Goal: Transaction & Acquisition: Purchase product/service

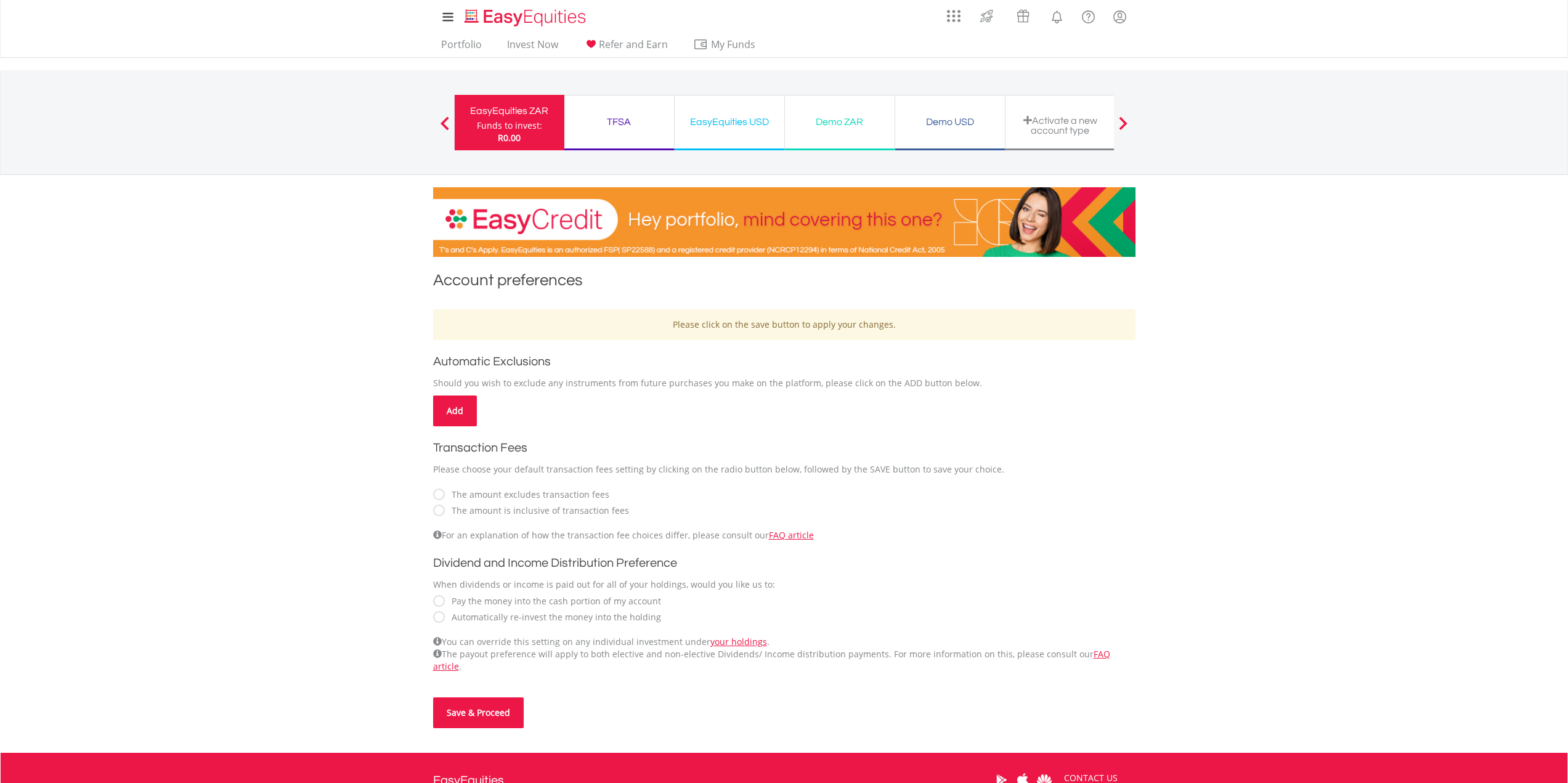
click at [278, 421] on body "My Investments Invest Now New Listings Sell My Recurring Investments Pending Or…" at bounding box center [784, 471] width 1568 height 941
click at [325, 481] on body "My Investments Invest Now New Listings Sell My Recurring Investments Pending Or…" at bounding box center [784, 471] width 1568 height 941
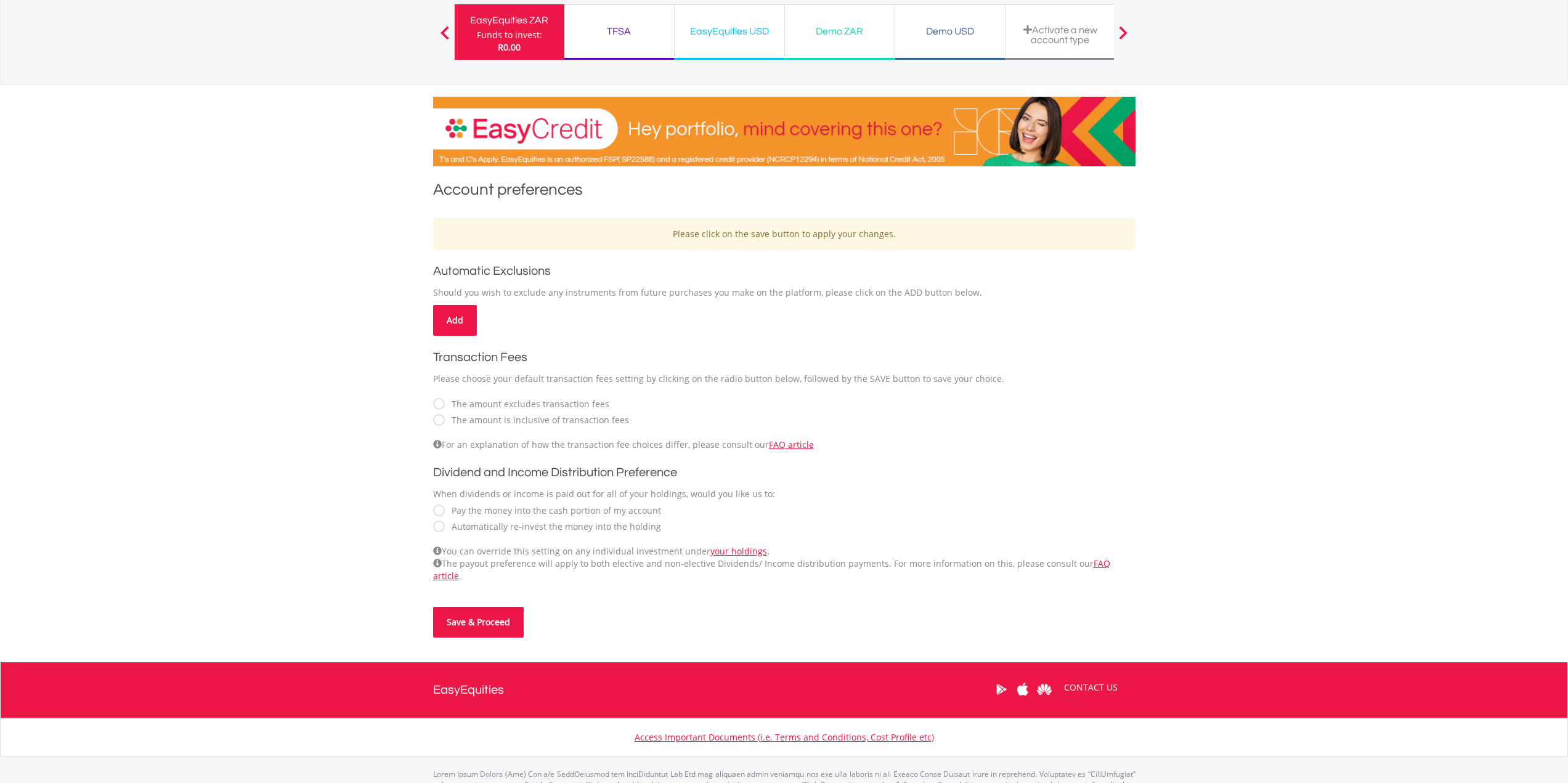
scroll to position [123, 0]
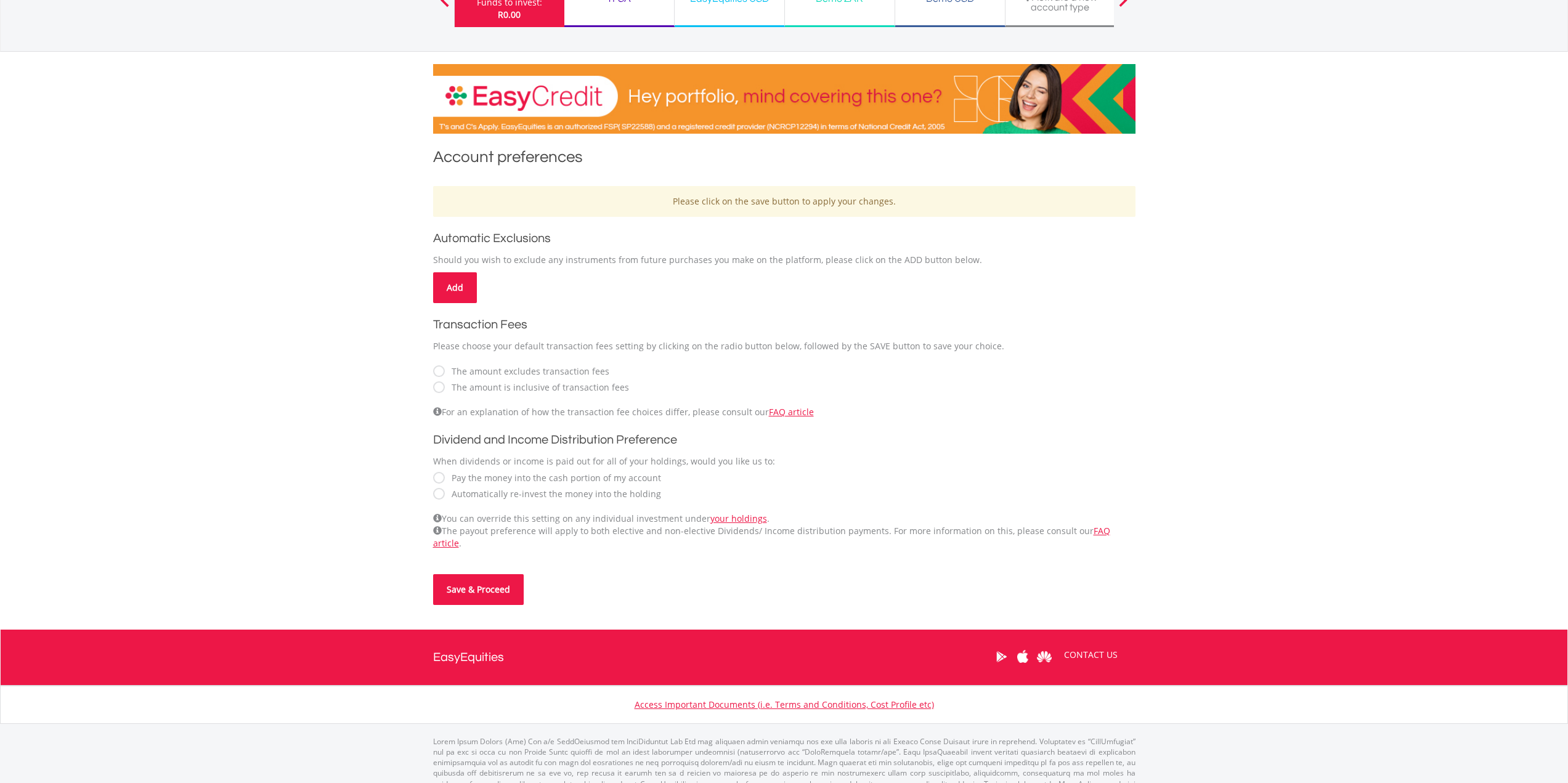
click at [446, 495] on label "Automatically re-invest the money into the holding" at bounding box center [554, 493] width 216 height 12
click at [343, 471] on body "My Investments Invest Now New Listings Sell My Recurring Investments Pending Or…" at bounding box center [784, 347] width 1568 height 941
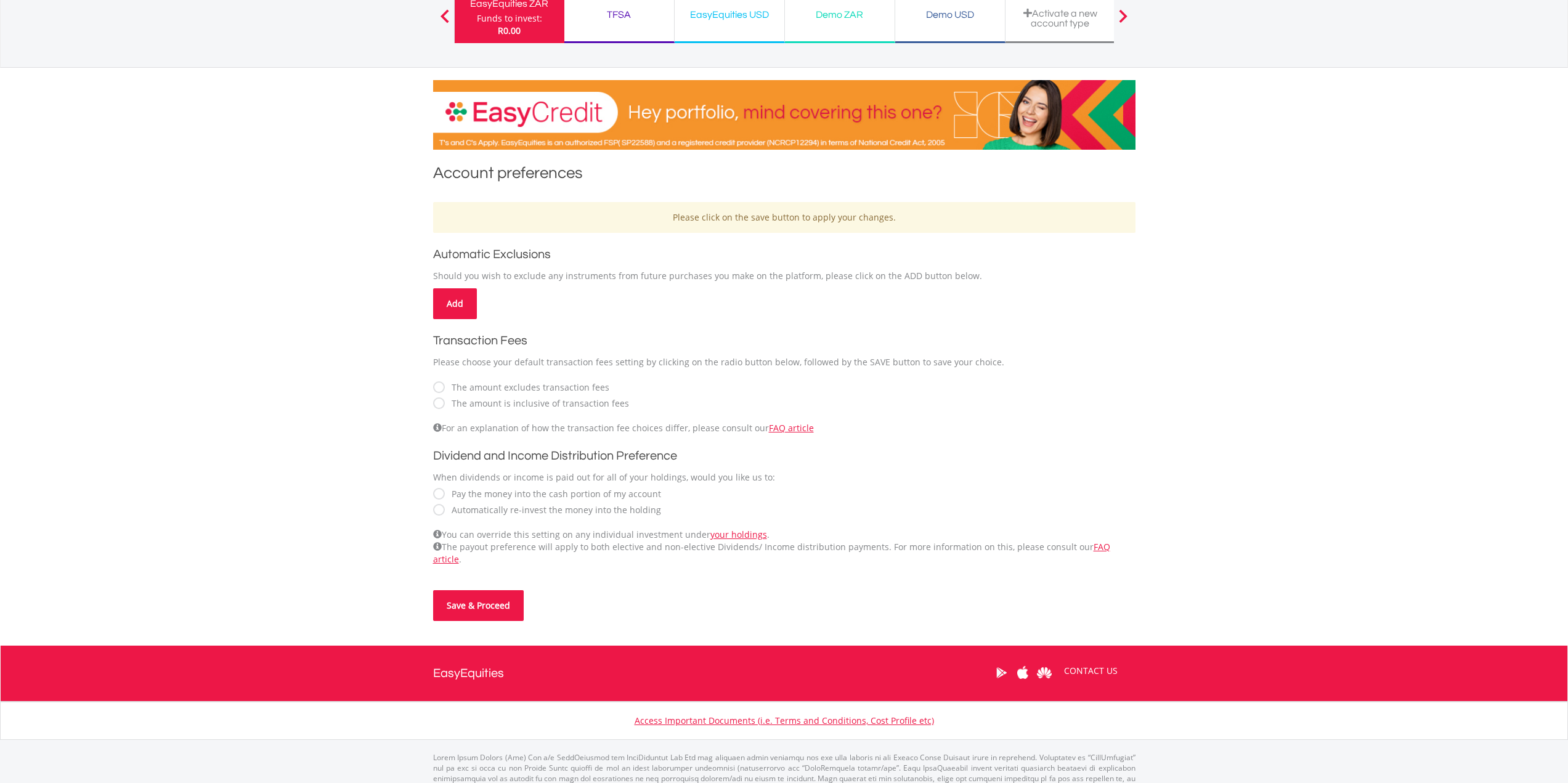
scroll to position [136, 0]
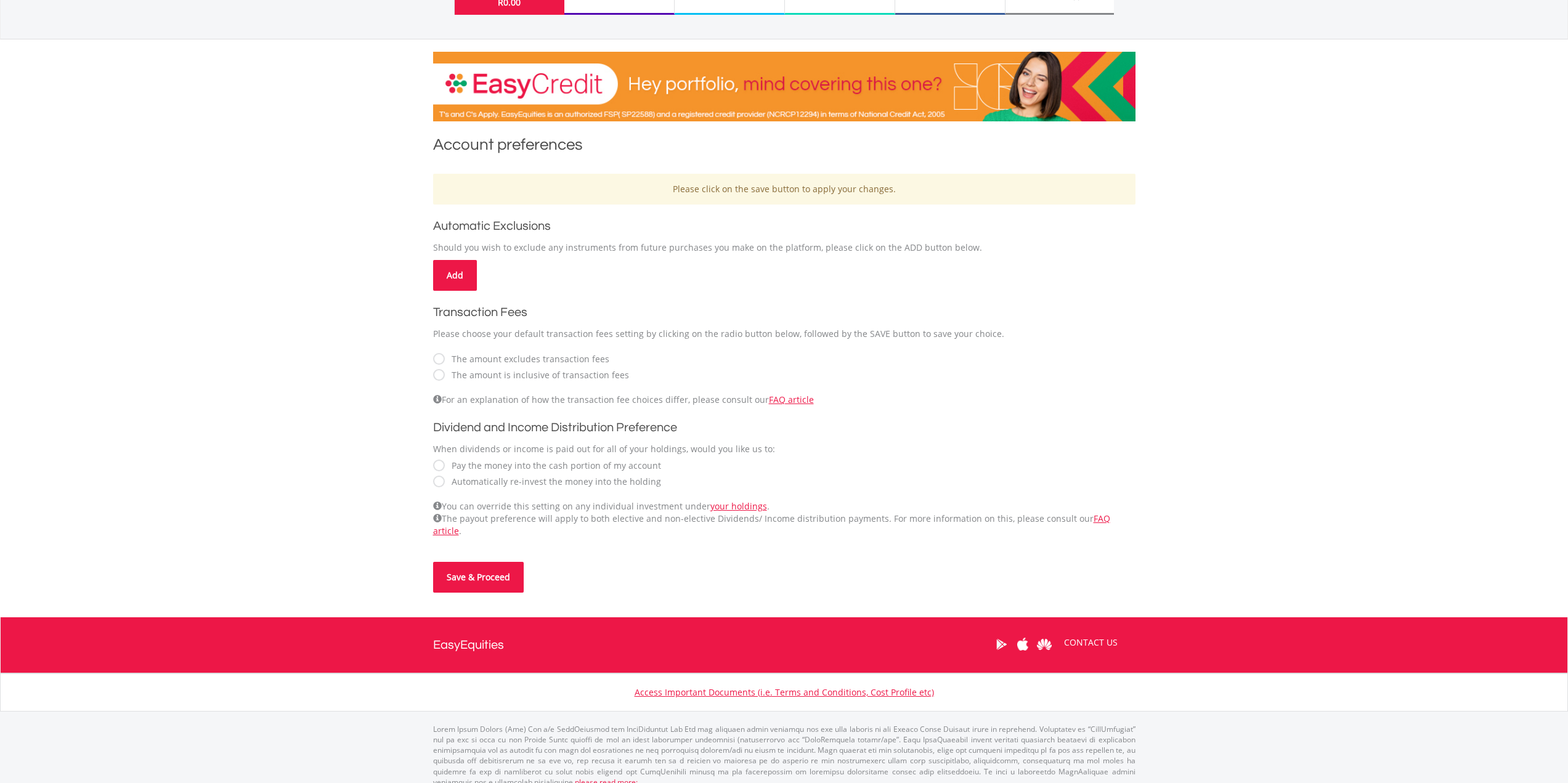
click at [155, 427] on body "My Investments Invest Now New Listings Sell My Recurring Investments Pending Or…" at bounding box center [784, 335] width 1568 height 941
click at [463, 564] on button "Save & Proceed" at bounding box center [479, 577] width 91 height 31
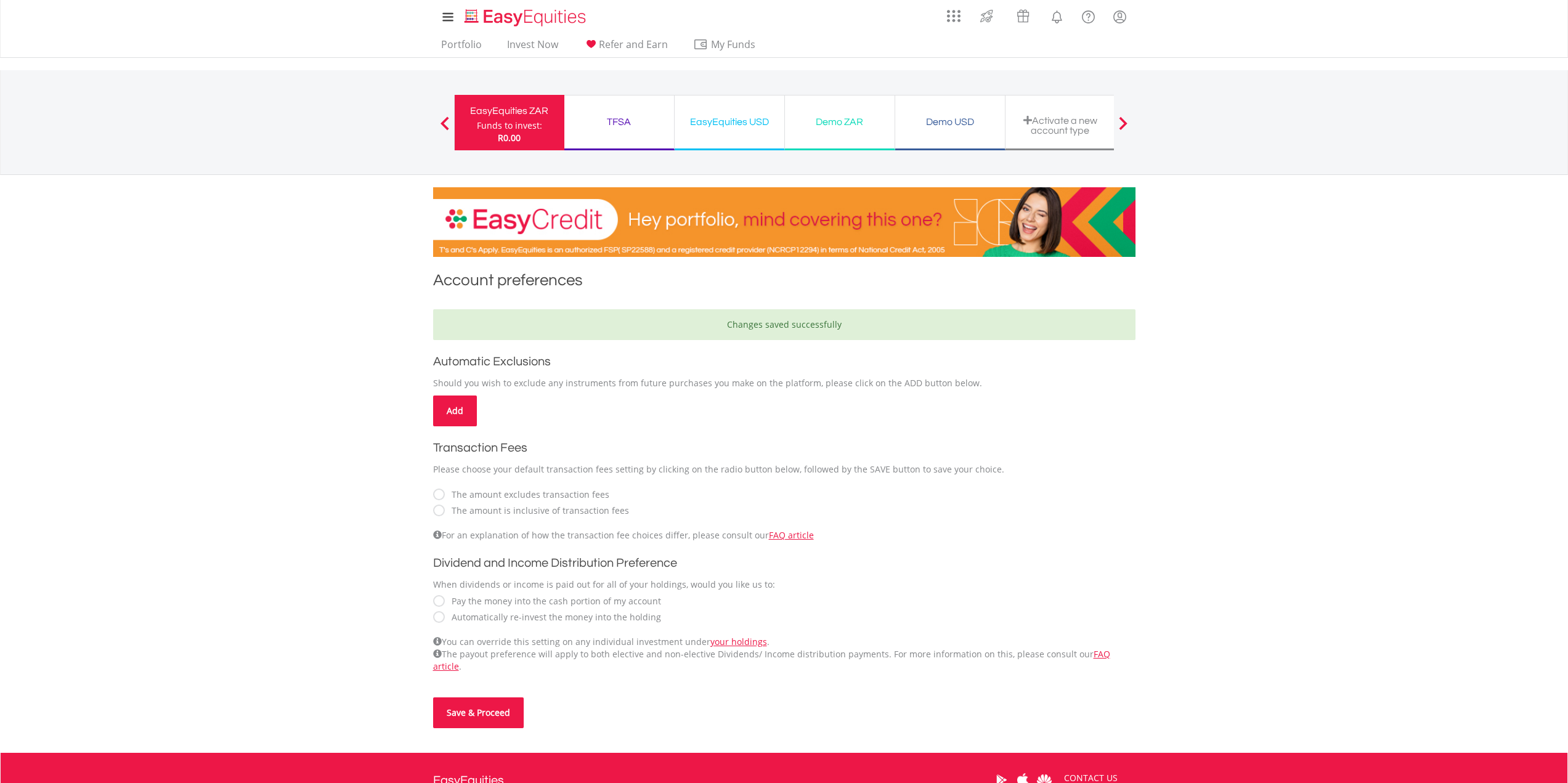
click at [155, 234] on div "My Investments Invest Now New Listings Sell My Recurring Investments Pending Or…" at bounding box center [784, 128] width 1568 height 256
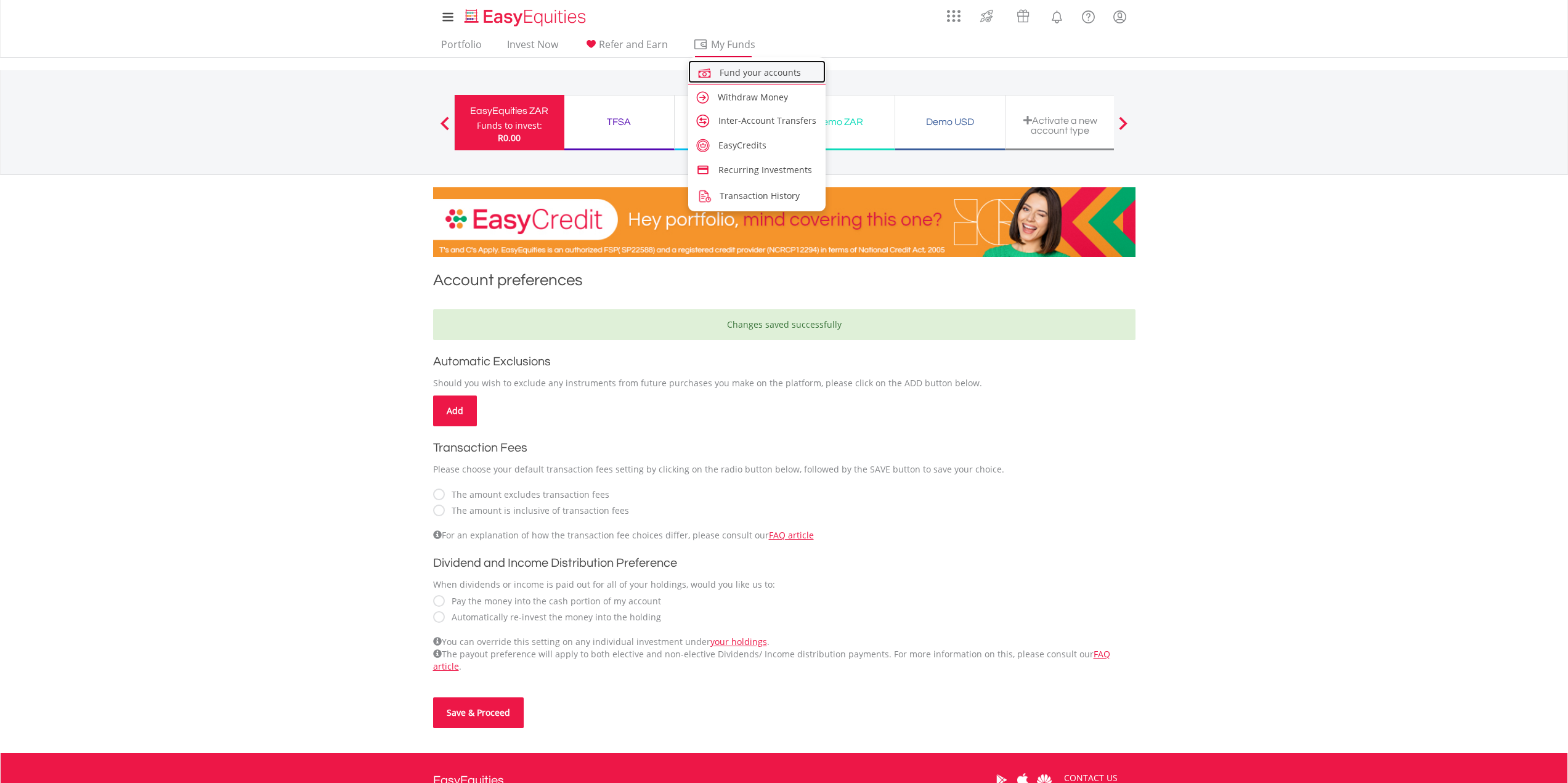
click at [732, 71] on span "Fund your accounts" at bounding box center [760, 72] width 81 height 11
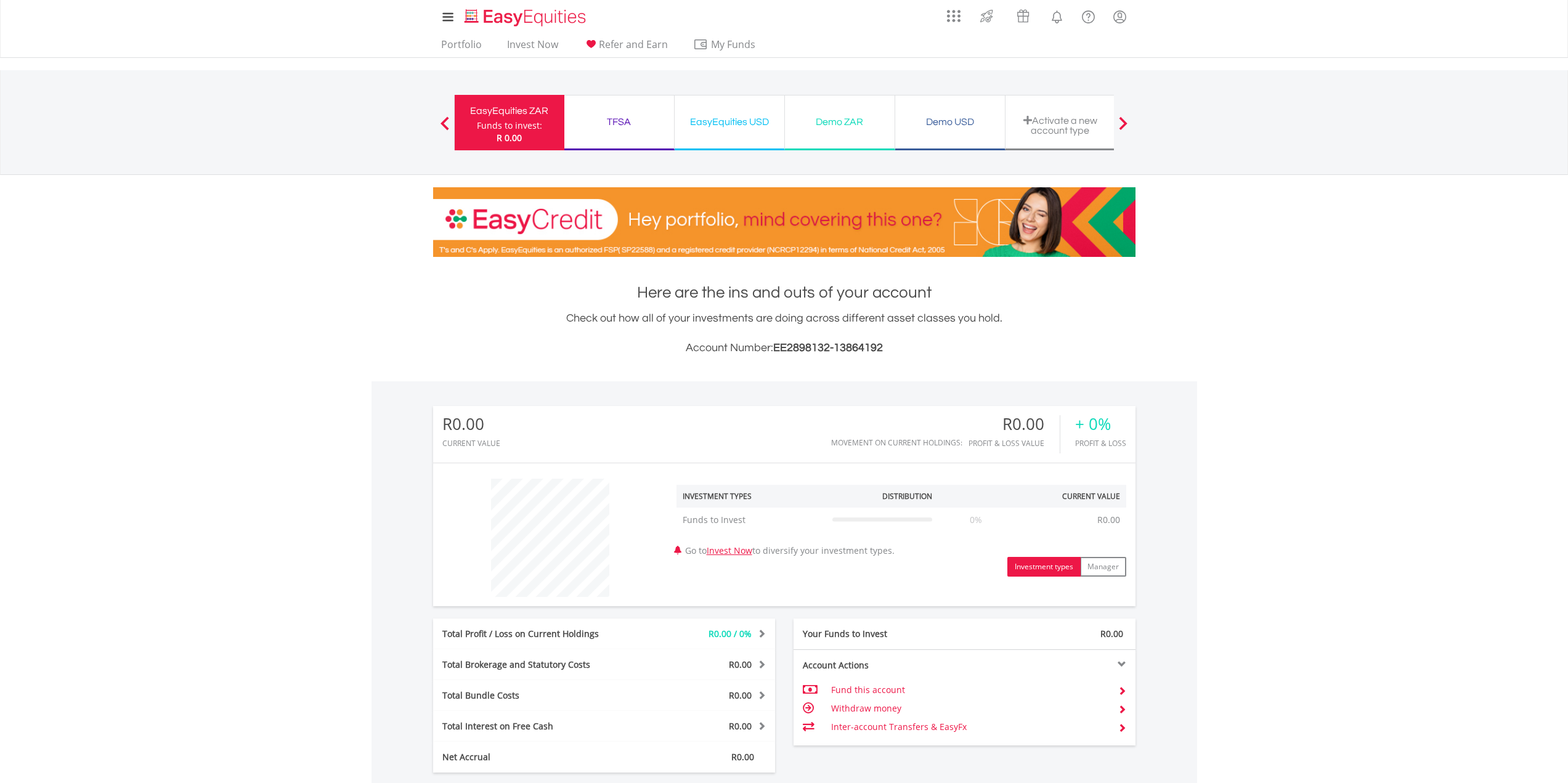
scroll to position [118, 234]
click at [835, 127] on div "Demo ZAR" at bounding box center [839, 122] width 95 height 17
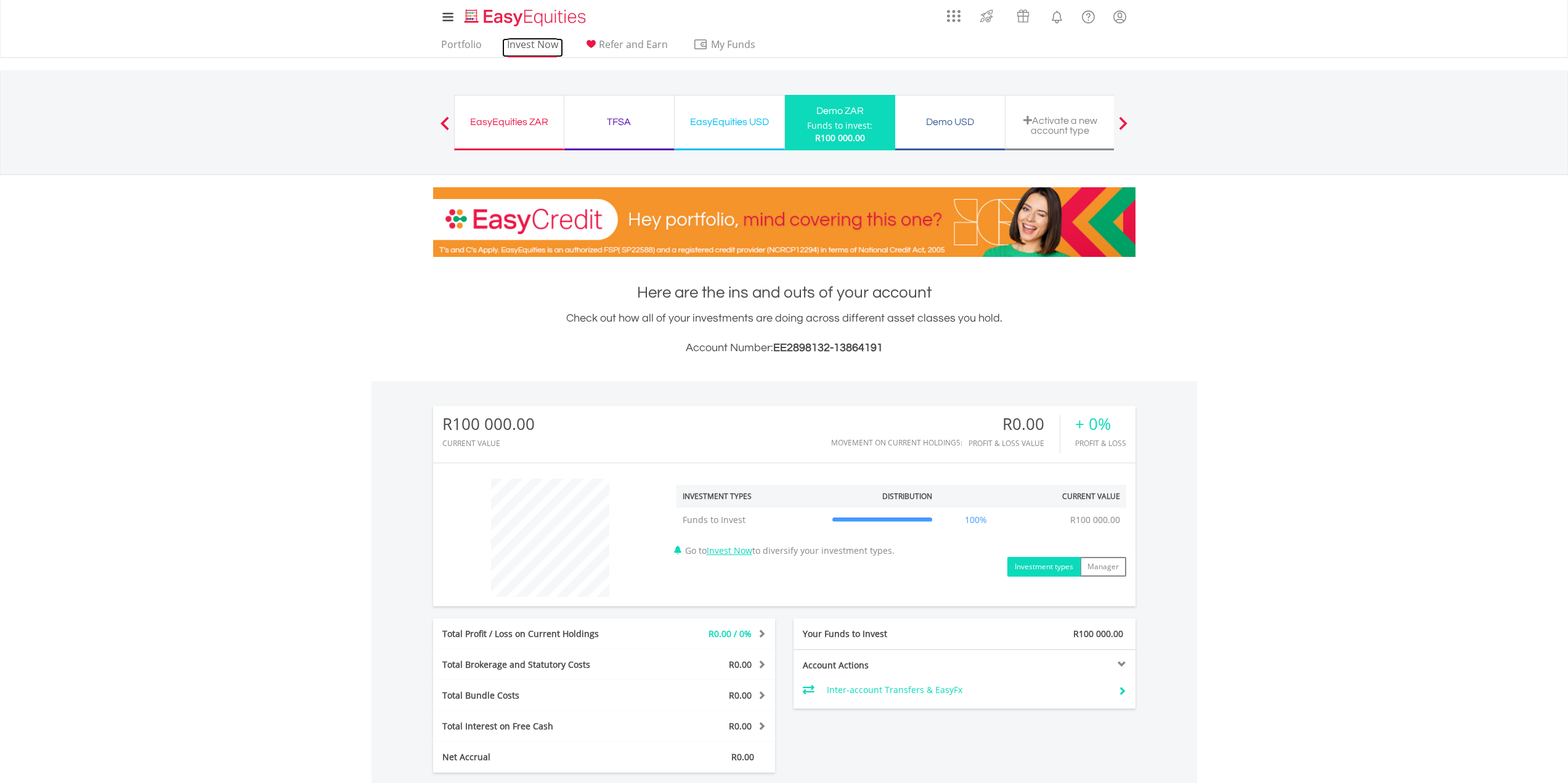
click at [515, 42] on link "Invest Now" at bounding box center [532, 48] width 61 height 19
click at [816, 129] on div "Funds to invest:" at bounding box center [839, 125] width 65 height 12
click at [529, 47] on link "Invest Now" at bounding box center [532, 48] width 61 height 19
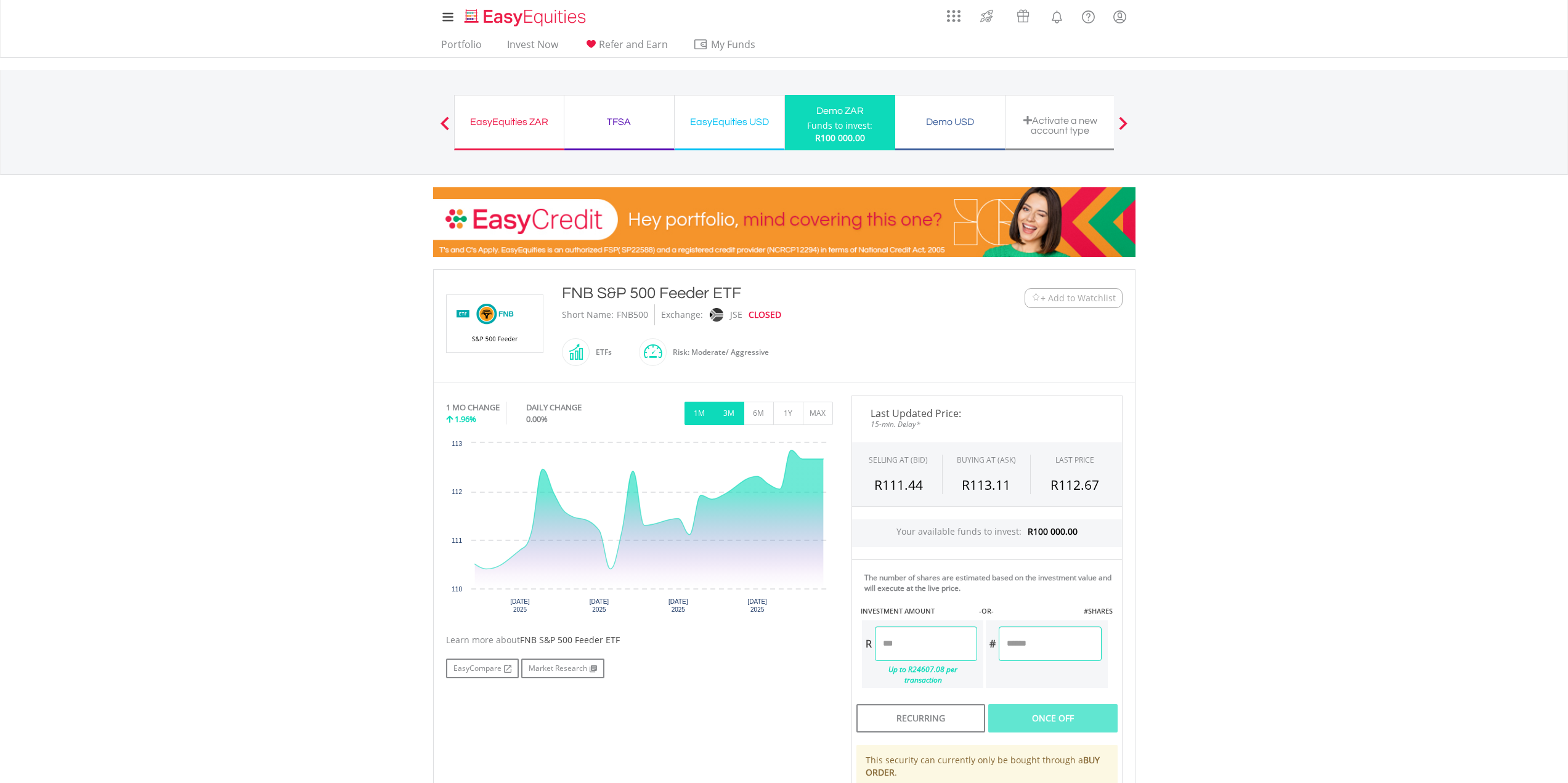
click at [730, 413] on button "3M" at bounding box center [729, 413] width 30 height 24
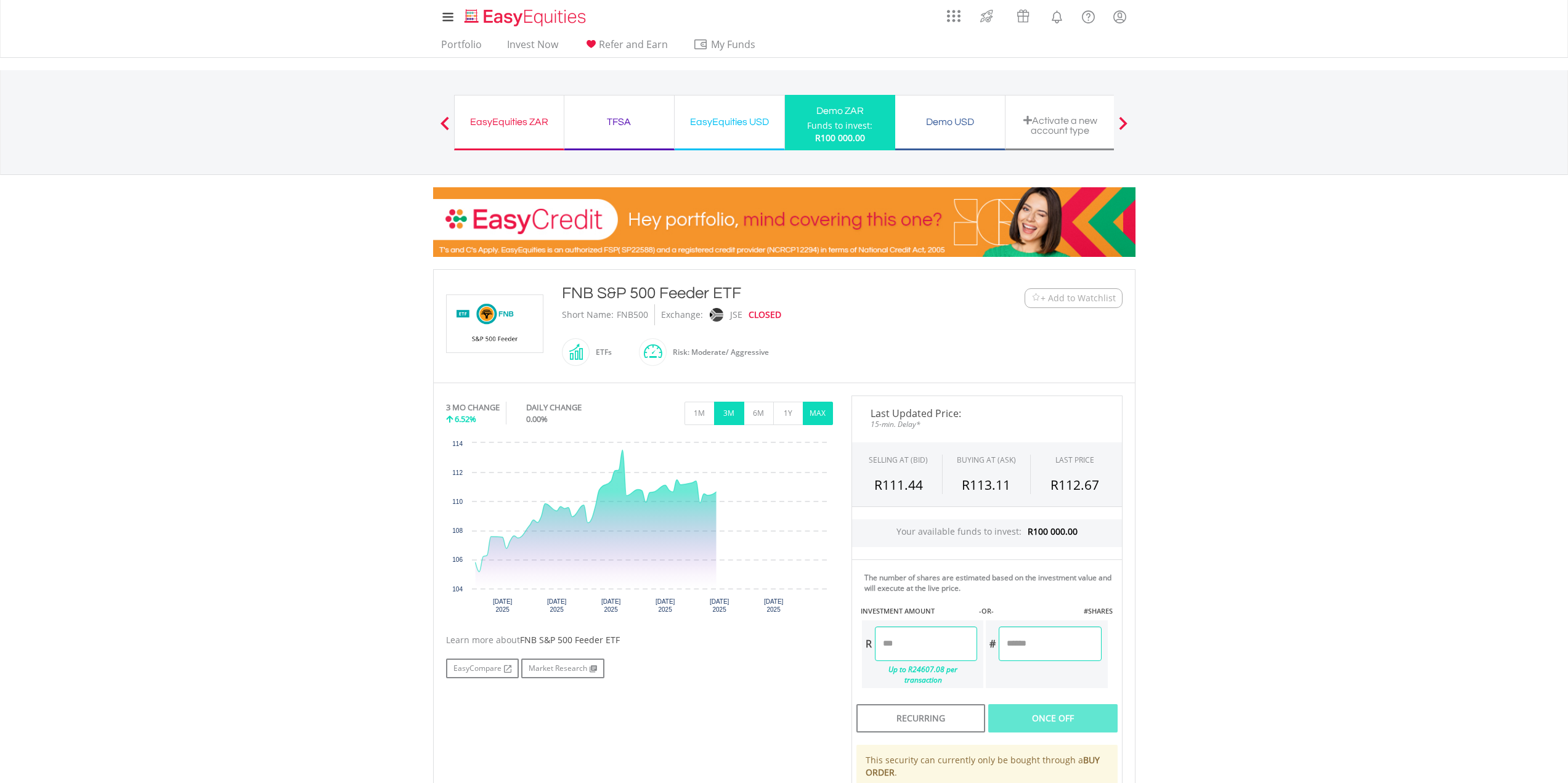
click at [813, 415] on button "MAX" at bounding box center [817, 413] width 30 height 24
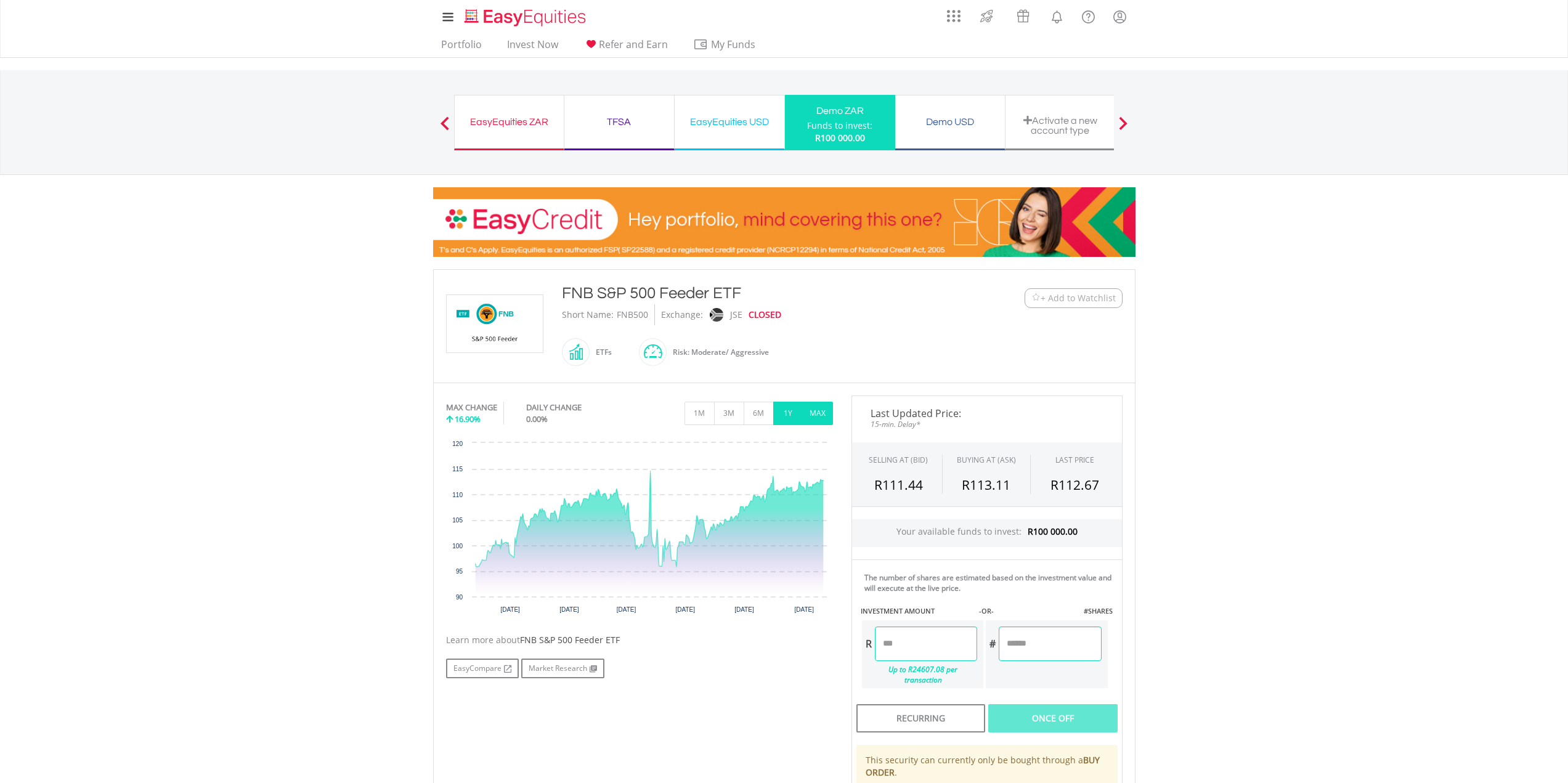
click at [789, 417] on button "1Y" at bounding box center [788, 413] width 30 height 24
click at [810, 414] on button "MAX" at bounding box center [817, 413] width 30 height 24
click at [515, 335] on img at bounding box center [495, 324] width 93 height 58
click at [842, 116] on div "Demo ZAR" at bounding box center [840, 110] width 96 height 17
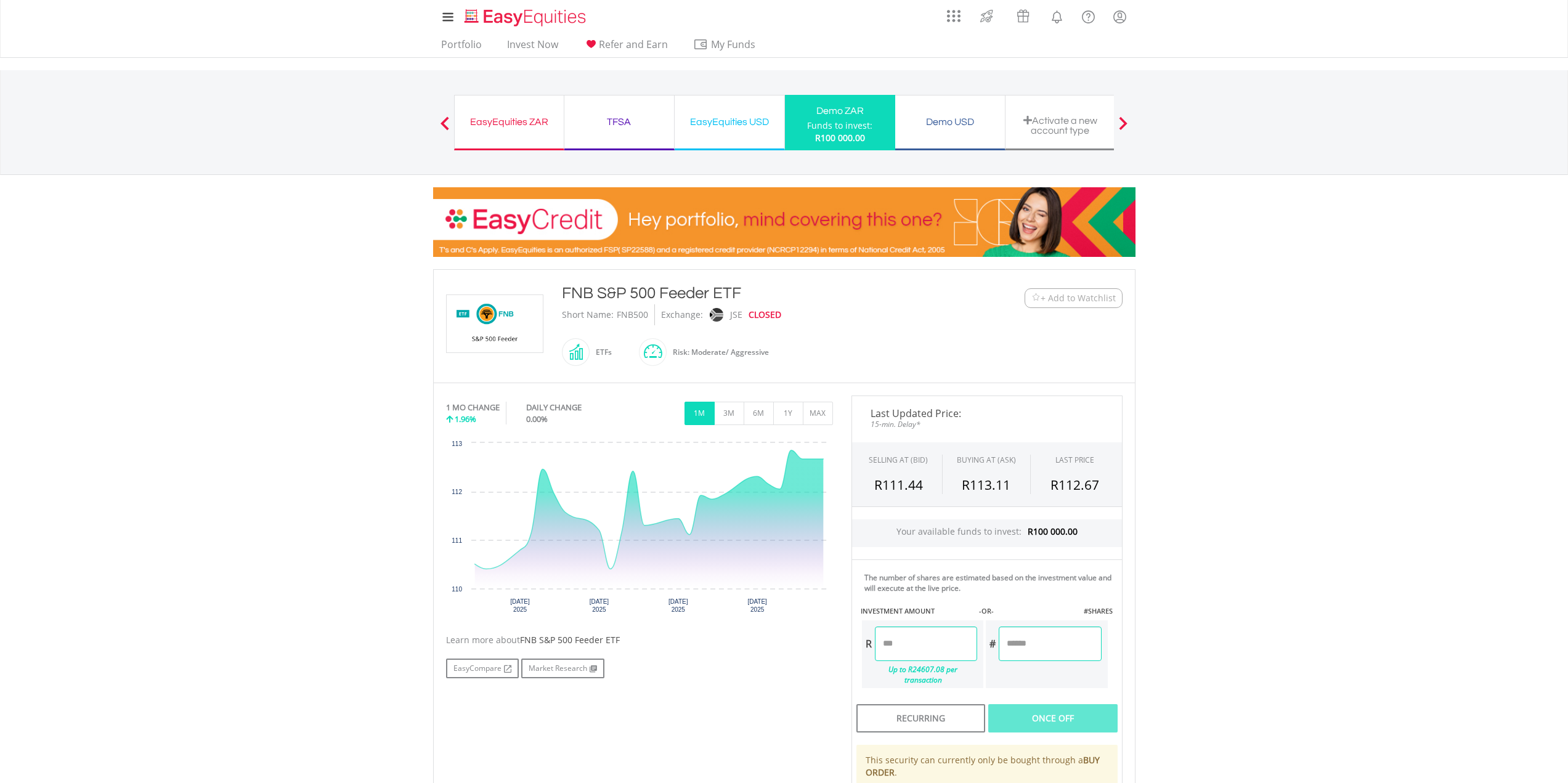
click at [704, 127] on div "EasyEquities USD" at bounding box center [729, 122] width 95 height 17
click at [730, 127] on div "EasyEquities USD" at bounding box center [729, 122] width 95 height 17
click at [516, 46] on link "Invest Now" at bounding box center [532, 48] width 61 height 19
click at [244, 425] on body "My Investments Invest Now New Listings Sell My Recurring Investments Pending Or…" at bounding box center [784, 558] width 1568 height 1117
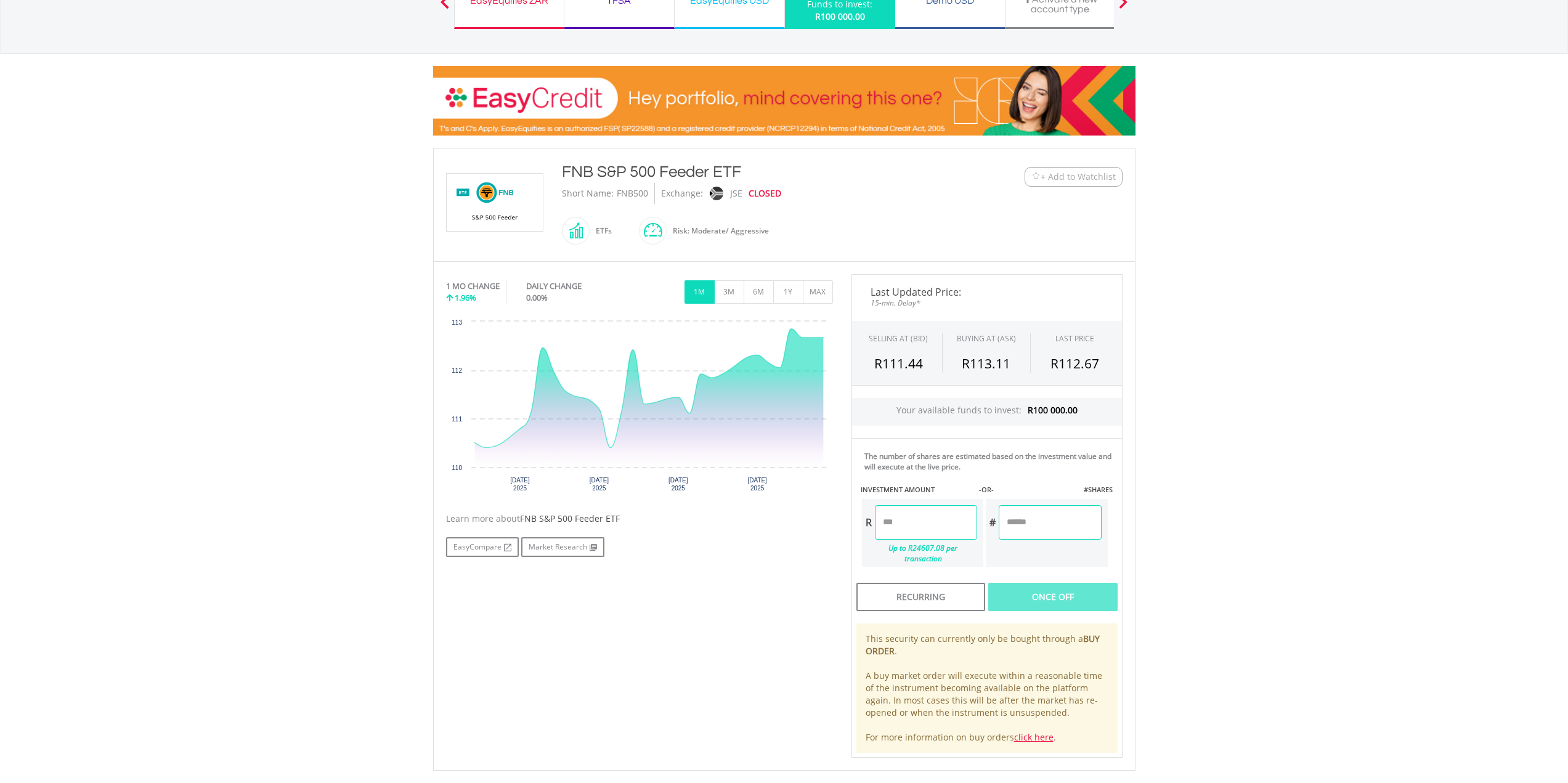
scroll to position [123, 0]
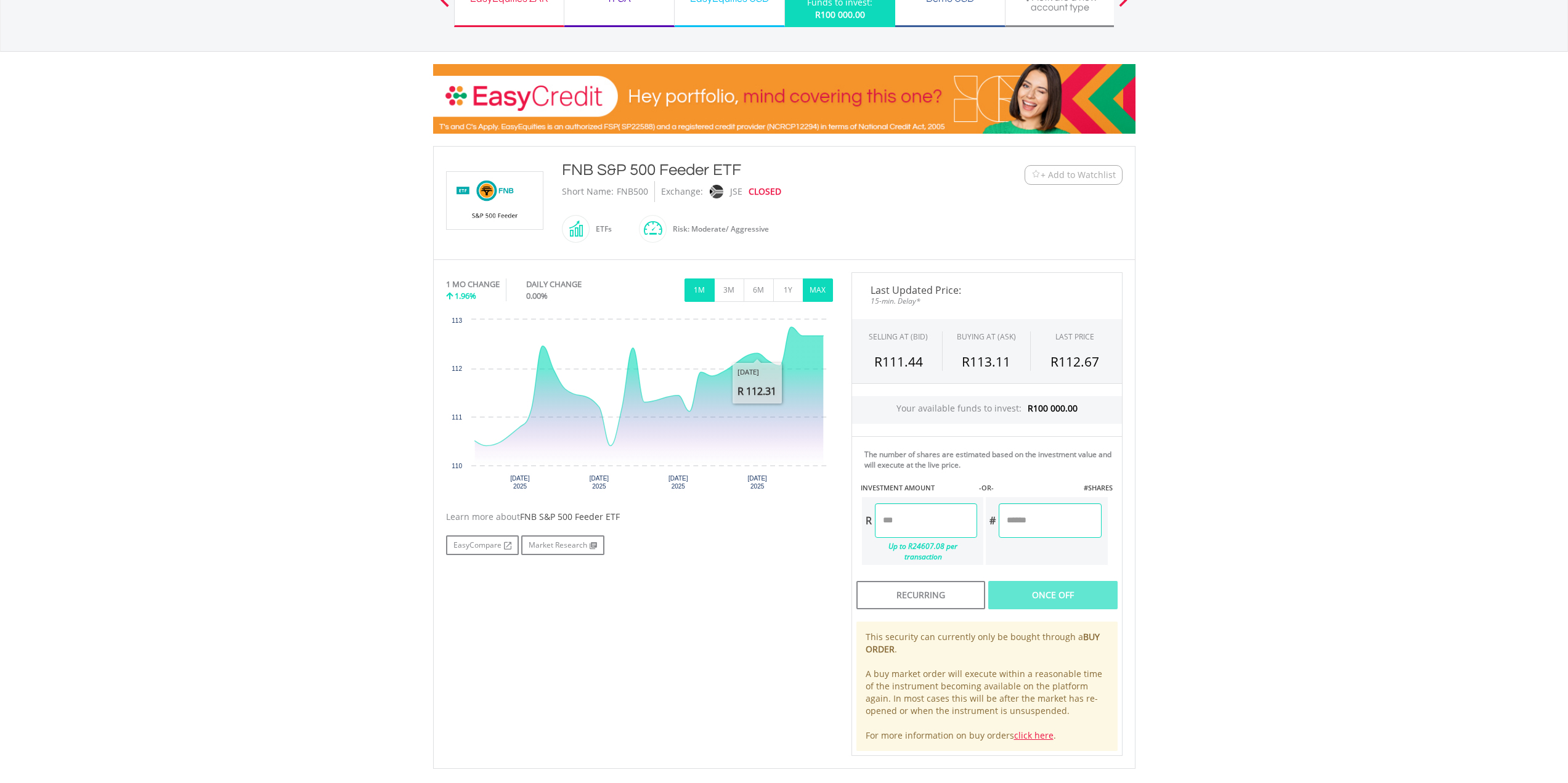
click at [822, 291] on button "MAX" at bounding box center [817, 290] width 30 height 24
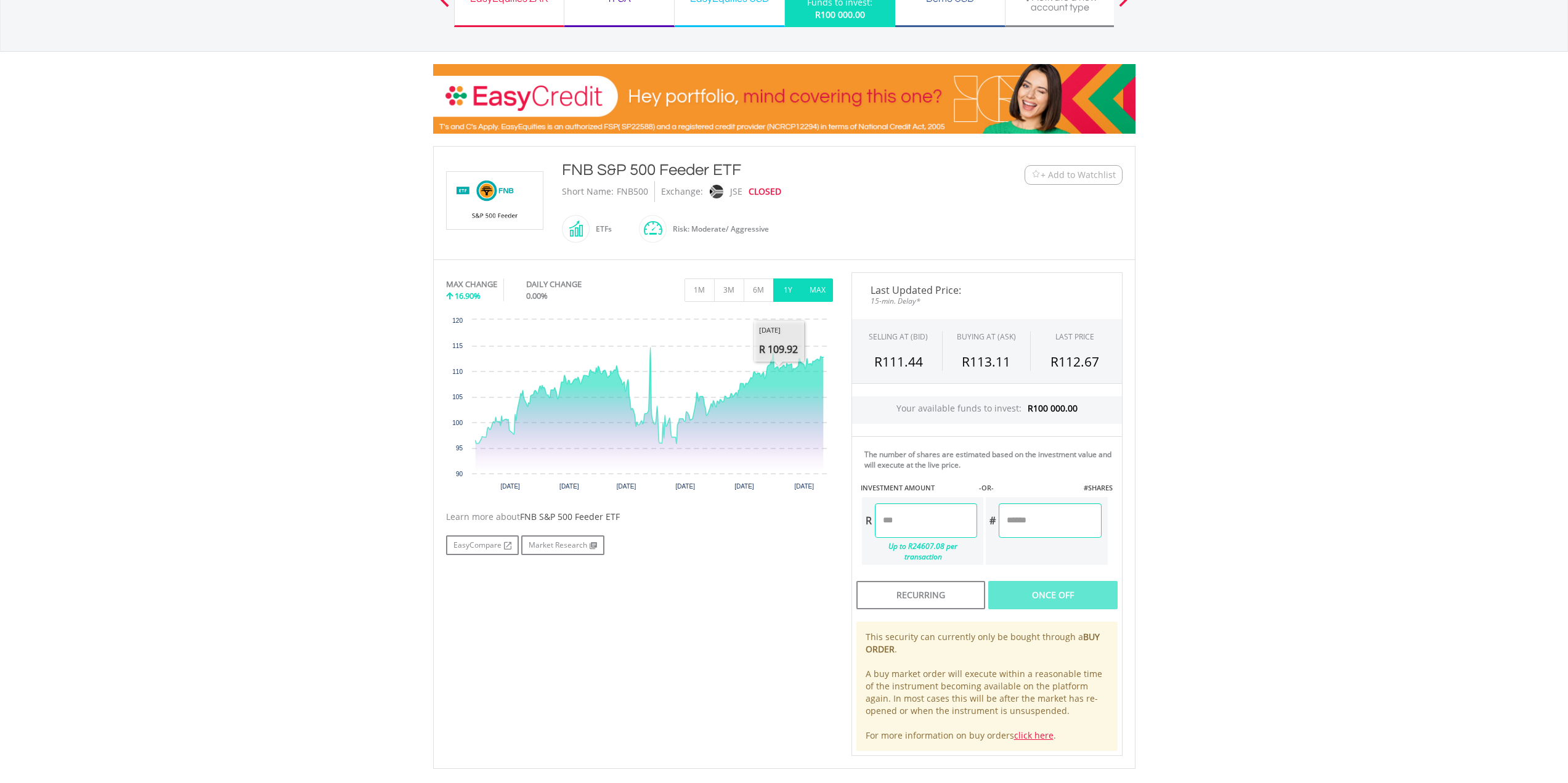
click at [791, 286] on button "1Y" at bounding box center [788, 290] width 30 height 24
click at [699, 286] on button "1M" at bounding box center [699, 290] width 30 height 24
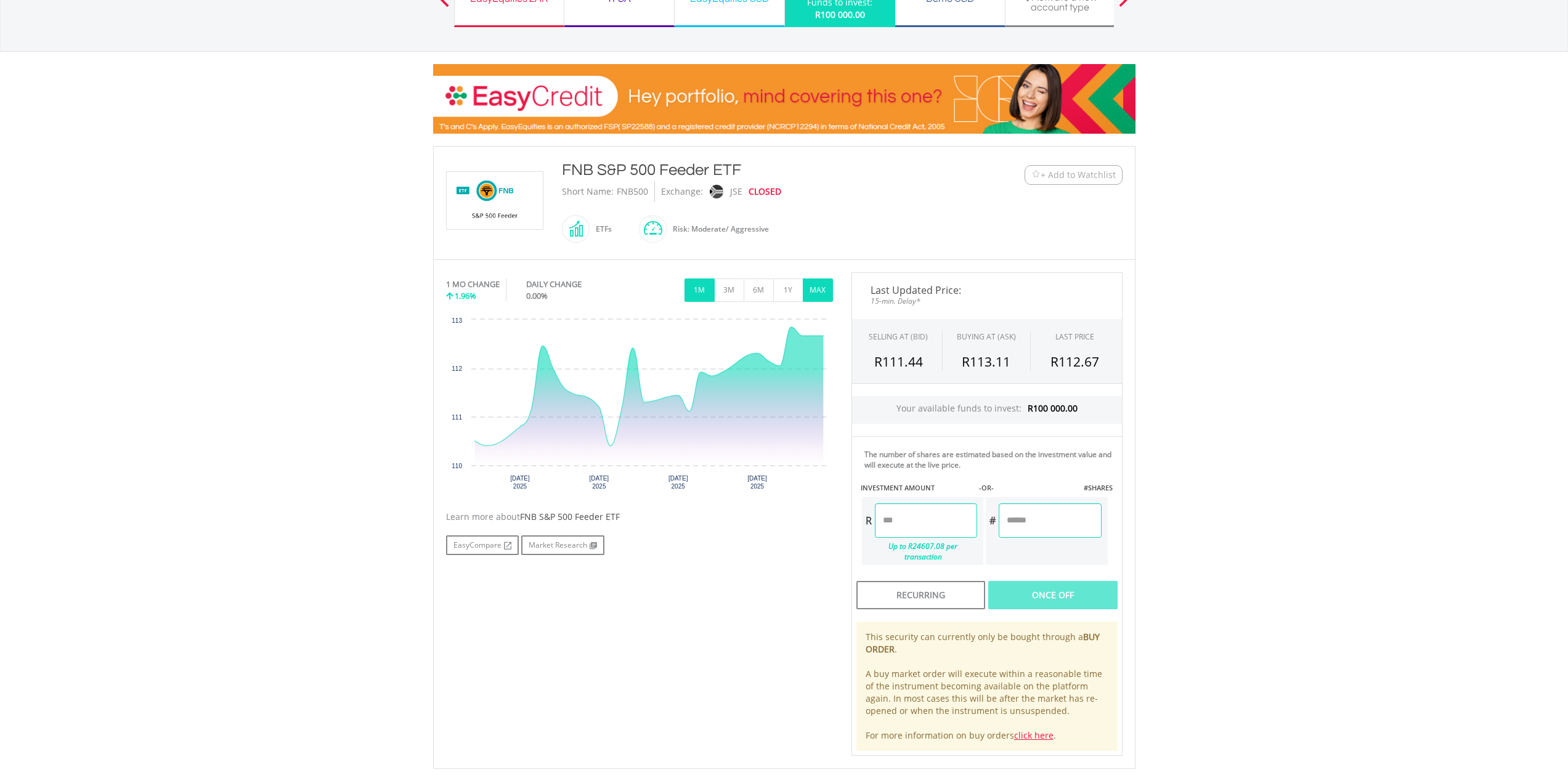
click at [811, 292] on button "MAX" at bounding box center [817, 290] width 30 height 24
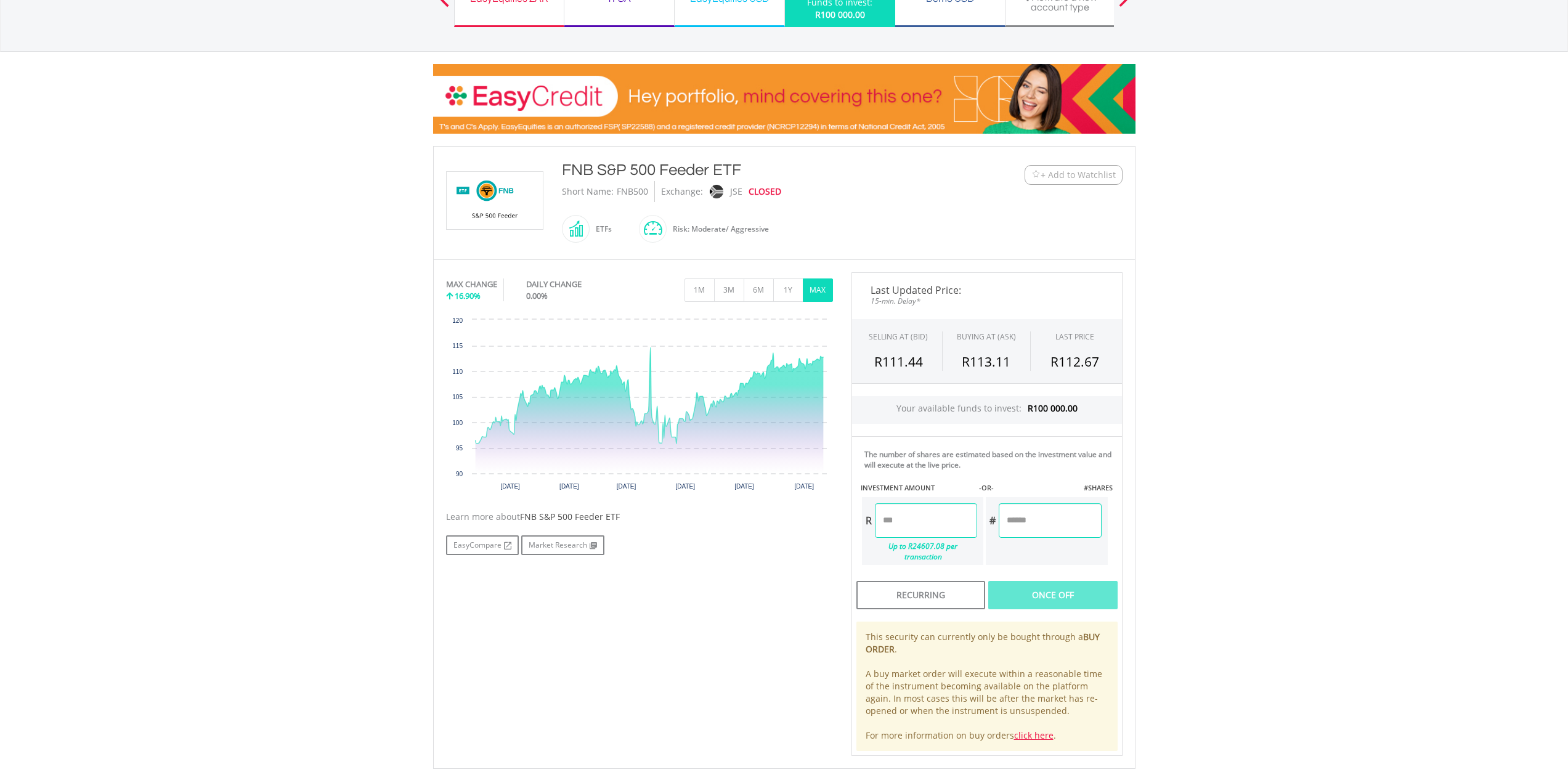
click at [183, 389] on body "My Investments Invest Now New Listings Sell My Recurring Investments Pending Or…" at bounding box center [784, 435] width 1568 height 1117
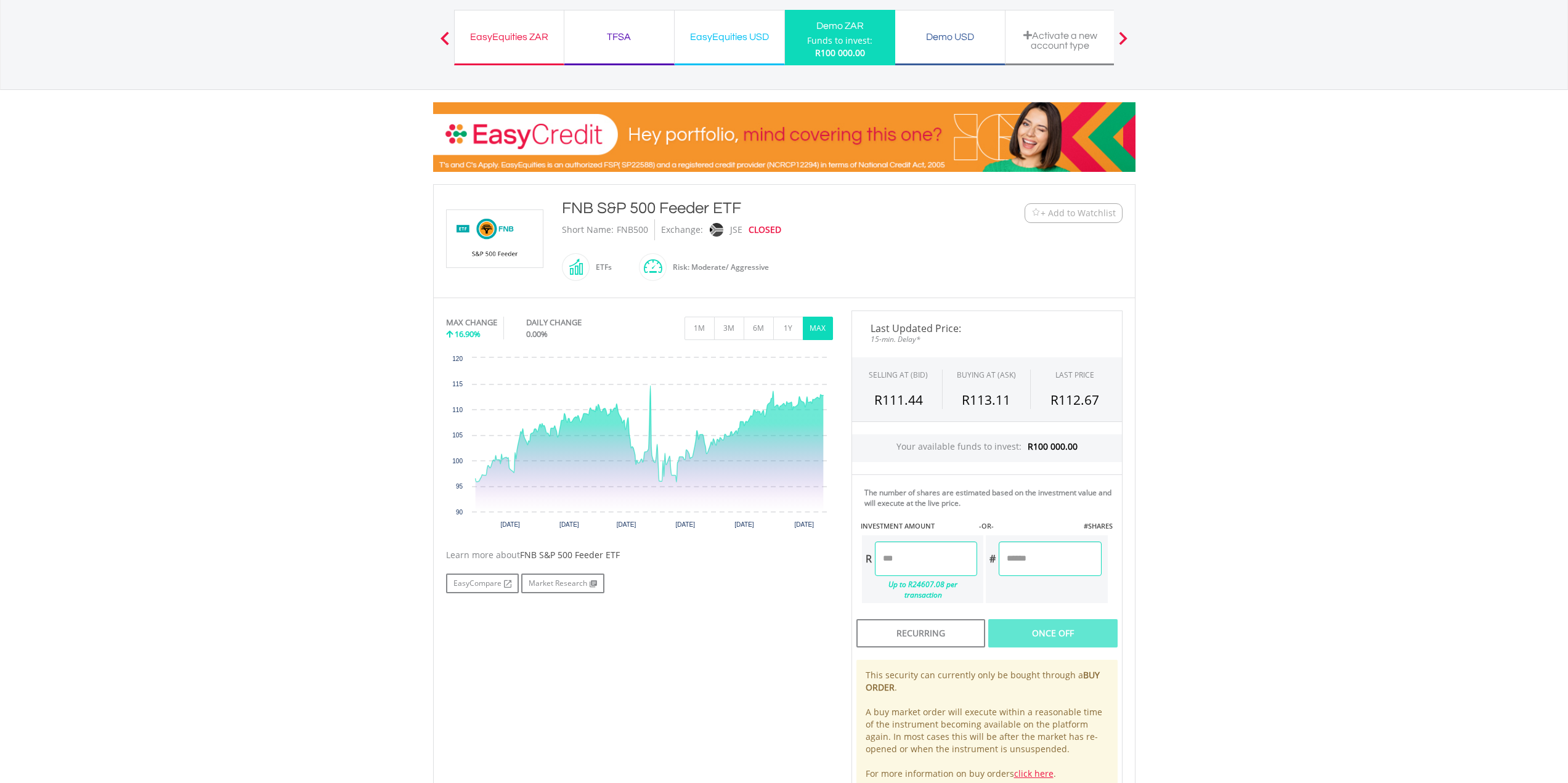
scroll to position [0, 0]
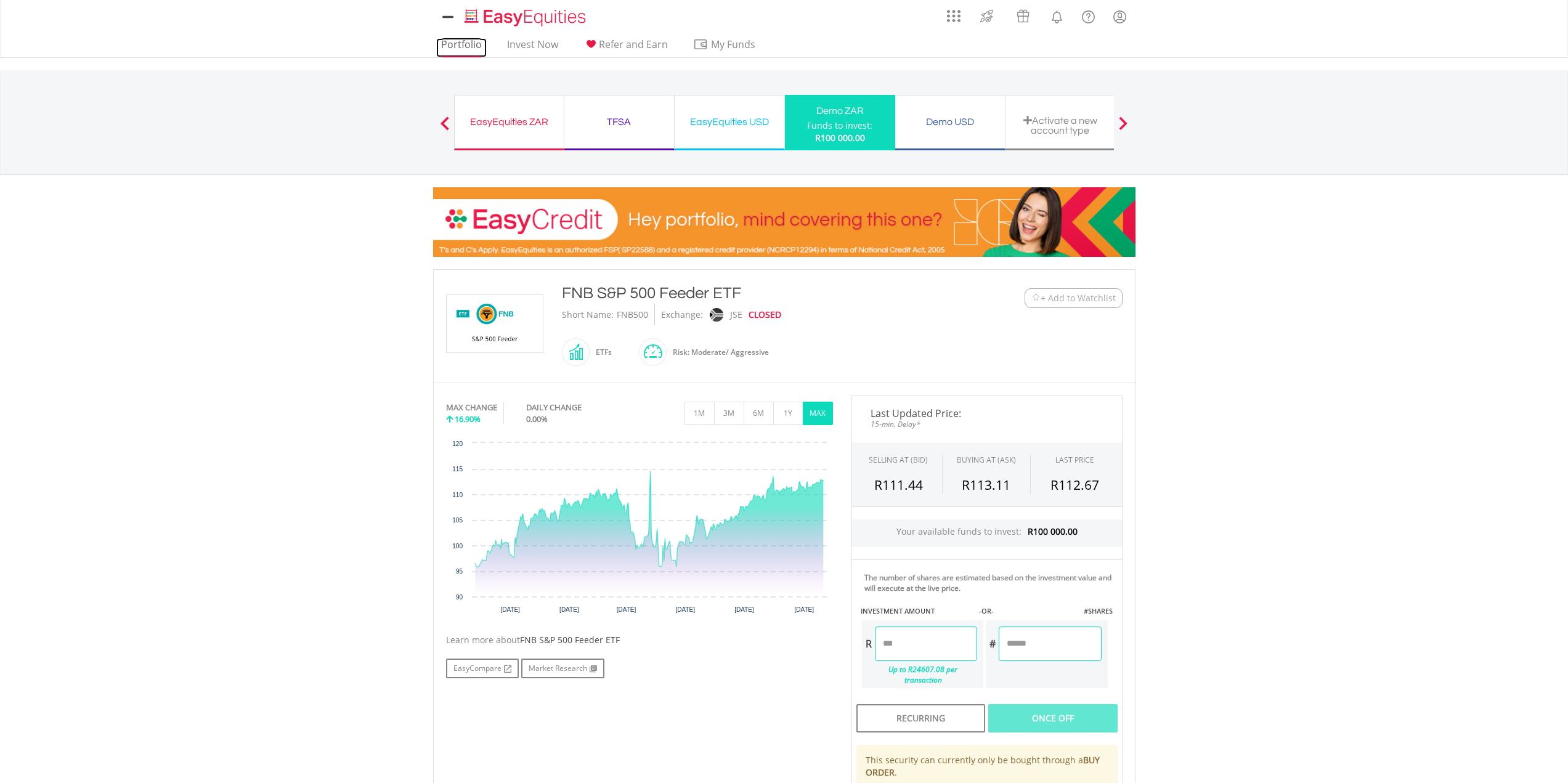
click at [455, 45] on link "Portfolio" at bounding box center [461, 48] width 50 height 19
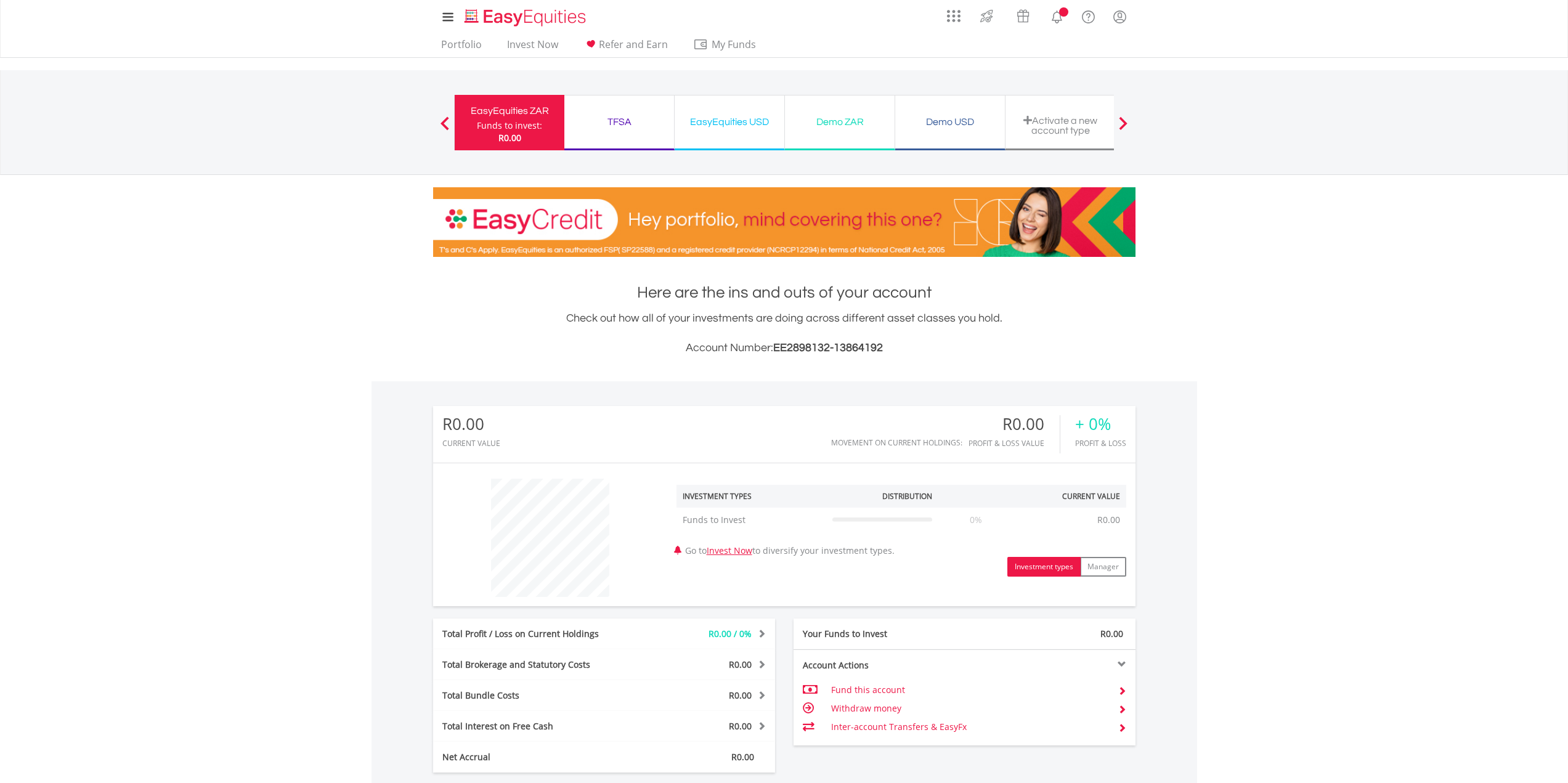
scroll to position [118, 234]
click at [825, 127] on div "Demo ZAR" at bounding box center [839, 122] width 95 height 17
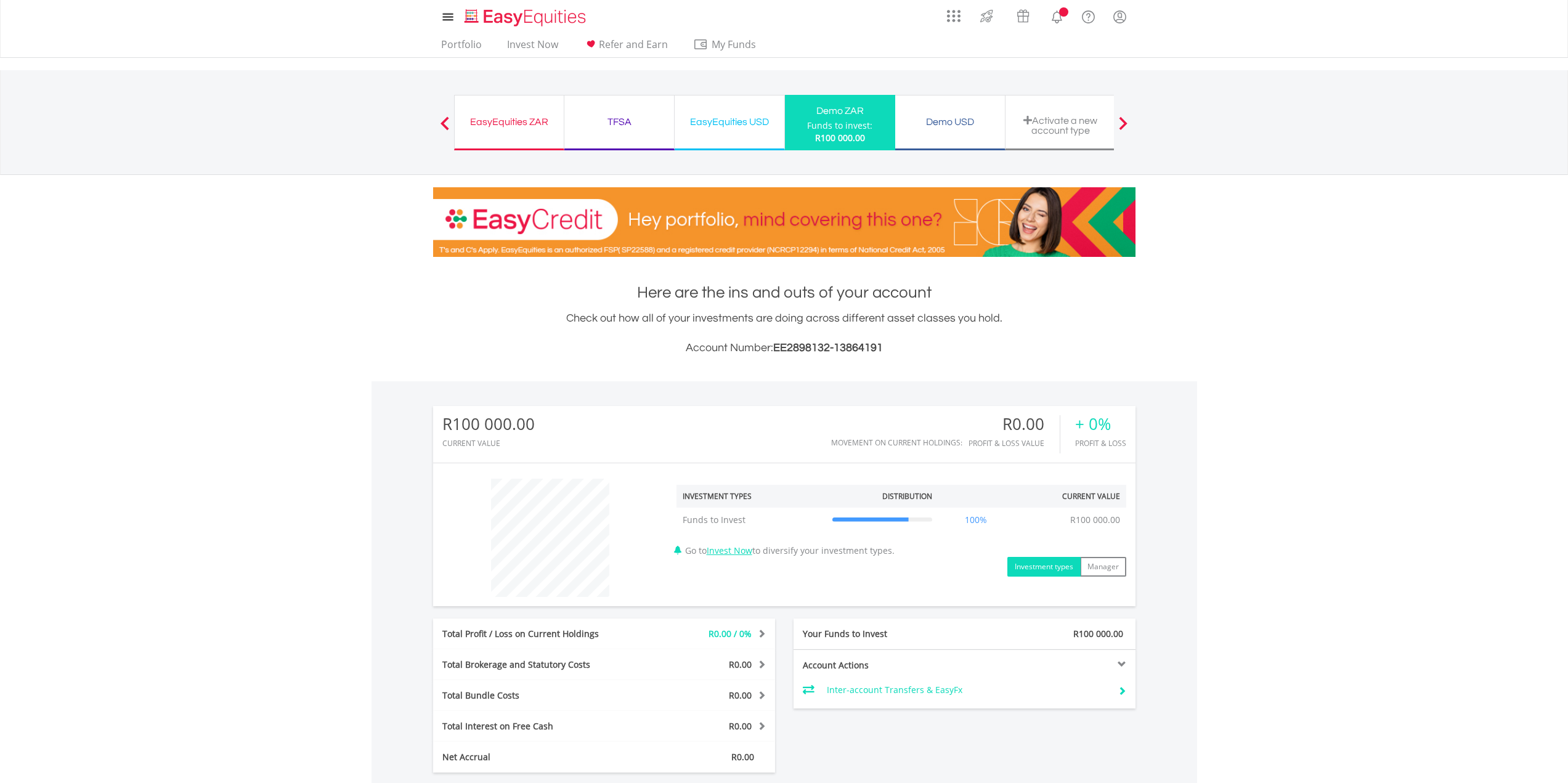
scroll to position [118, 234]
click at [487, 140] on div "EasyEquities ZAR Funds to invest: R100 000.00" at bounding box center [509, 123] width 110 height 55
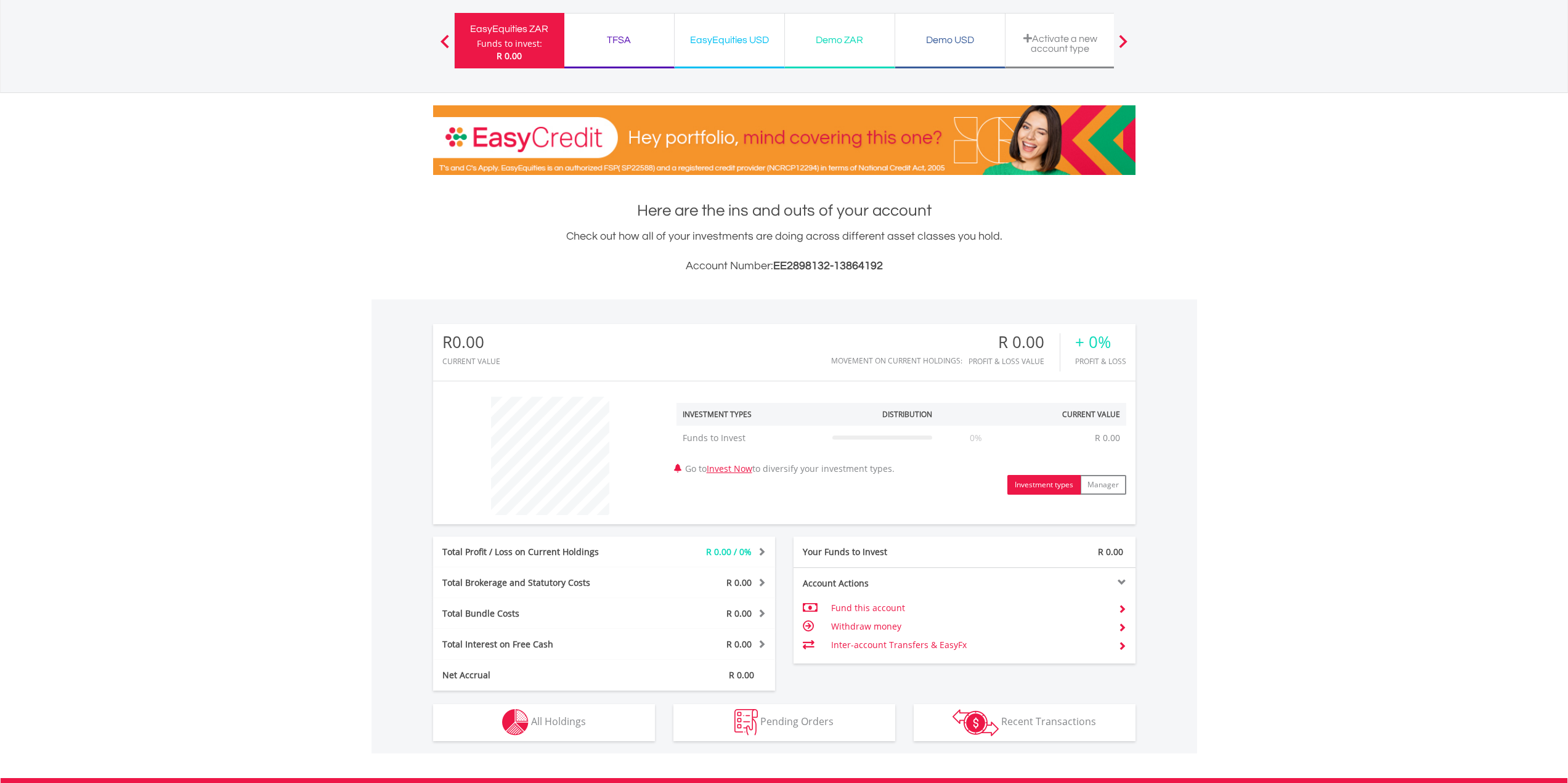
scroll to position [62, 0]
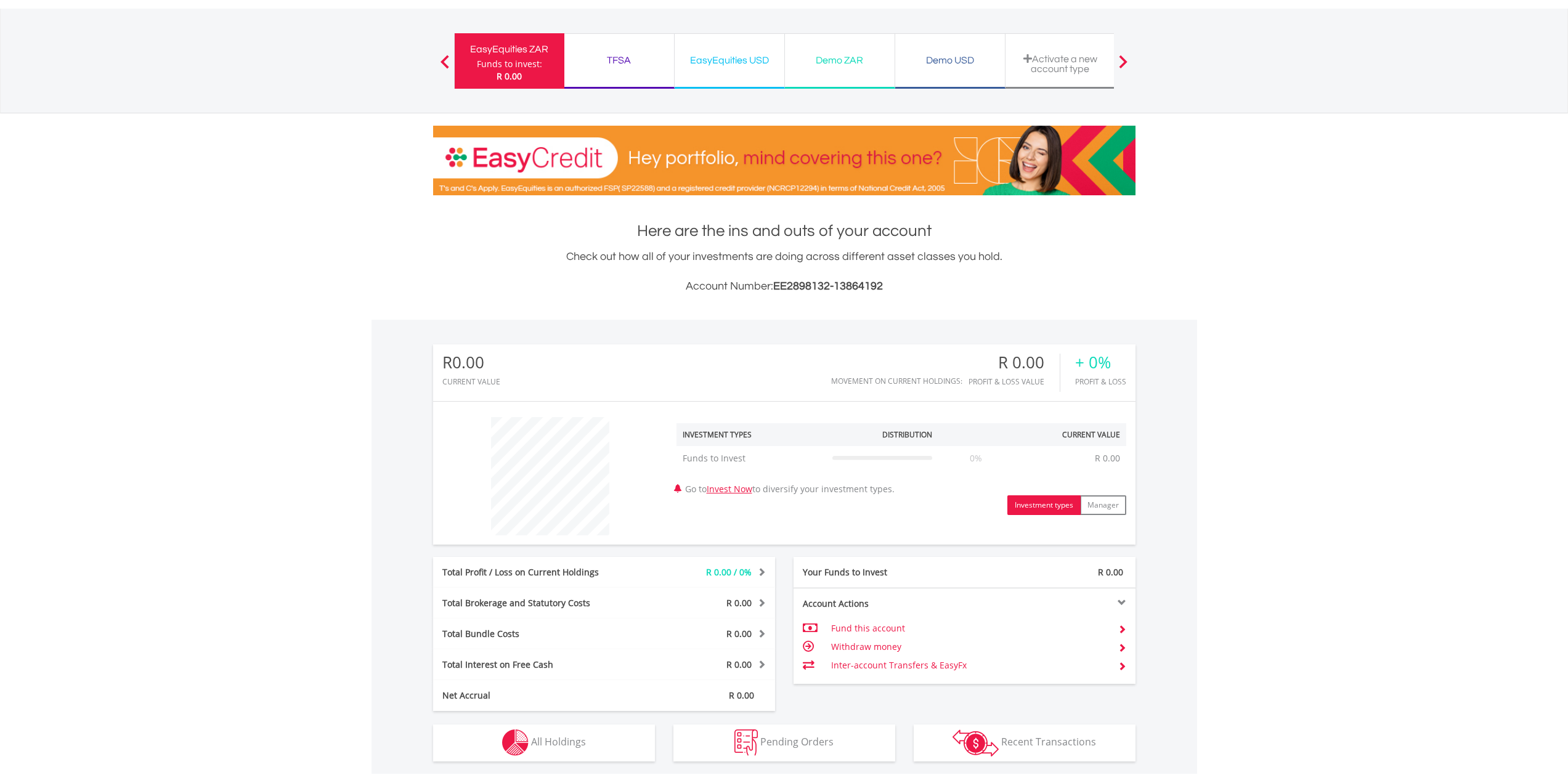
click at [612, 62] on div "TFSA" at bounding box center [618, 60] width 95 height 17
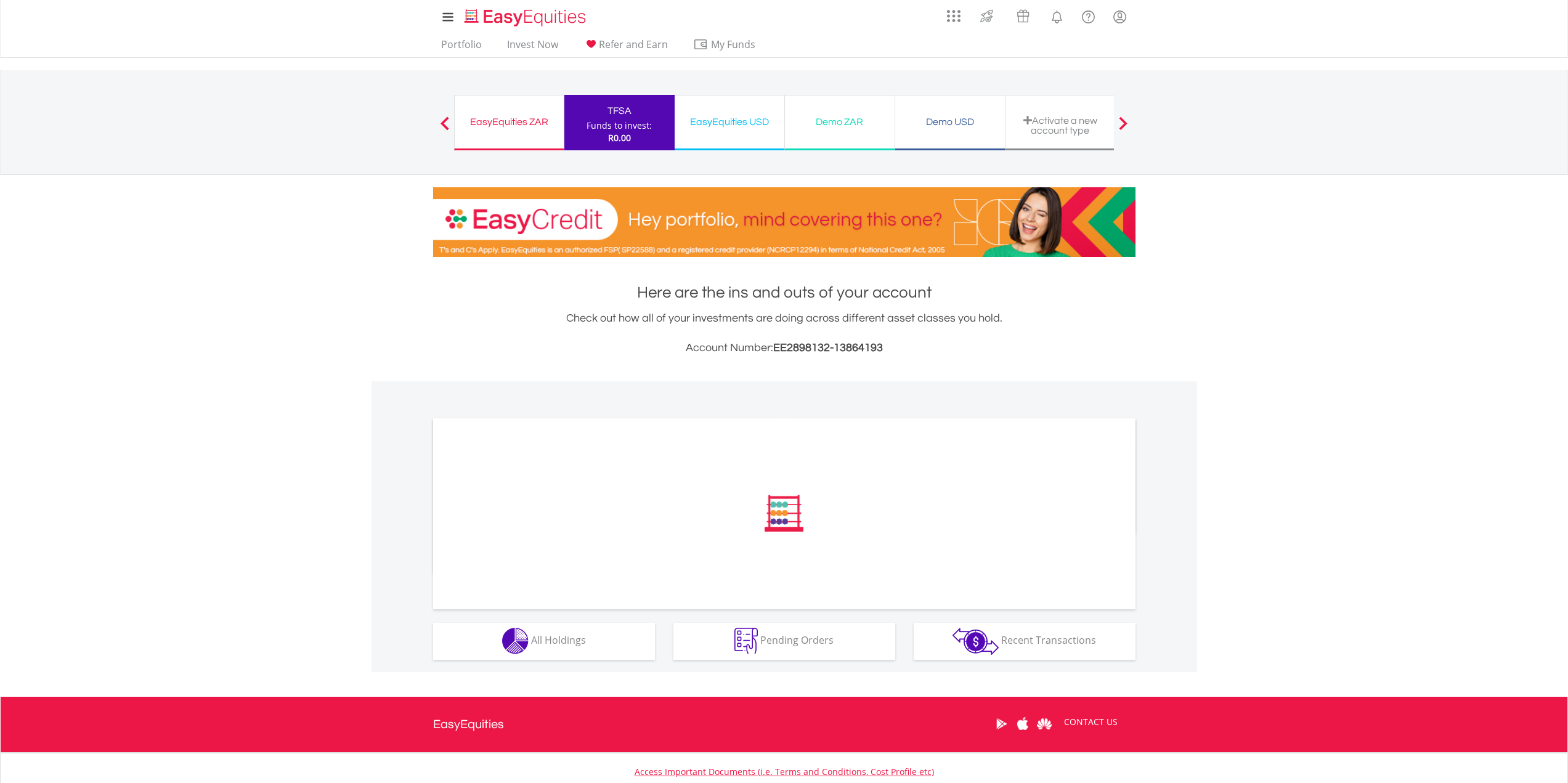
click at [512, 125] on div "EasyEquities ZAR" at bounding box center [509, 122] width 94 height 17
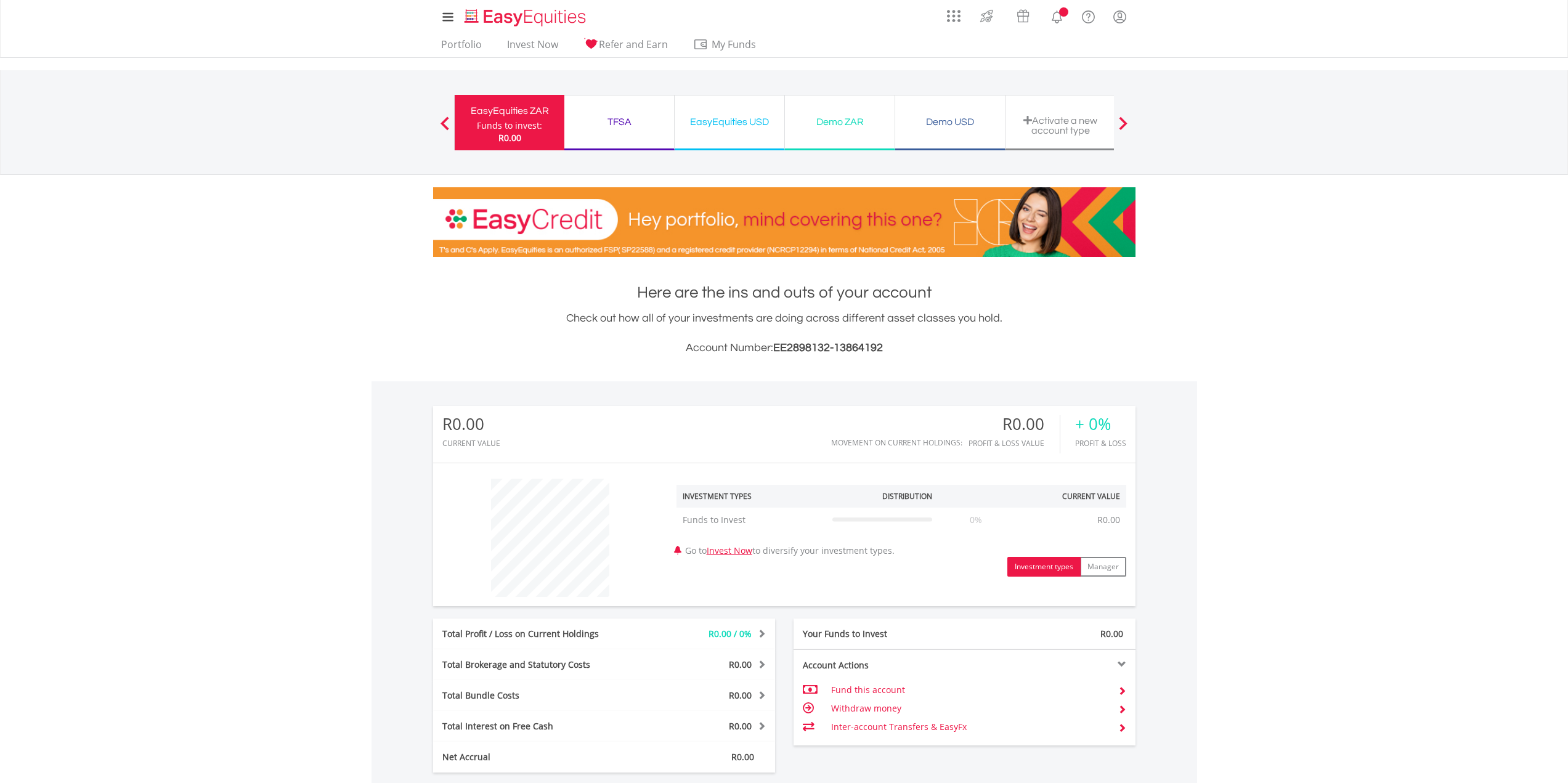
scroll to position [118, 234]
click at [292, 222] on div "My Investments Invest Now New Listings Sell My Recurring Investments Pending Or…" at bounding box center [784, 128] width 1568 height 256
click at [236, 421] on body "My Investments Invest Now New Listings Sell My Recurring Investments Pending Or…" at bounding box center [784, 524] width 1568 height 1048
click at [846, 126] on div "Demo ZAR" at bounding box center [839, 122] width 95 height 17
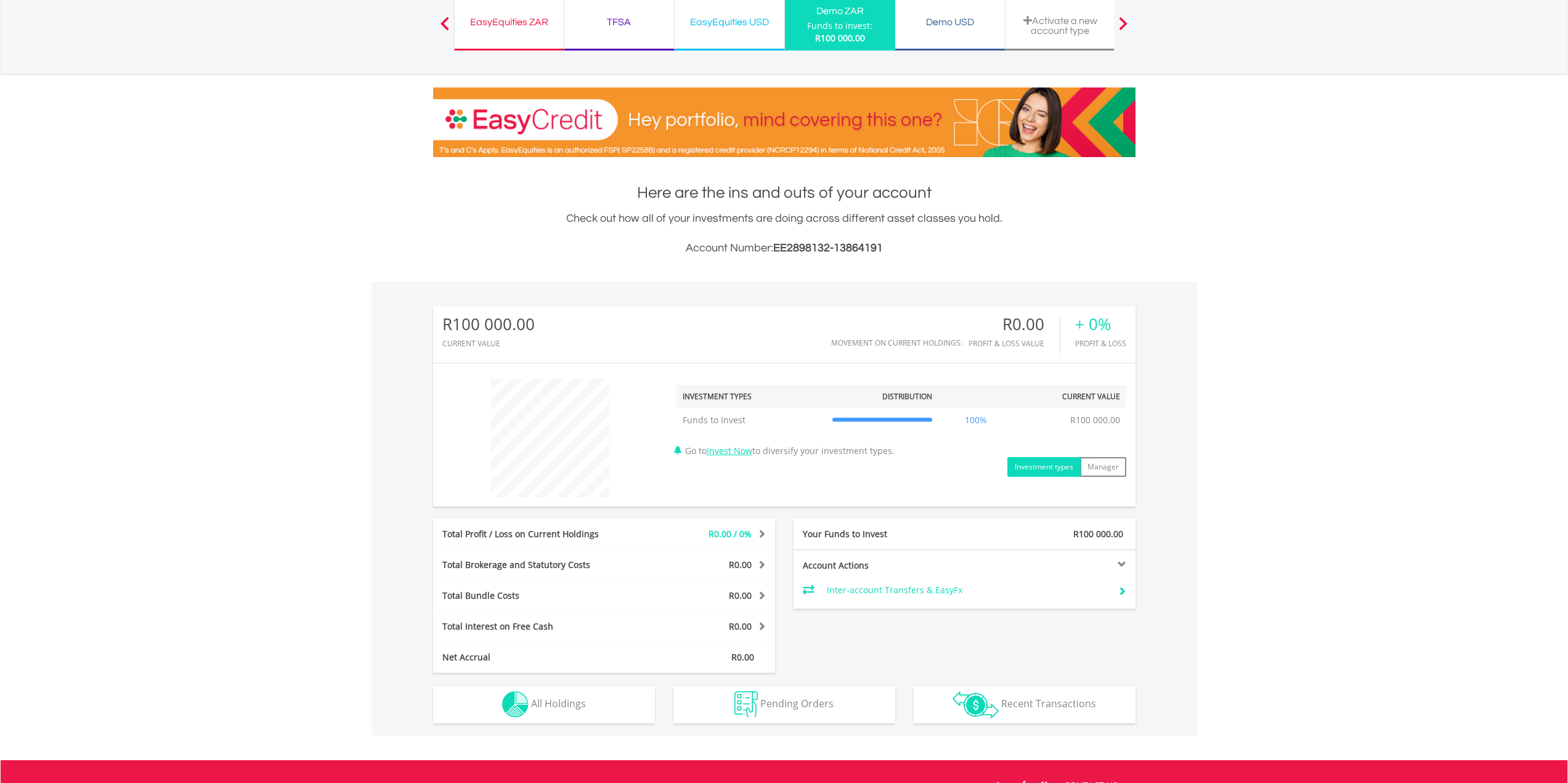
scroll to position [123, 0]
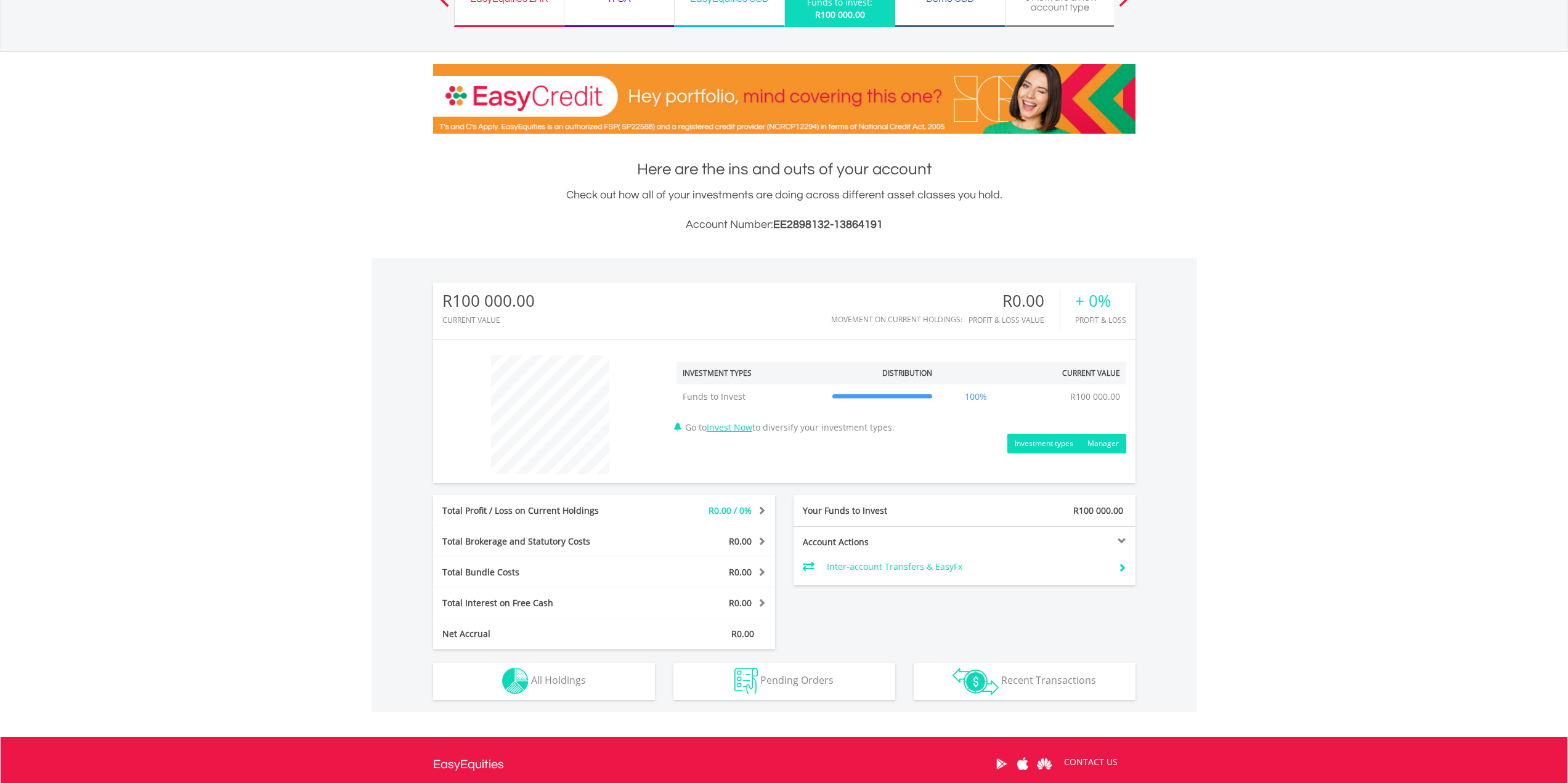
click at [1100, 444] on button "Manager" at bounding box center [1102, 443] width 46 height 19
click at [1036, 445] on button "Investment types" at bounding box center [1044, 443] width 73 height 19
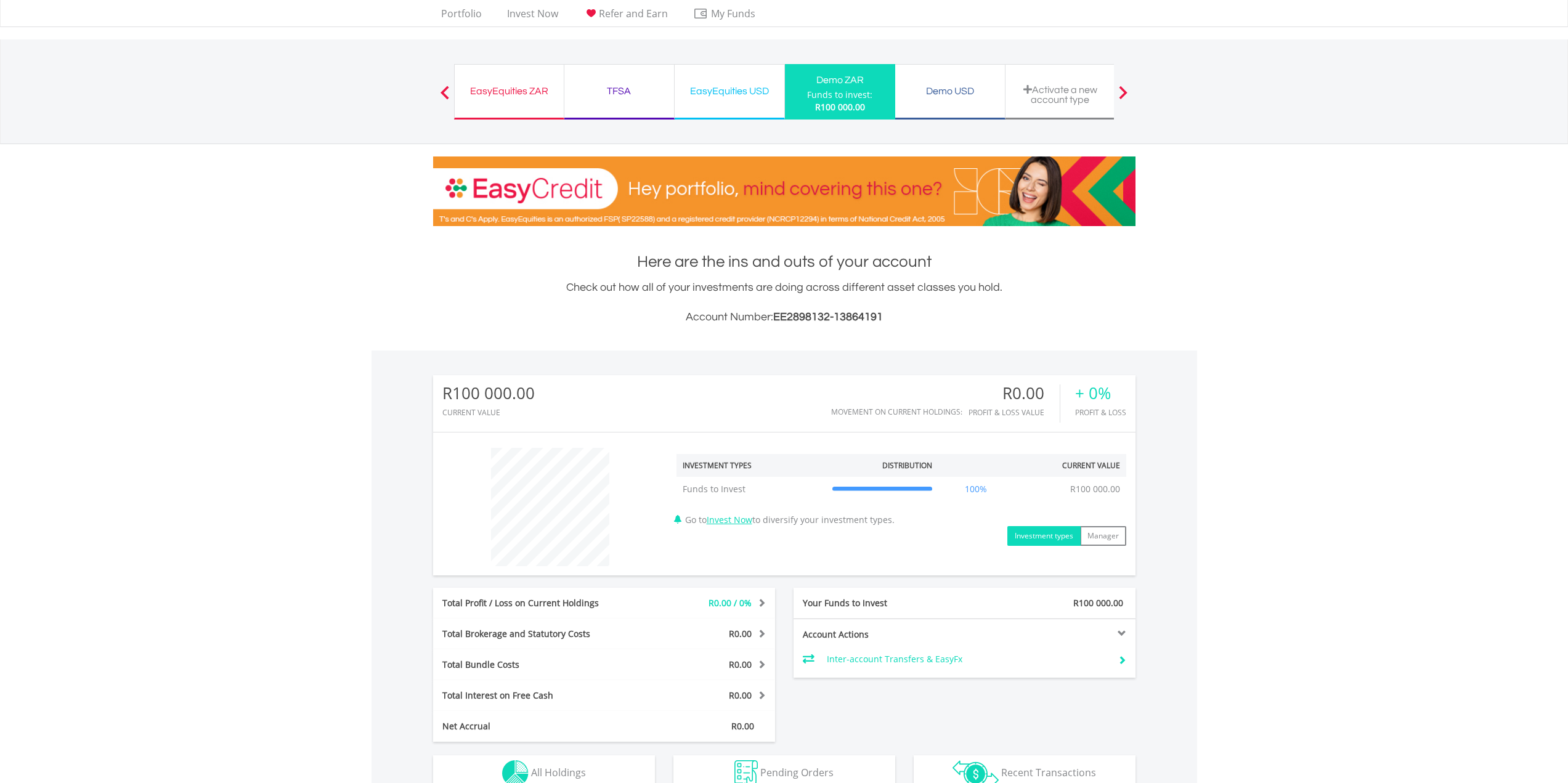
scroll to position [0, 0]
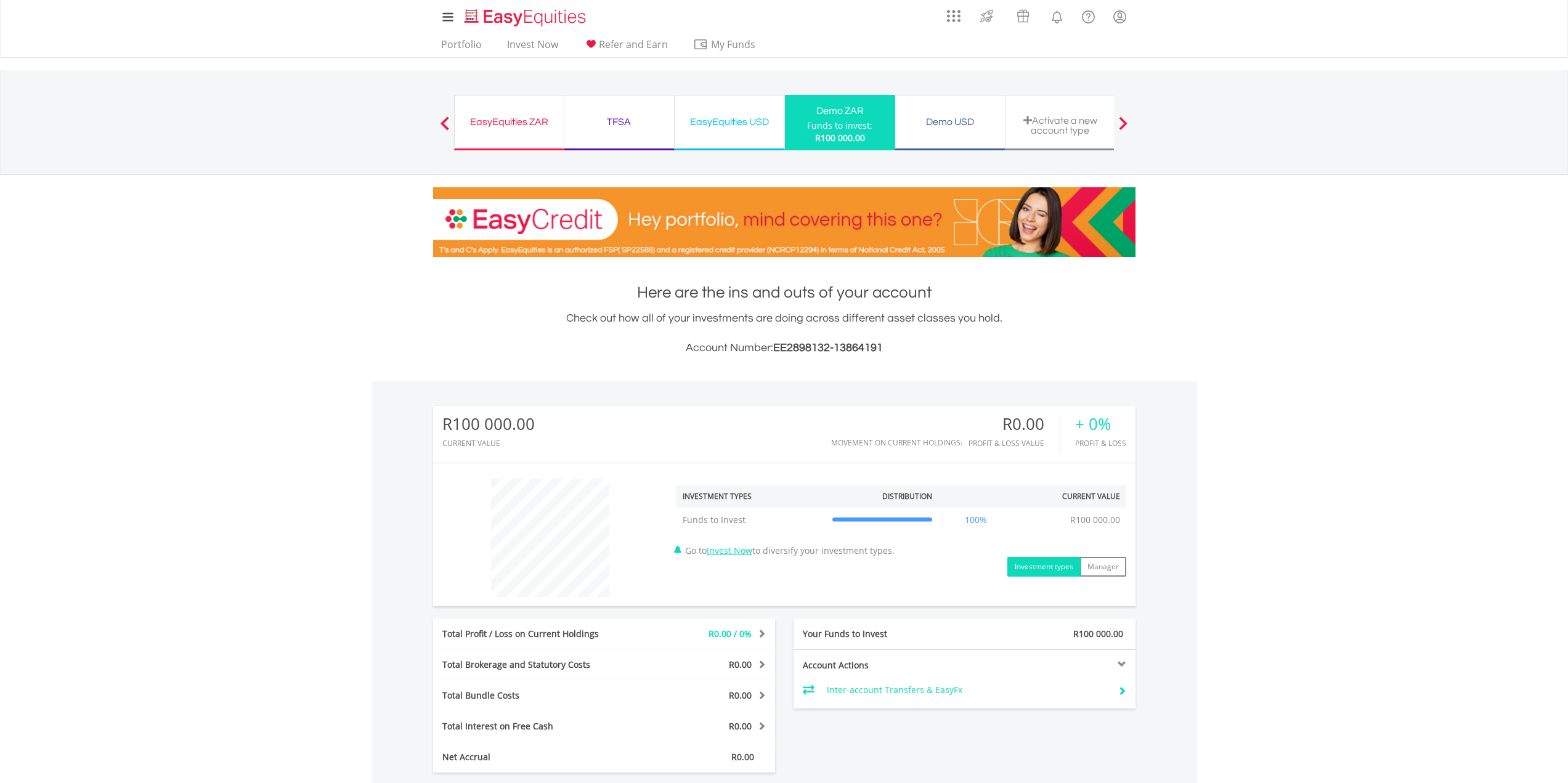
click at [545, 125] on div "EasyEquities ZAR" at bounding box center [509, 122] width 94 height 17
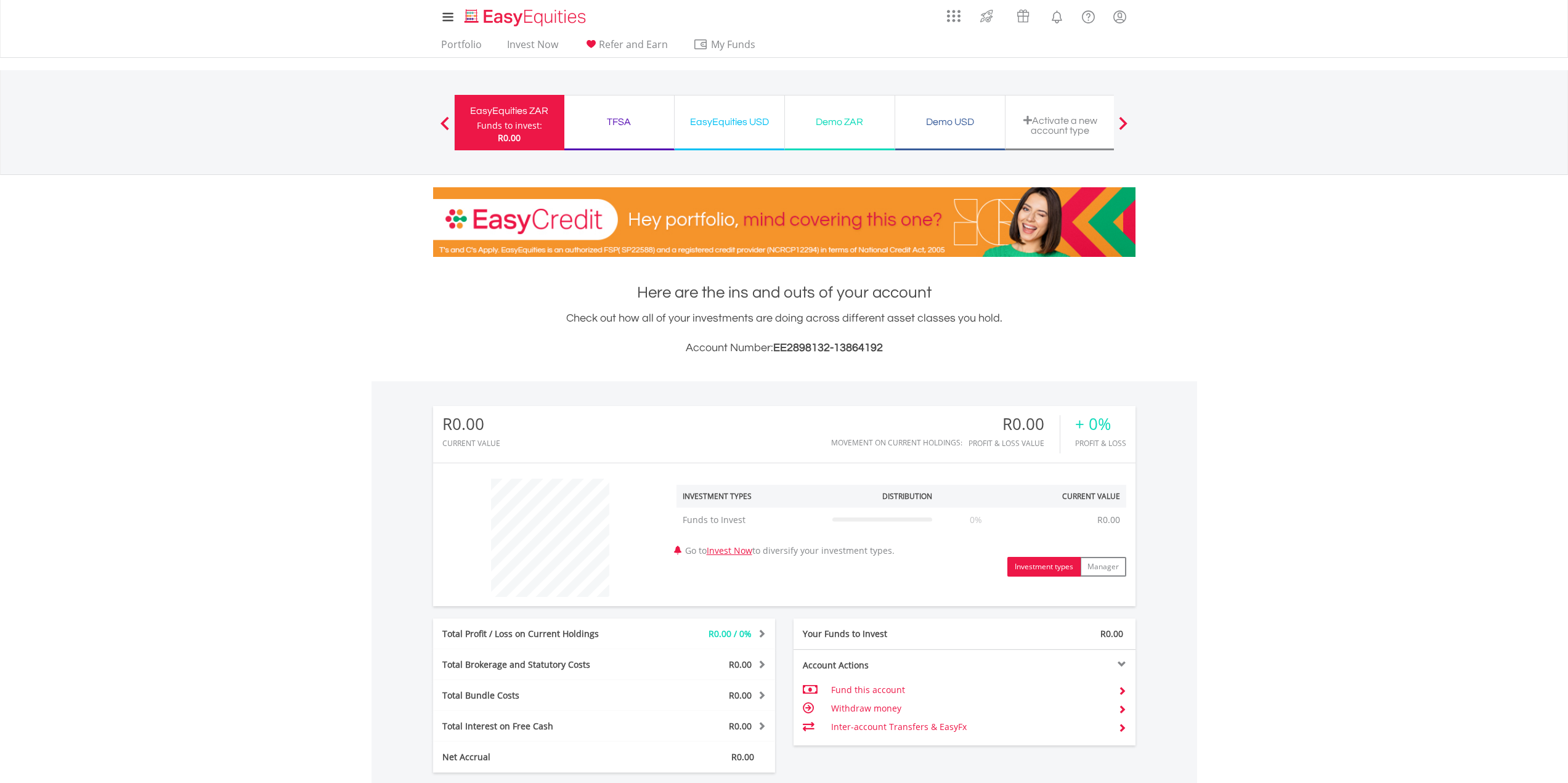
click at [861, 125] on div "Demo ZAR" at bounding box center [839, 122] width 95 height 17
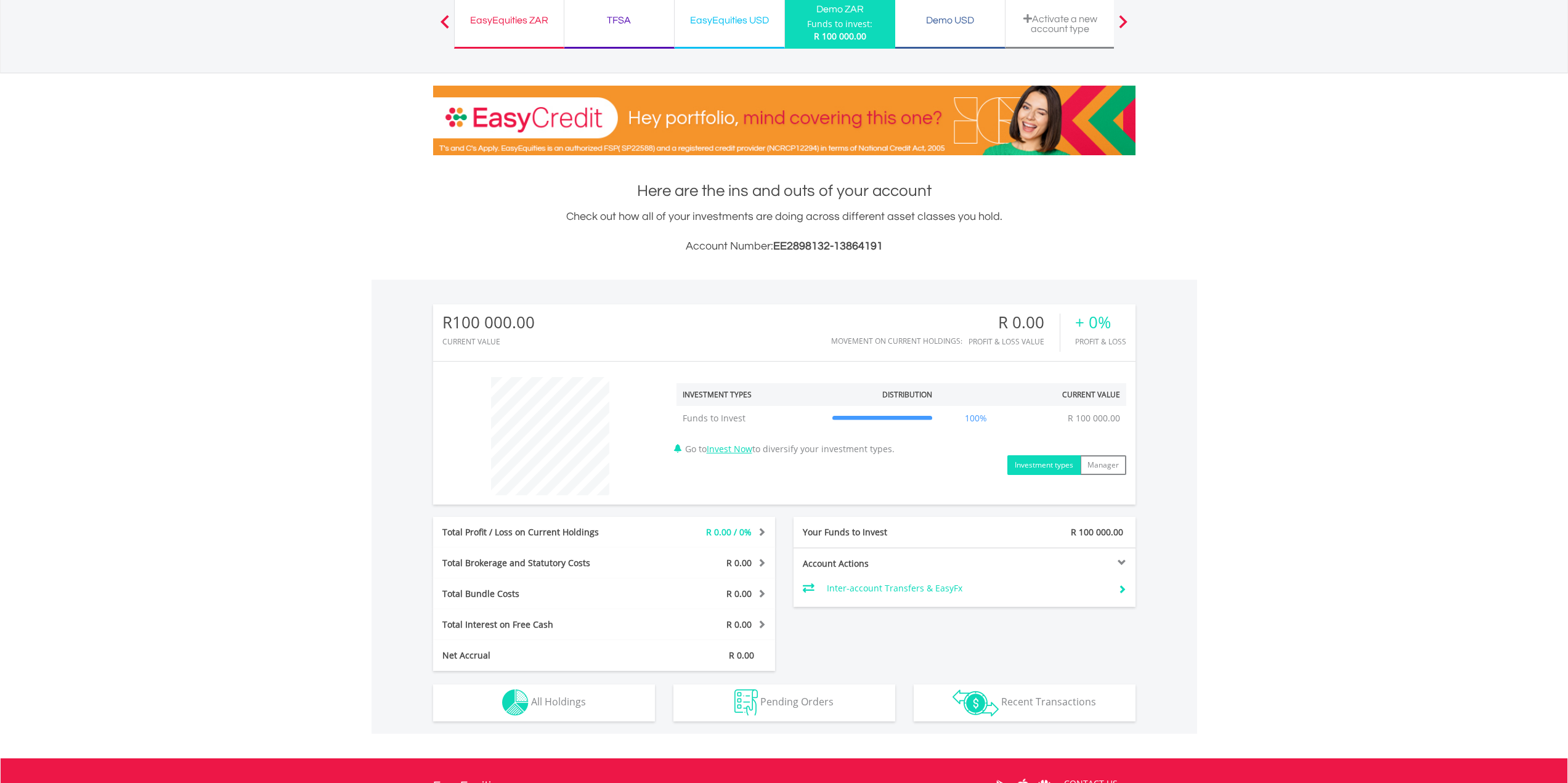
scroll to position [123, 0]
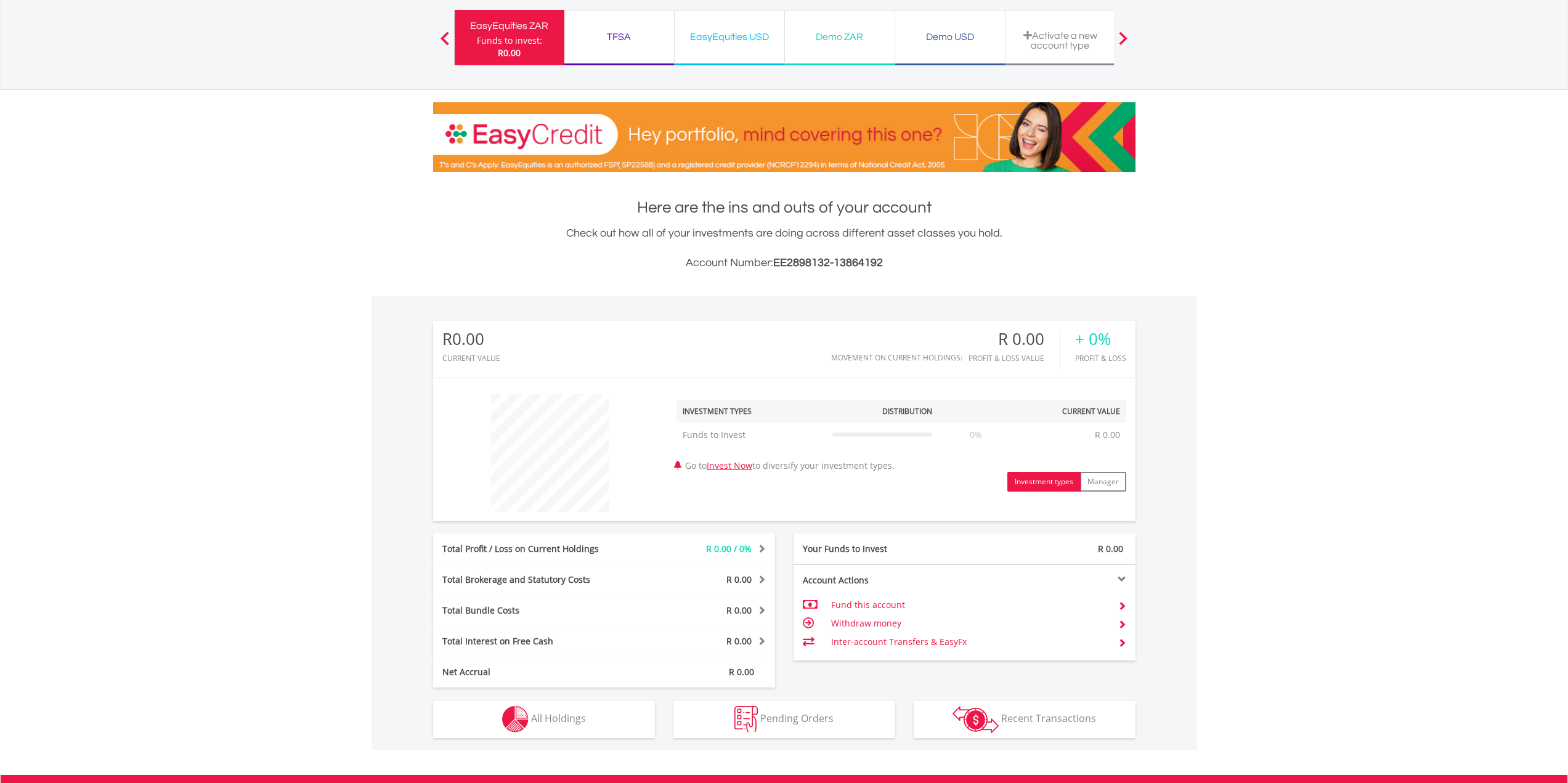
scroll to position [62, 0]
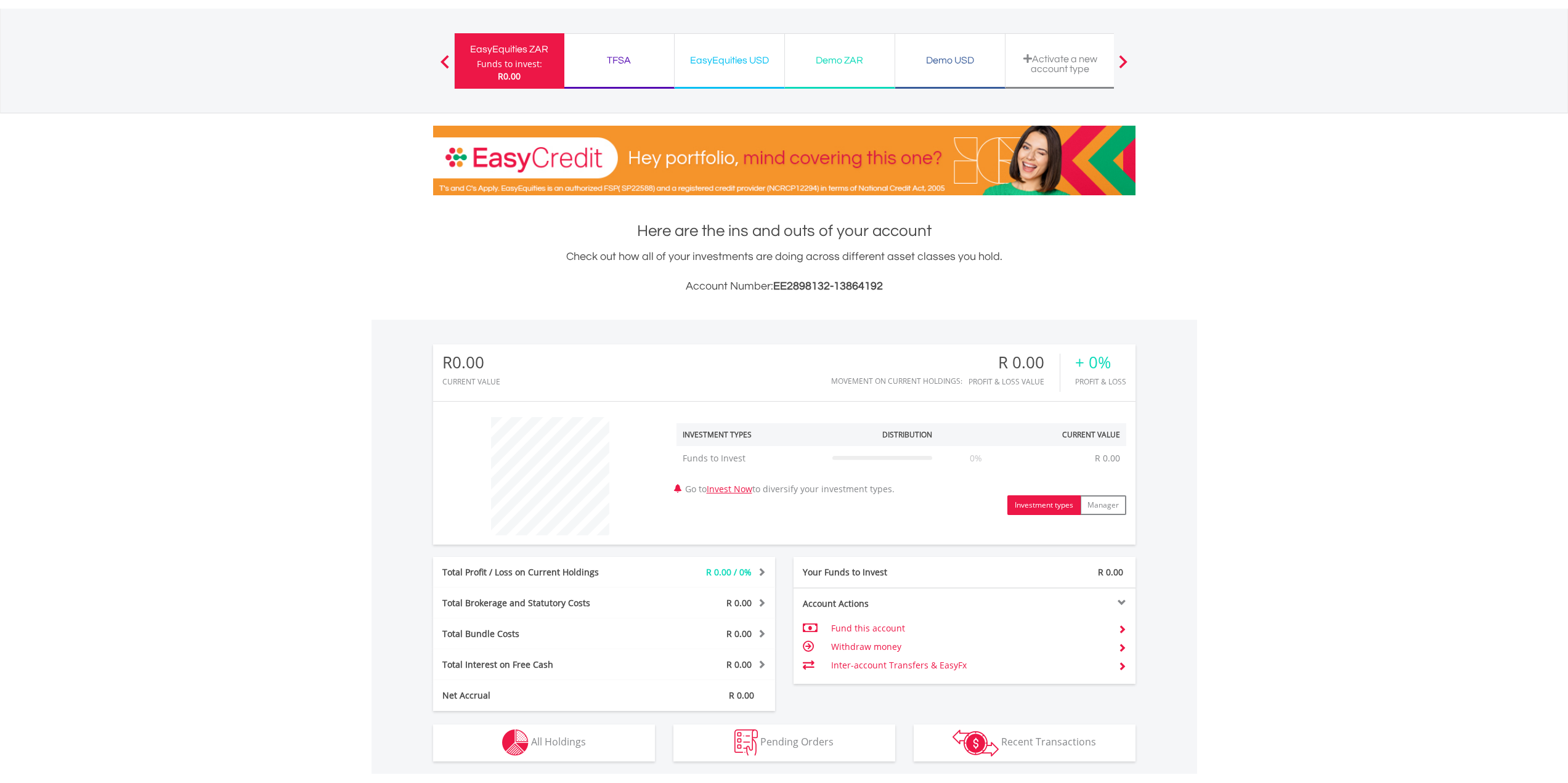
click at [846, 65] on div "Demo ZAR" at bounding box center [839, 60] width 95 height 17
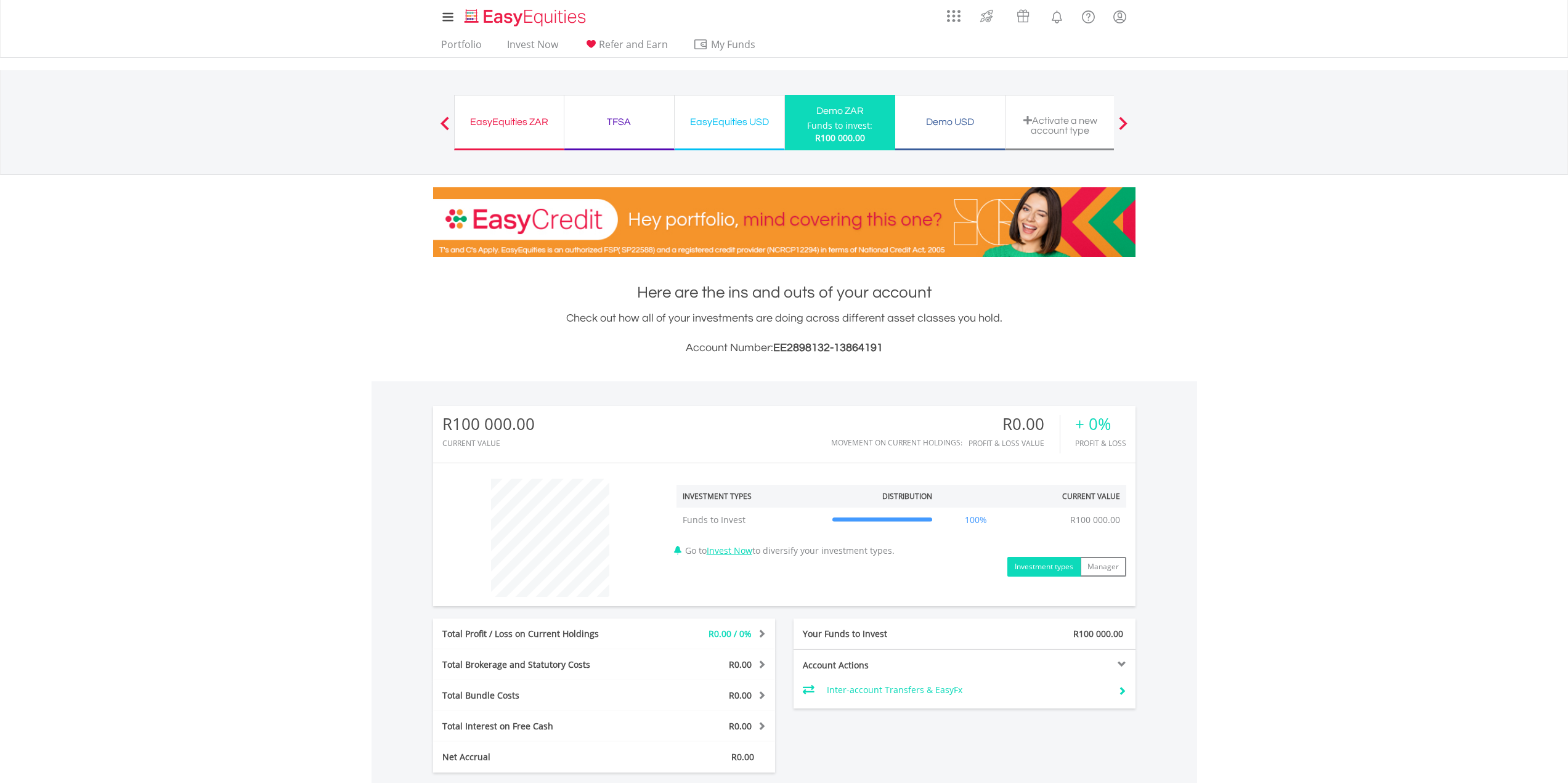
scroll to position [118, 234]
click at [726, 547] on link "Invest Now" at bounding box center [730, 550] width 45 height 11
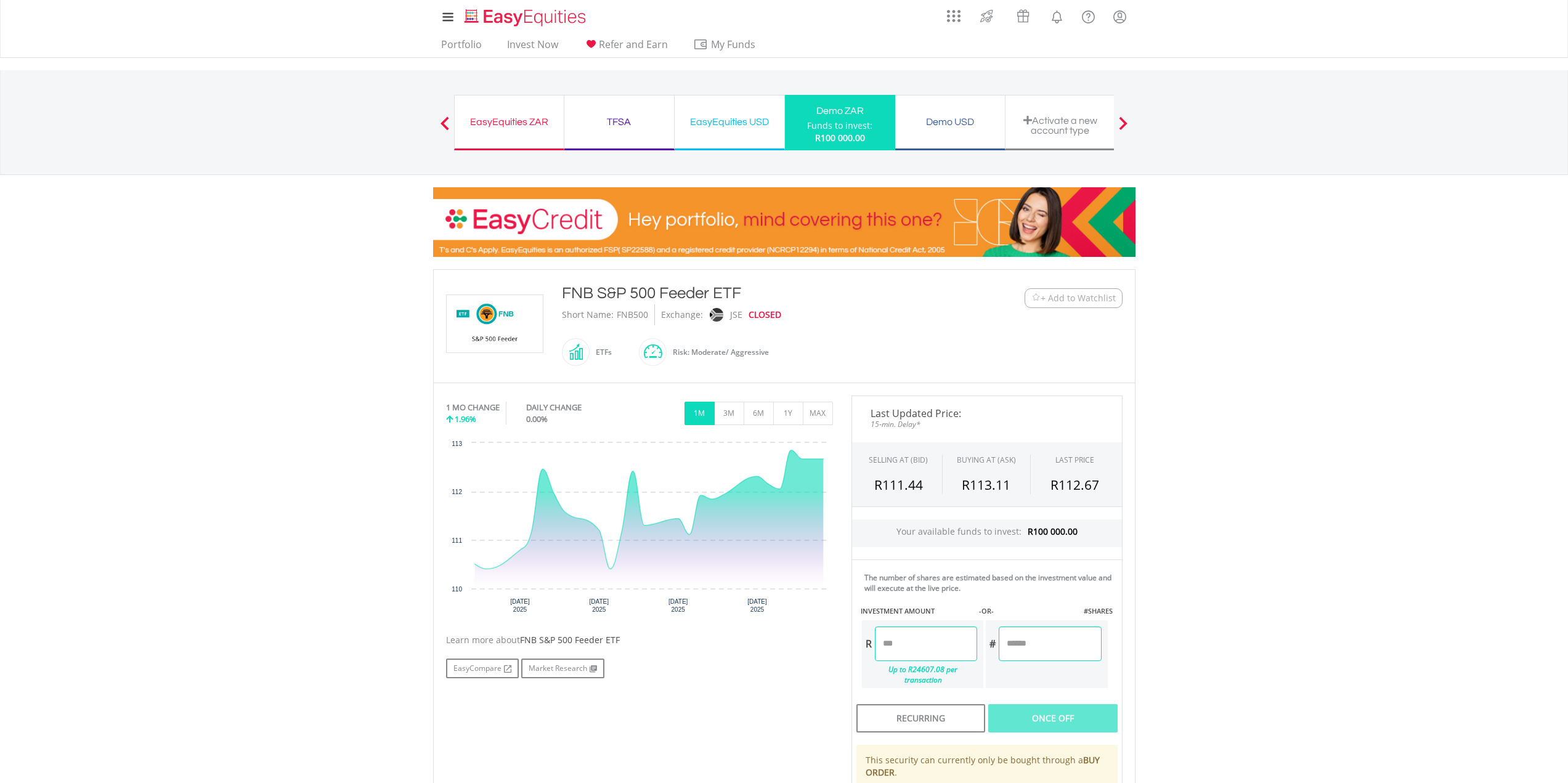
click at [305, 351] on body "My Investments Invest Now New Listings Sell My Recurring Investments Pending Or…" at bounding box center [784, 558] width 1568 height 1117
click at [589, 359] on span at bounding box center [589, 352] width 0 height 28
click at [280, 362] on body "My Investments Invest Now New Listings Sell My Recurring Investments Pending Or…" at bounding box center [784, 558] width 1568 height 1117
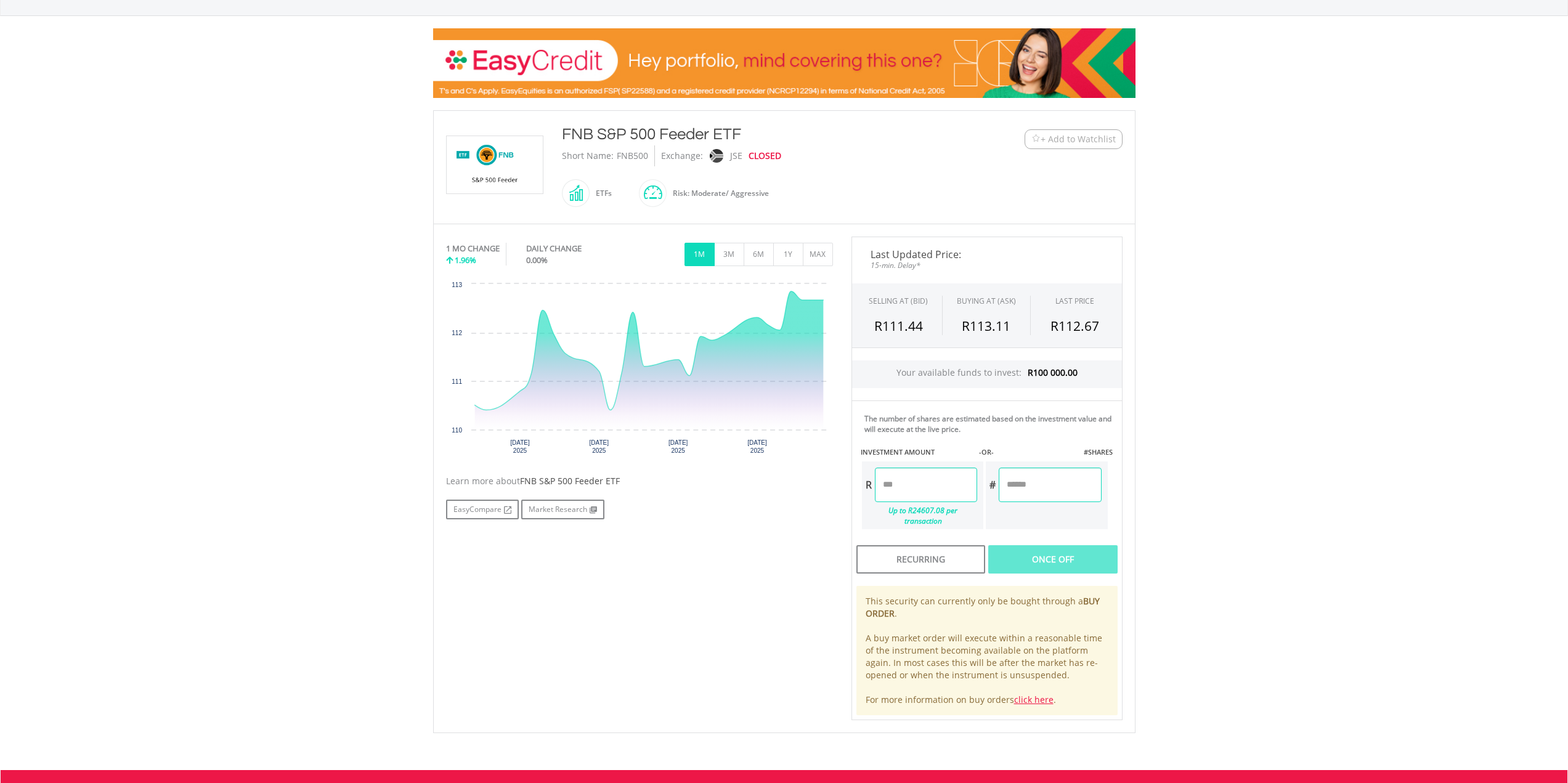
scroll to position [129, 0]
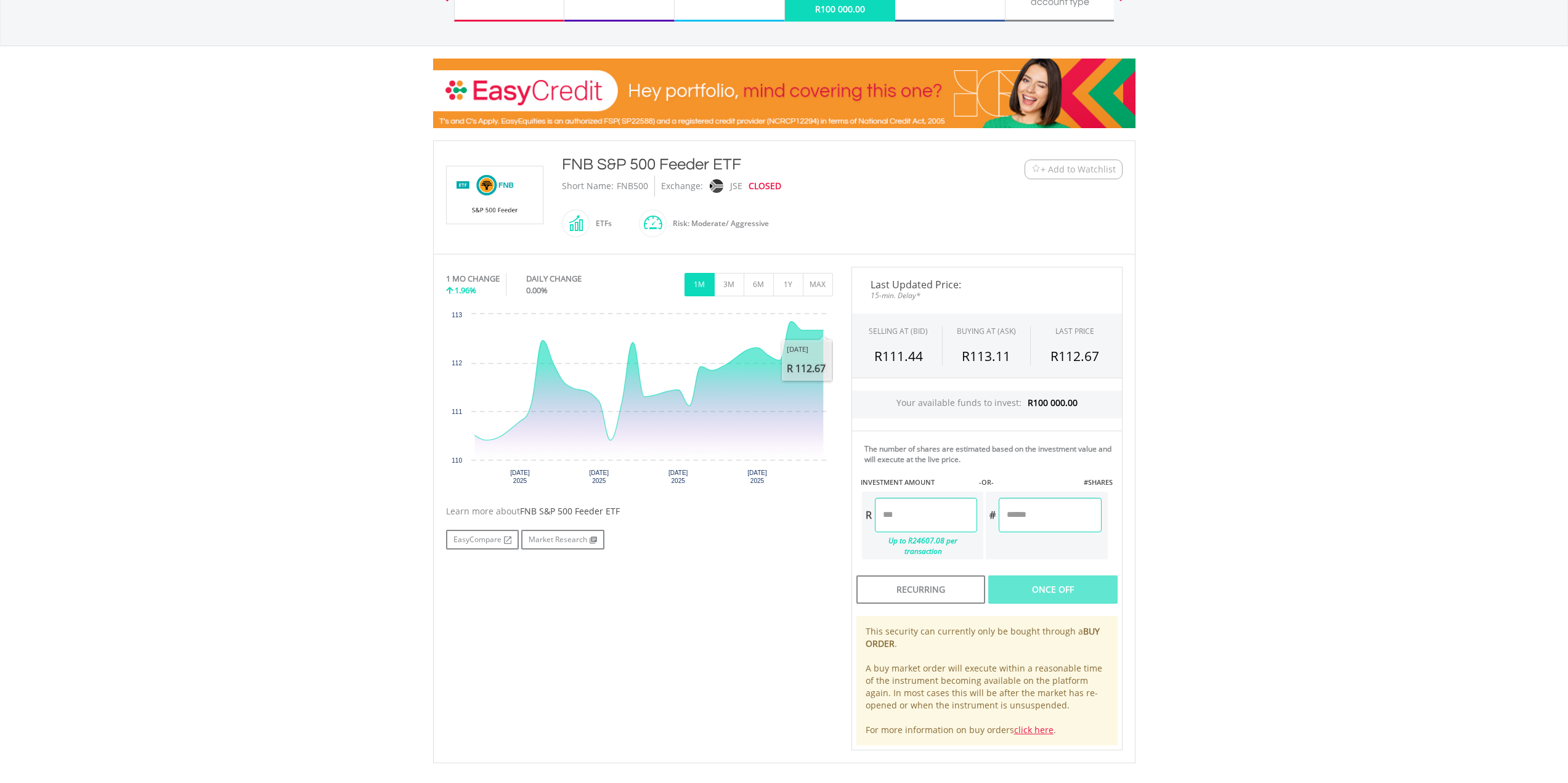
click at [1194, 402] on body "My Investments Invest Now New Listings Sell My Recurring Investments Pending Or…" at bounding box center [784, 429] width 1568 height 1117
click at [1217, 360] on body "My Investments Invest Now New Listings Sell My Recurring Investments Pending Or…" at bounding box center [784, 429] width 1568 height 1117
click at [935, 514] on input "number" at bounding box center [926, 514] width 102 height 35
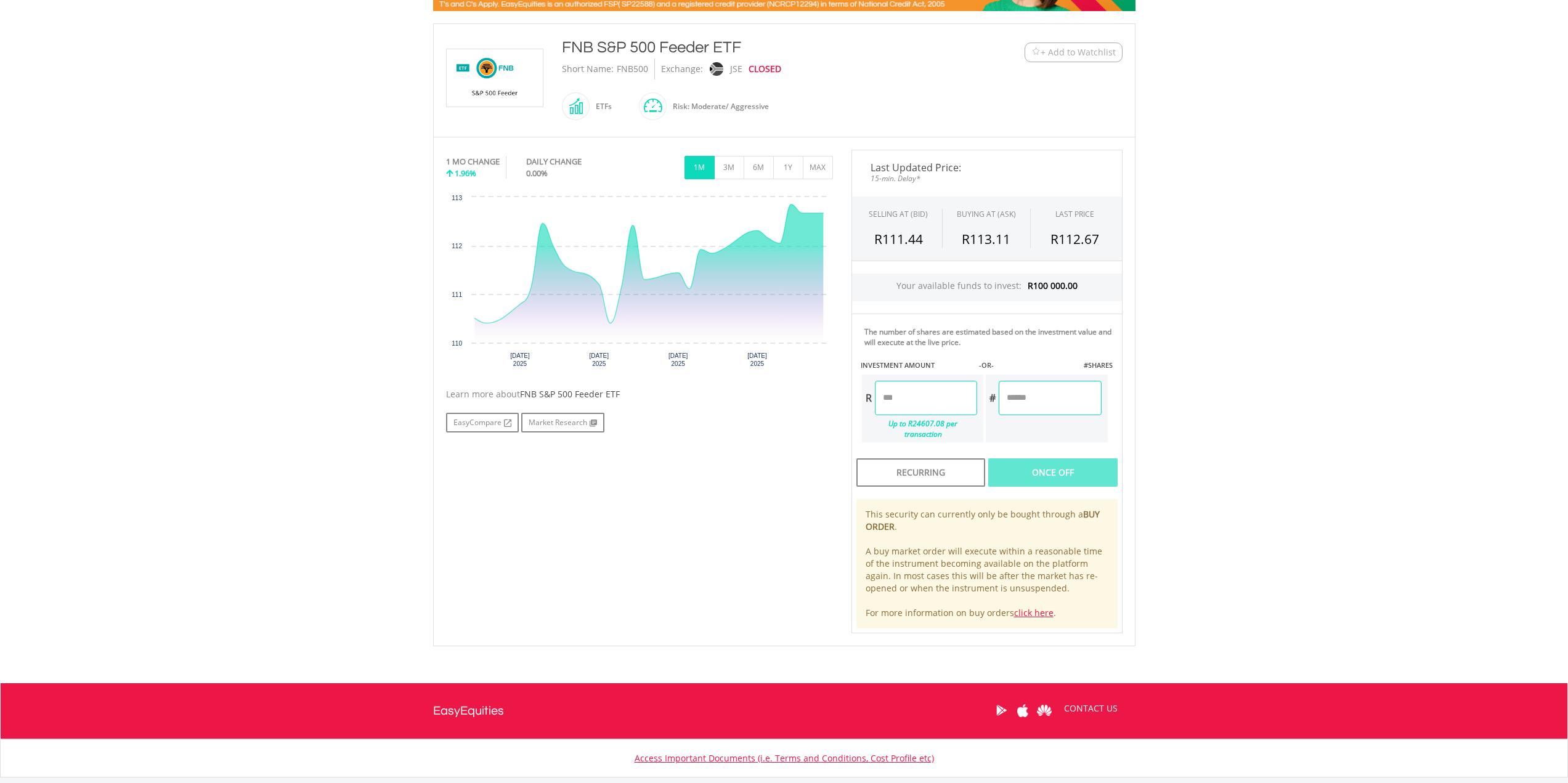
scroll to position [252, 0]
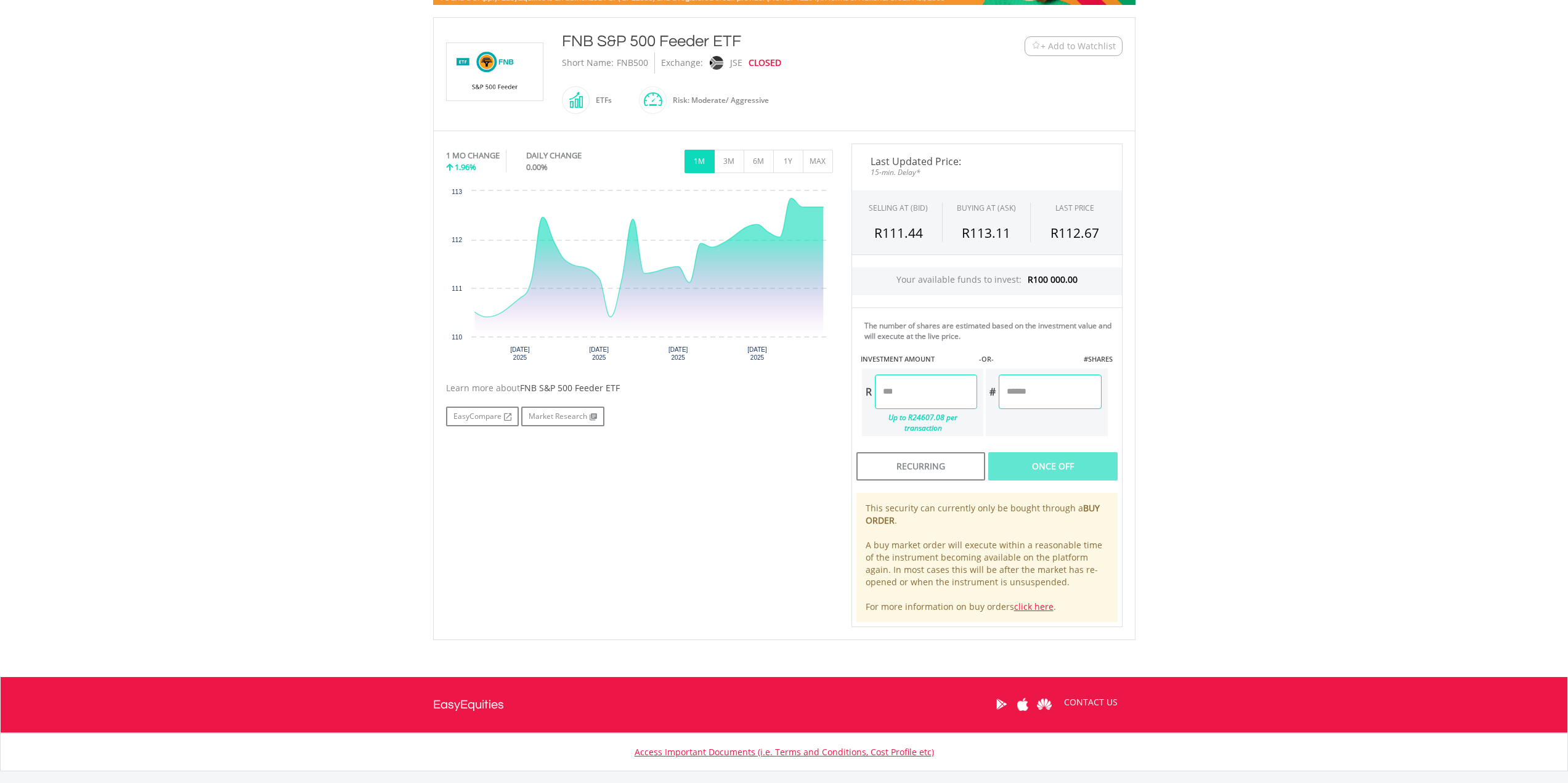
click at [928, 392] on input "number" at bounding box center [926, 391] width 102 height 35
type input "*"
type input "********"
type input "*******"
drag, startPoint x: 1187, startPoint y: 409, endPoint x: 1153, endPoint y: 407, distance: 34.1
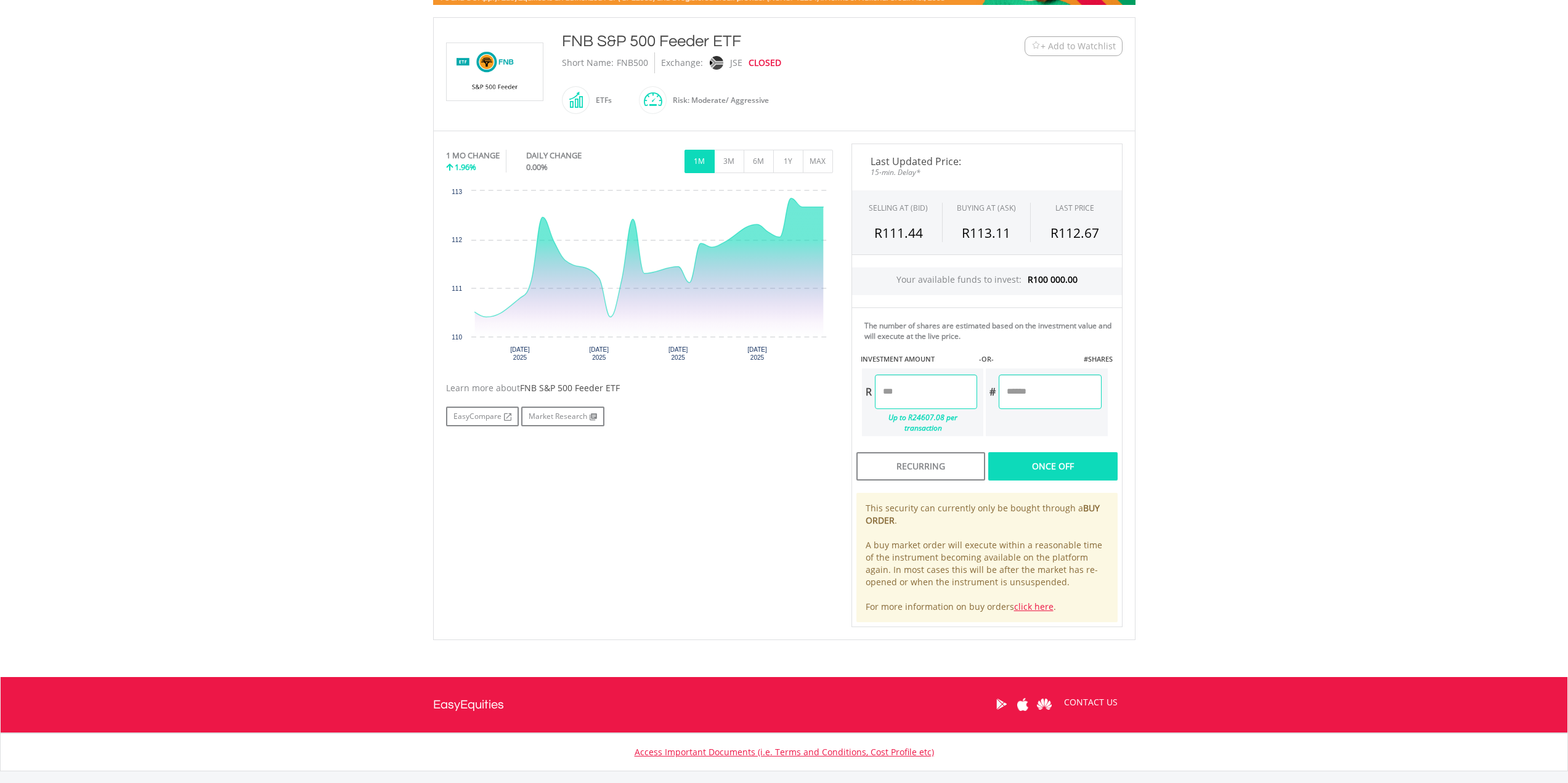
click at [1187, 408] on body "My Investments Invest Now New Listings Sell My Recurring Investments Pending Or…" at bounding box center [784, 307] width 1568 height 1117
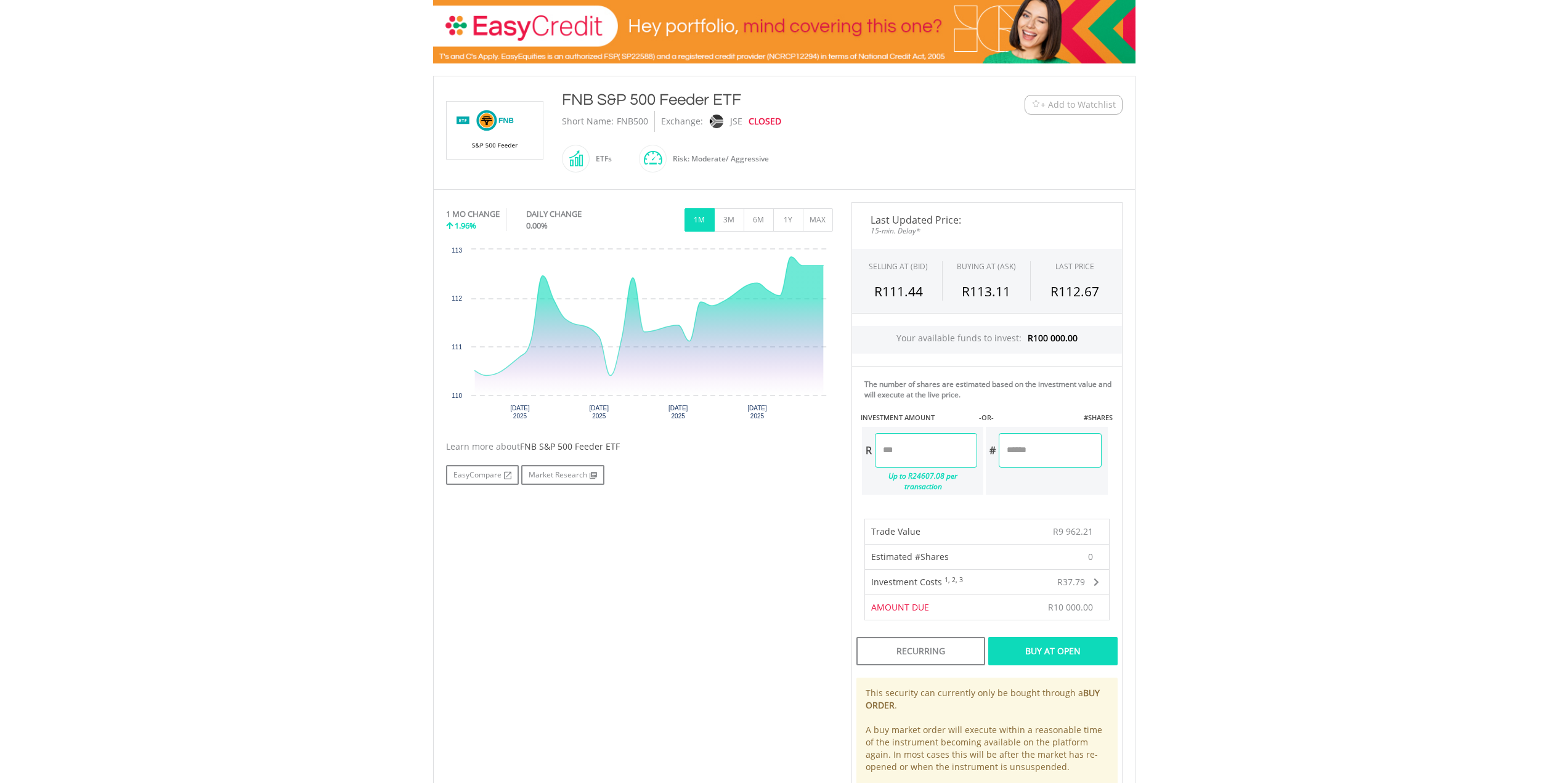
scroll to position [191, 0]
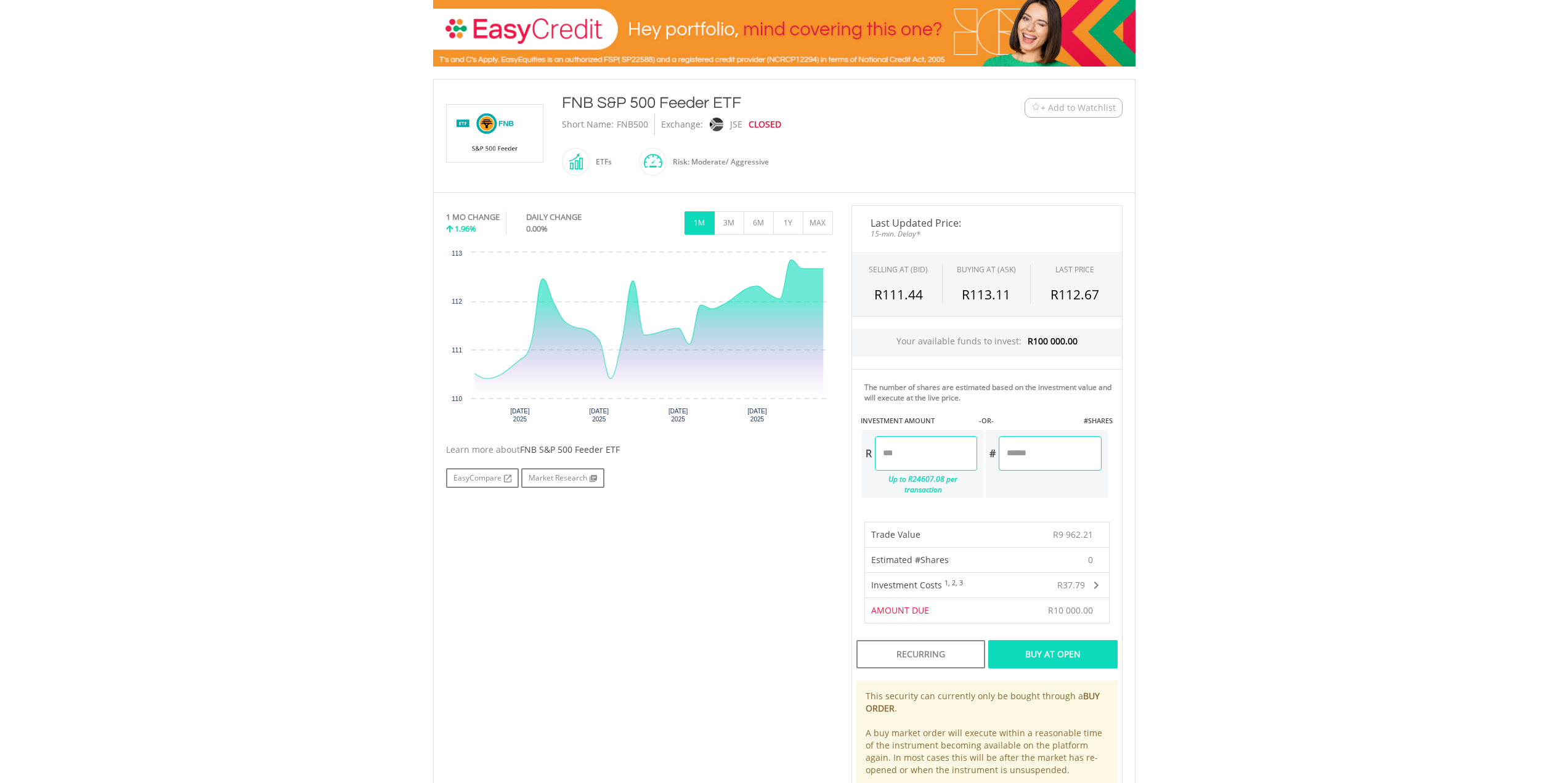
drag, startPoint x: 907, startPoint y: 454, endPoint x: 875, endPoint y: 450, distance: 32.2
click at [875, 450] on input "********" at bounding box center [926, 453] width 102 height 35
click at [1282, 428] on body "My Investments Invest Now New Listings Sell My Recurring Investments Pending Or…" at bounding box center [784, 483] width 1568 height 1348
click at [1182, 471] on body "My Investments Invest Now New Listings Sell My Recurring Investments Pending Or…" at bounding box center [784, 483] width 1568 height 1348
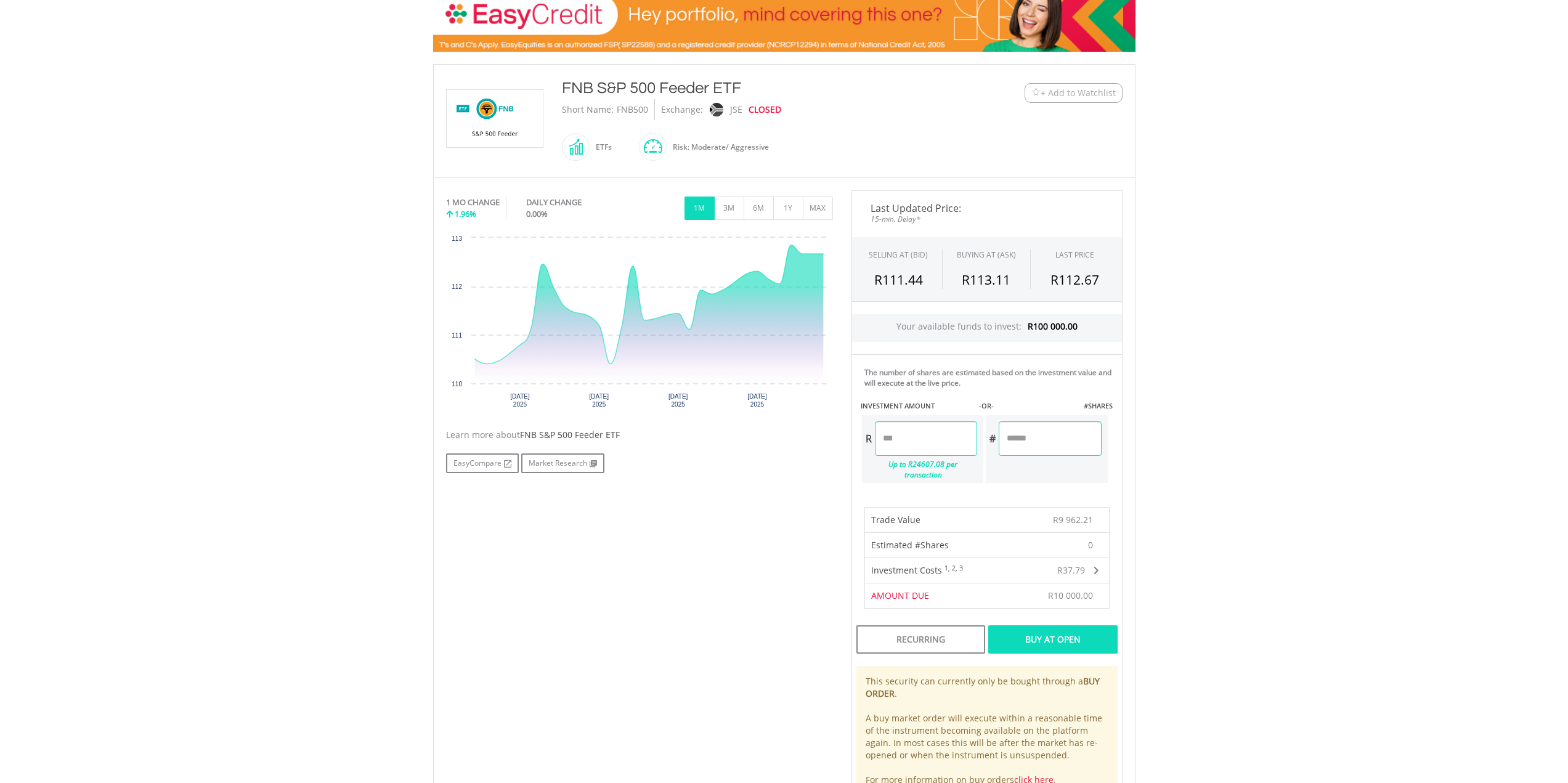
scroll to position [252, 0]
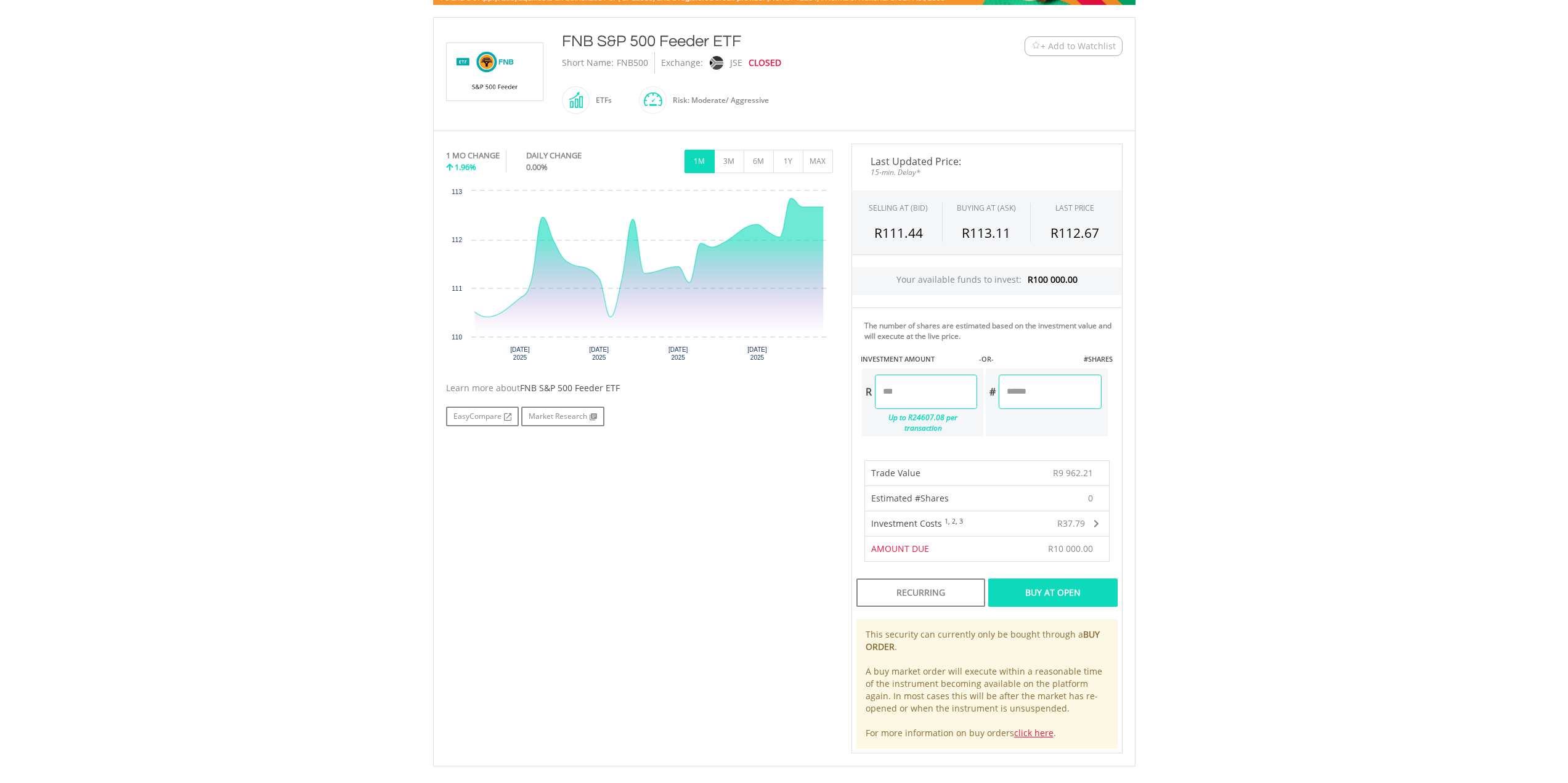
click at [971, 514] on div "Investment Costs 1, 2, 3" at bounding box center [935, 523] width 140 height 24
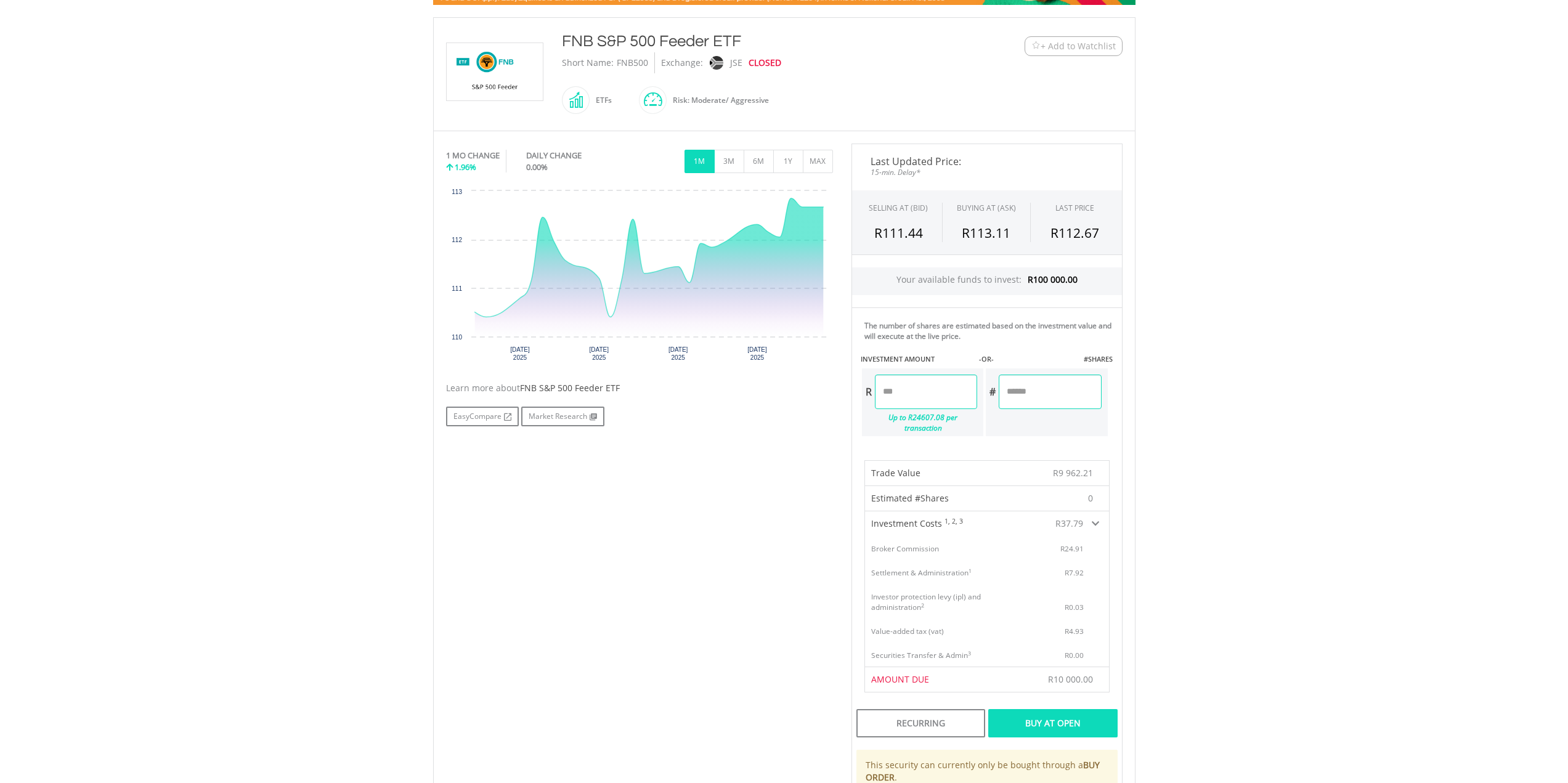
click at [971, 514] on div "Investment Costs 1, 2, 3" at bounding box center [935, 523] width 140 height 24
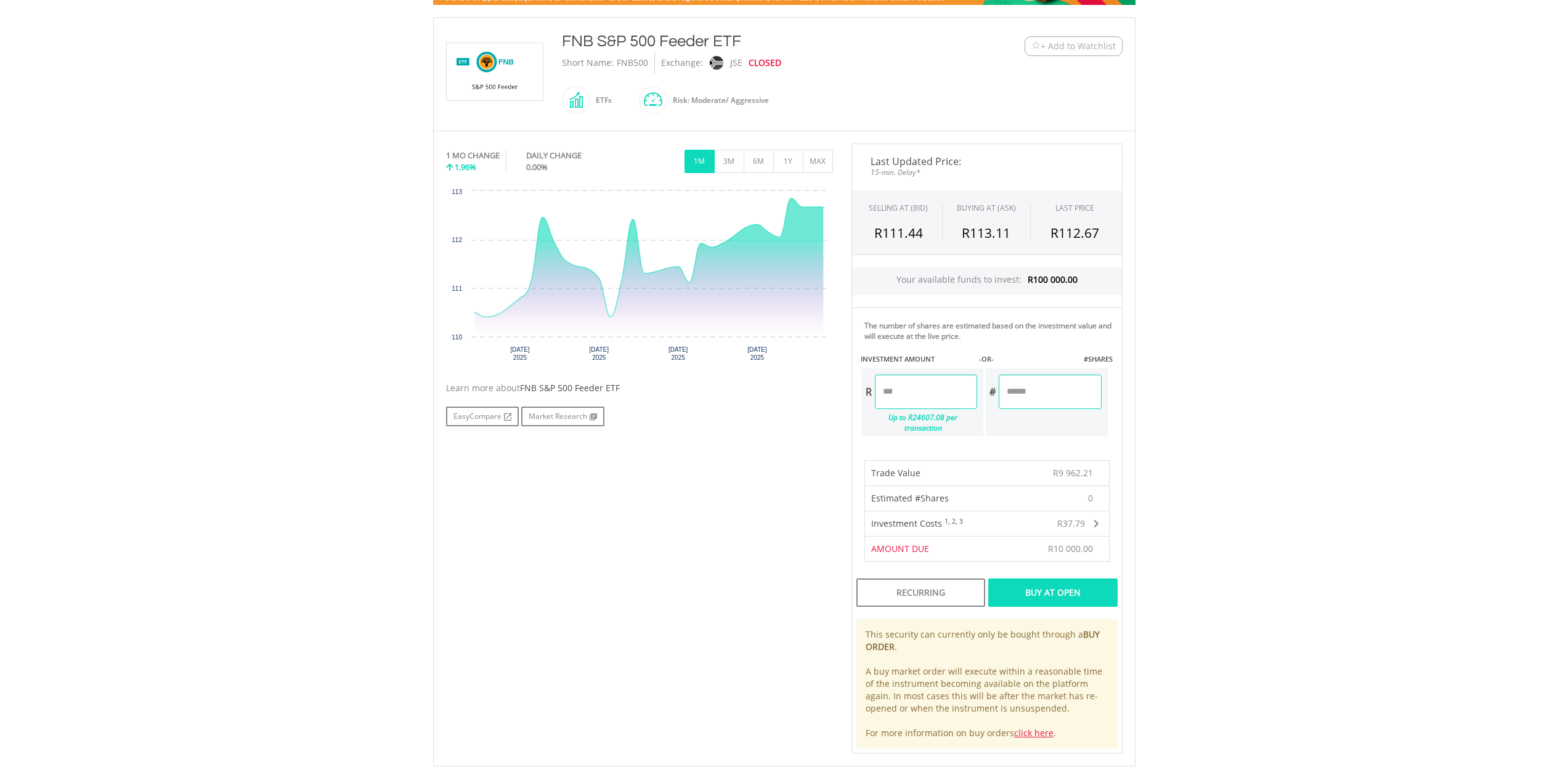
click at [1251, 581] on body "My Investments Invest Now New Listings Sell My Recurring Investments Pending Or…" at bounding box center [784, 422] width 1568 height 1348
click at [1315, 543] on body "My Investments Invest Now New Listings Sell My Recurring Investments Pending Or…" at bounding box center [784, 422] width 1568 height 1348
click at [1272, 467] on body "My Investments Invest Now New Listings Sell My Recurring Investments Pending Or…" at bounding box center [784, 422] width 1568 height 1348
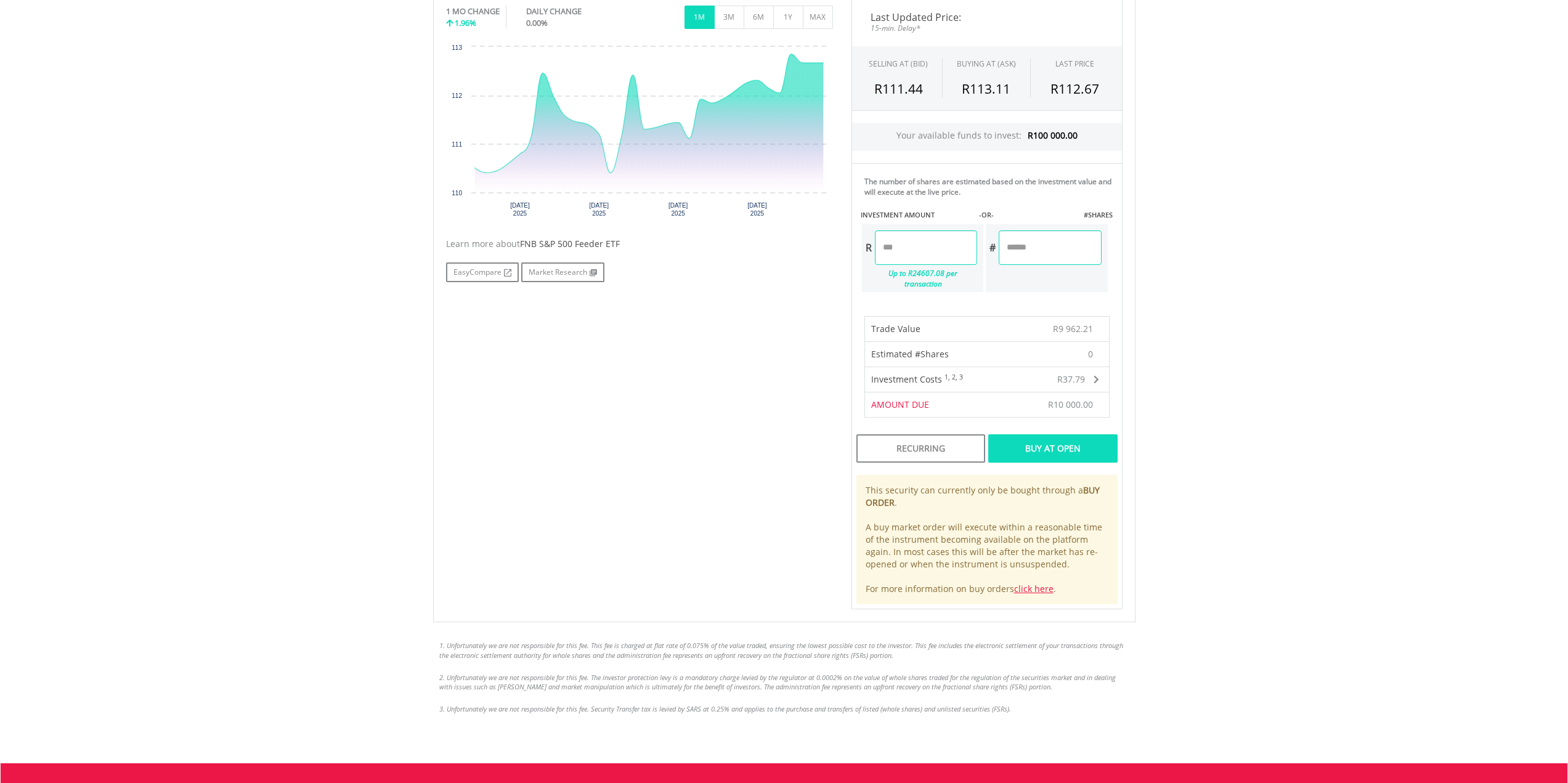
scroll to position [375, 0]
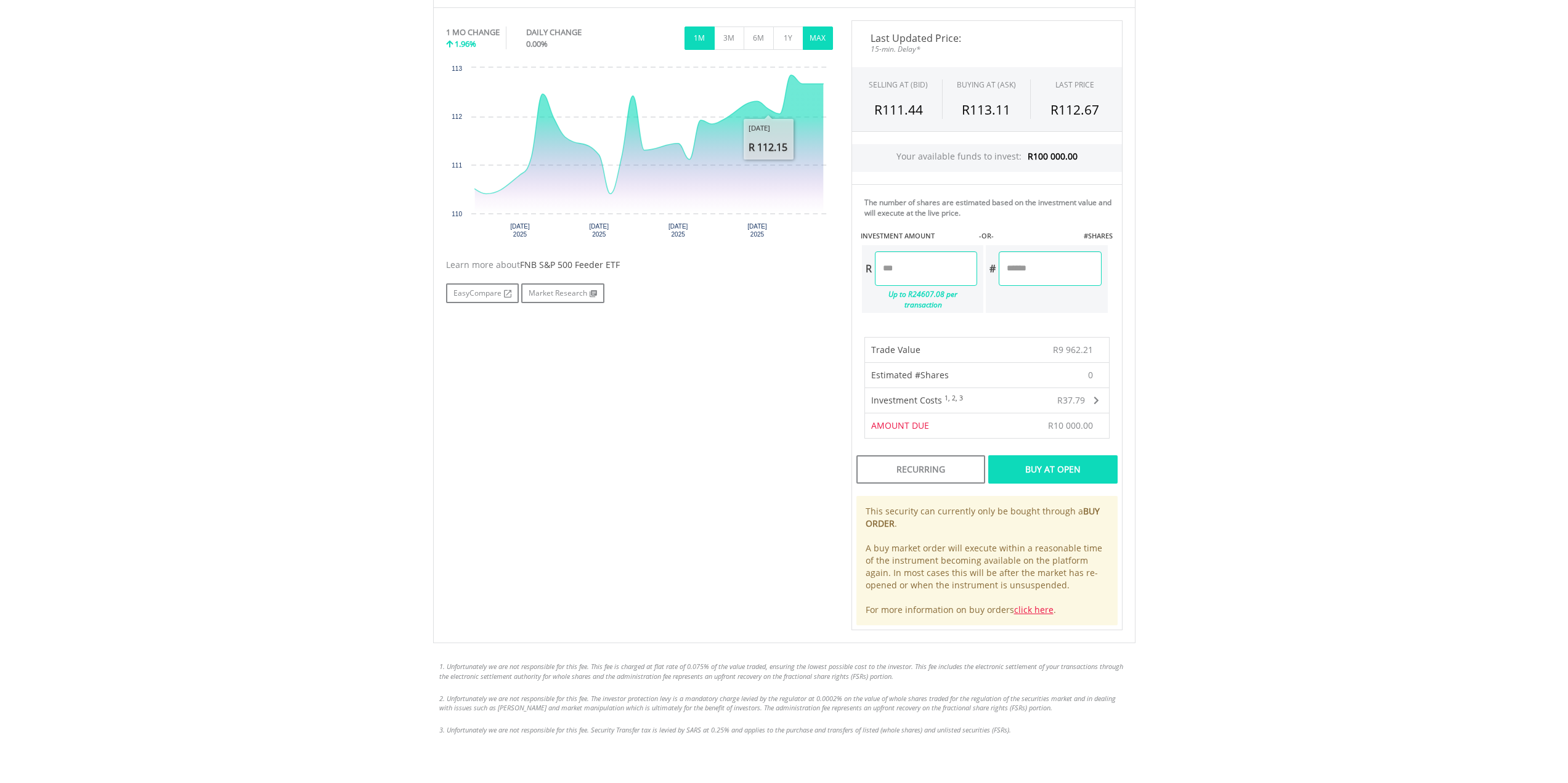
click at [816, 38] on button "MAX" at bounding box center [817, 38] width 30 height 24
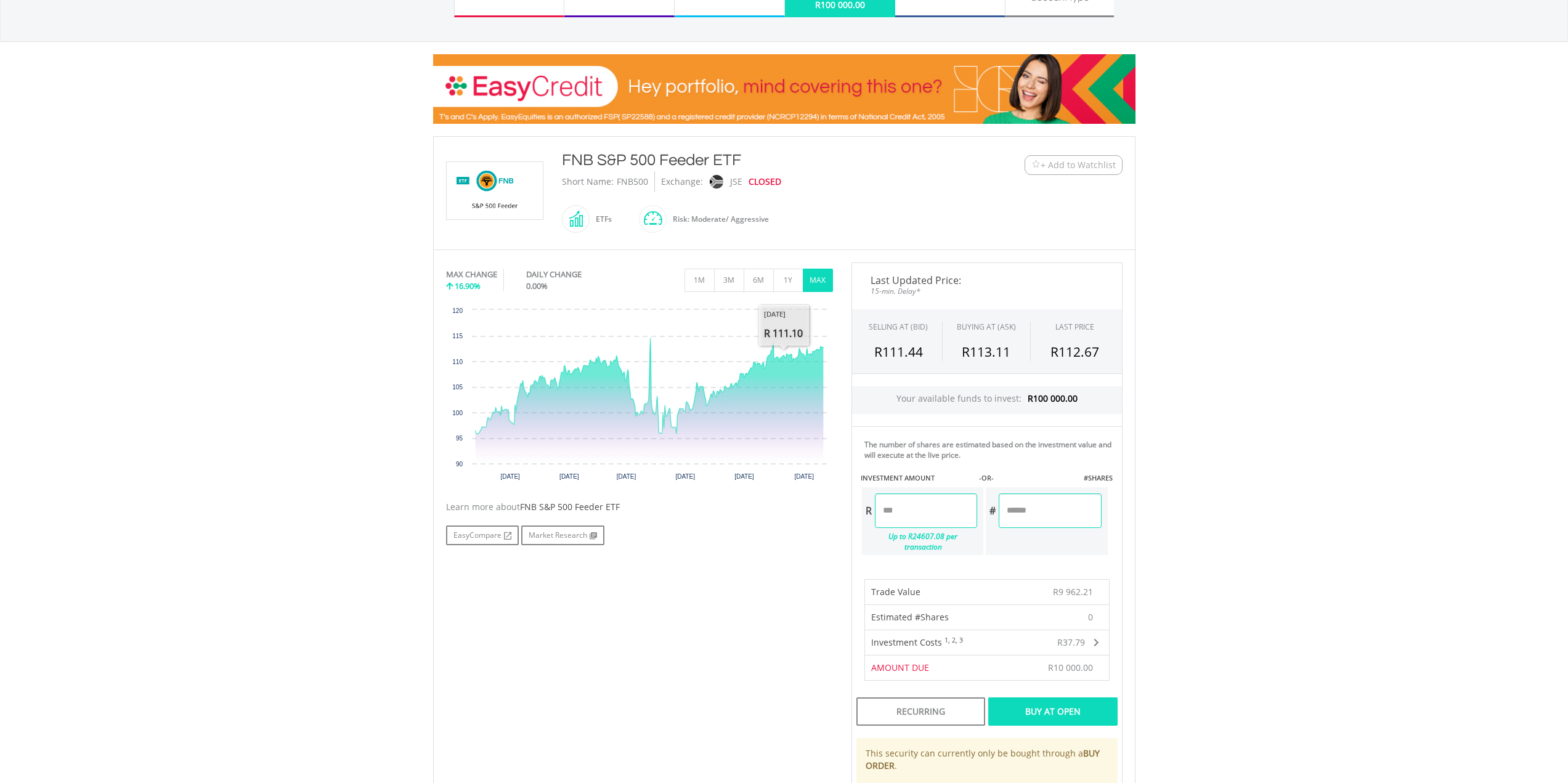
scroll to position [129, 0]
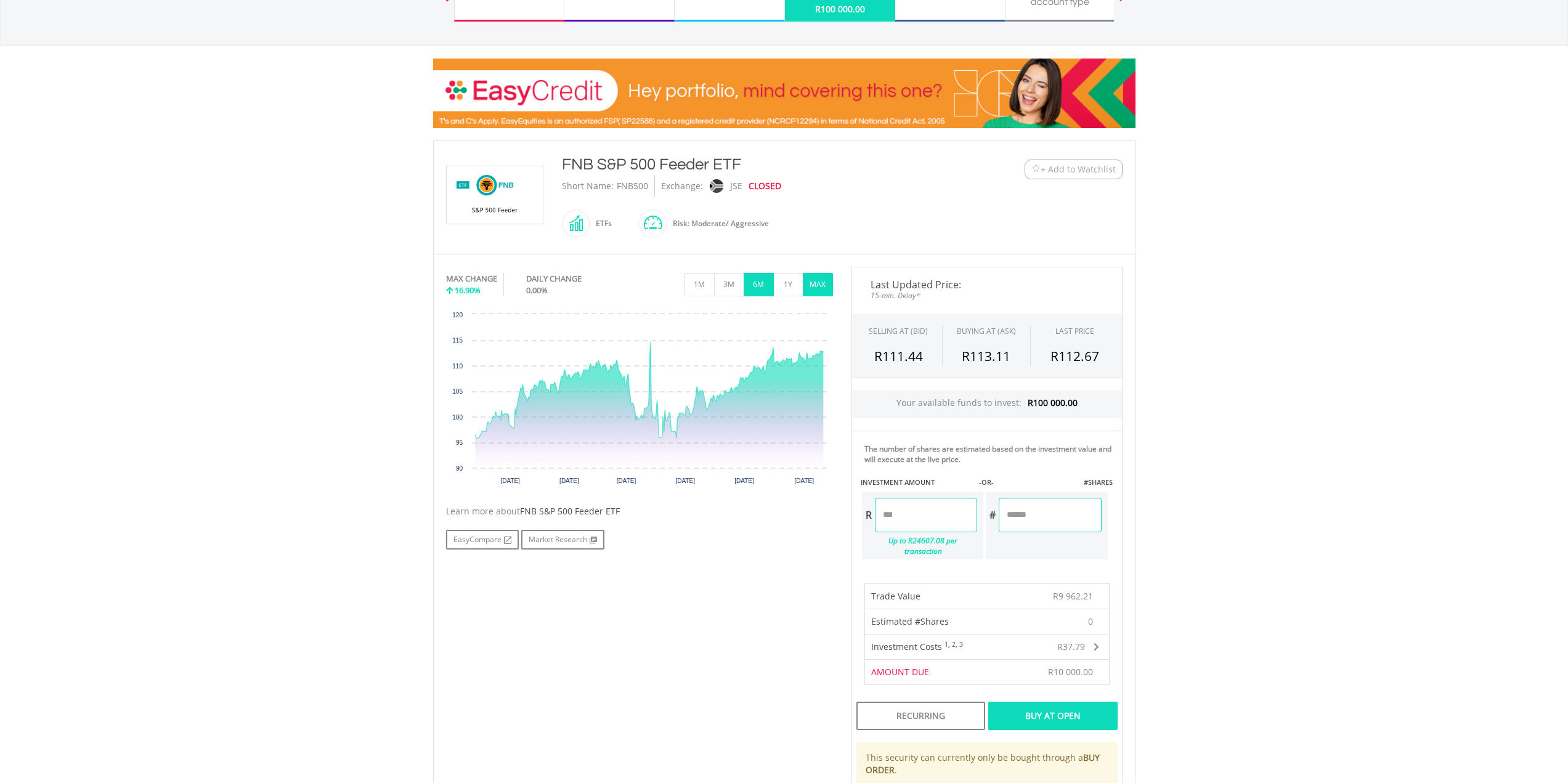
click at [752, 285] on button "6M" at bounding box center [758, 284] width 30 height 24
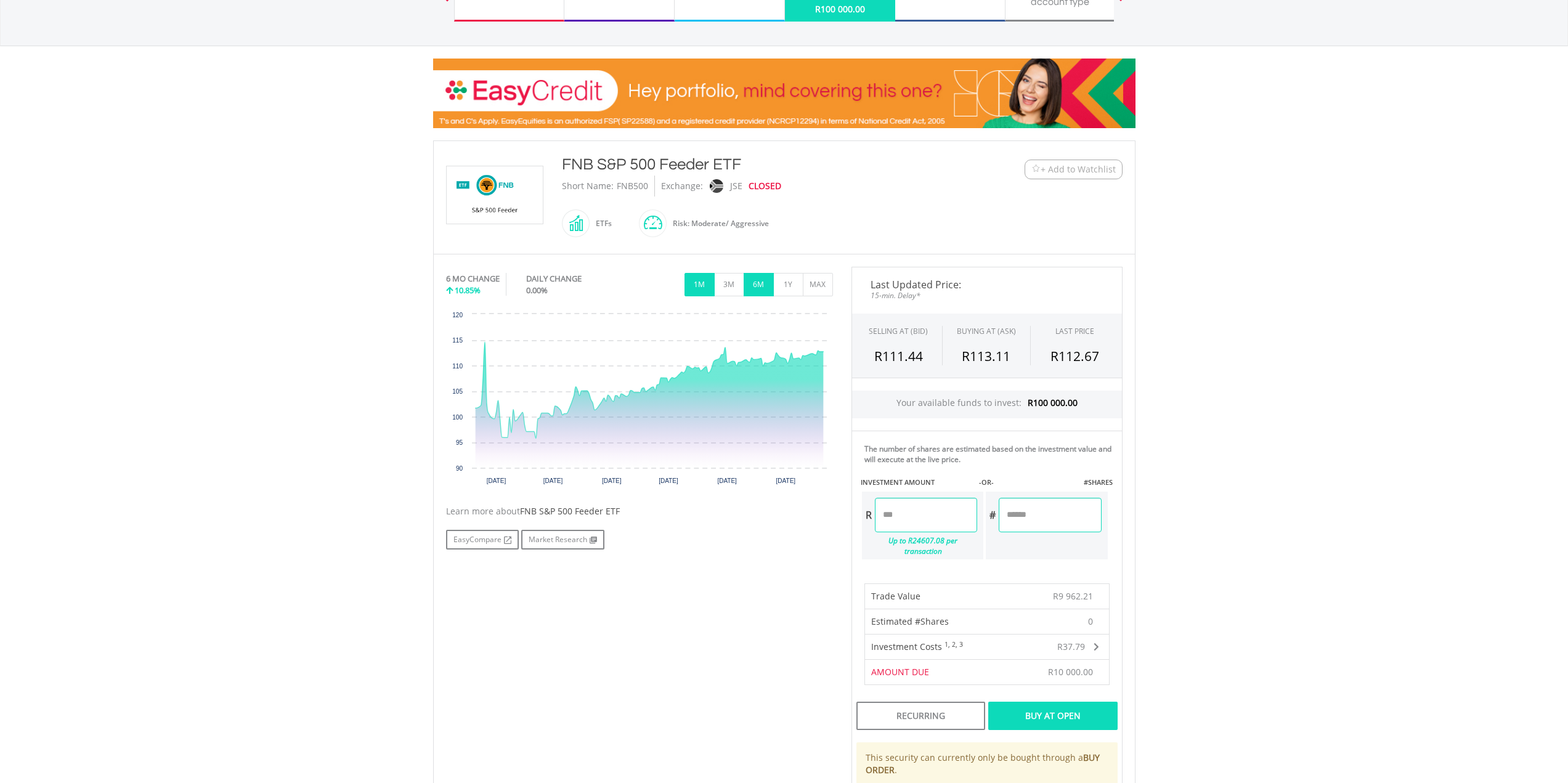
click at [700, 282] on button "1M" at bounding box center [699, 284] width 30 height 24
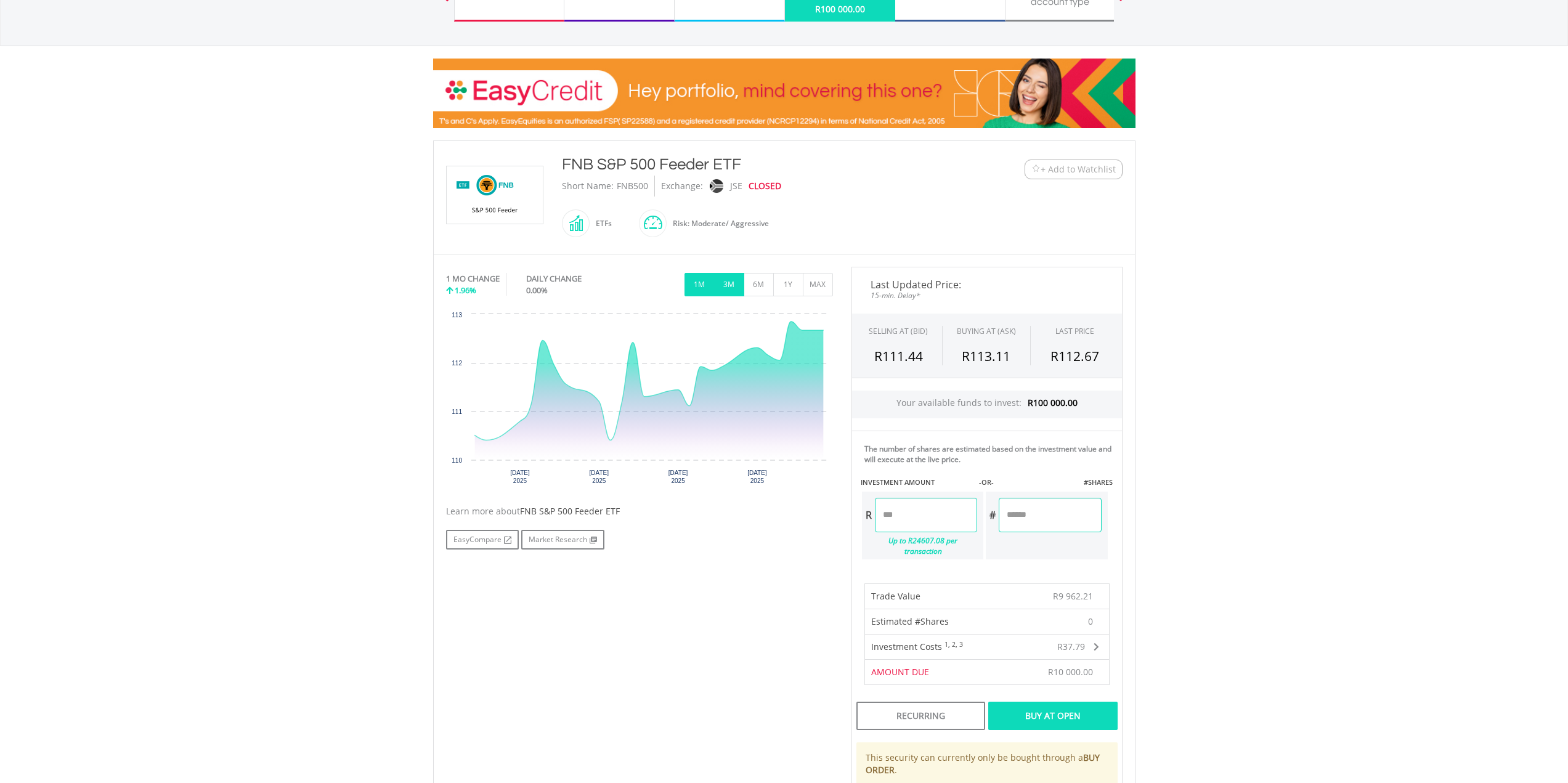
drag, startPoint x: 734, startPoint y: 285, endPoint x: 712, endPoint y: 269, distance: 27.2
click at [734, 285] on button "3M" at bounding box center [729, 284] width 30 height 24
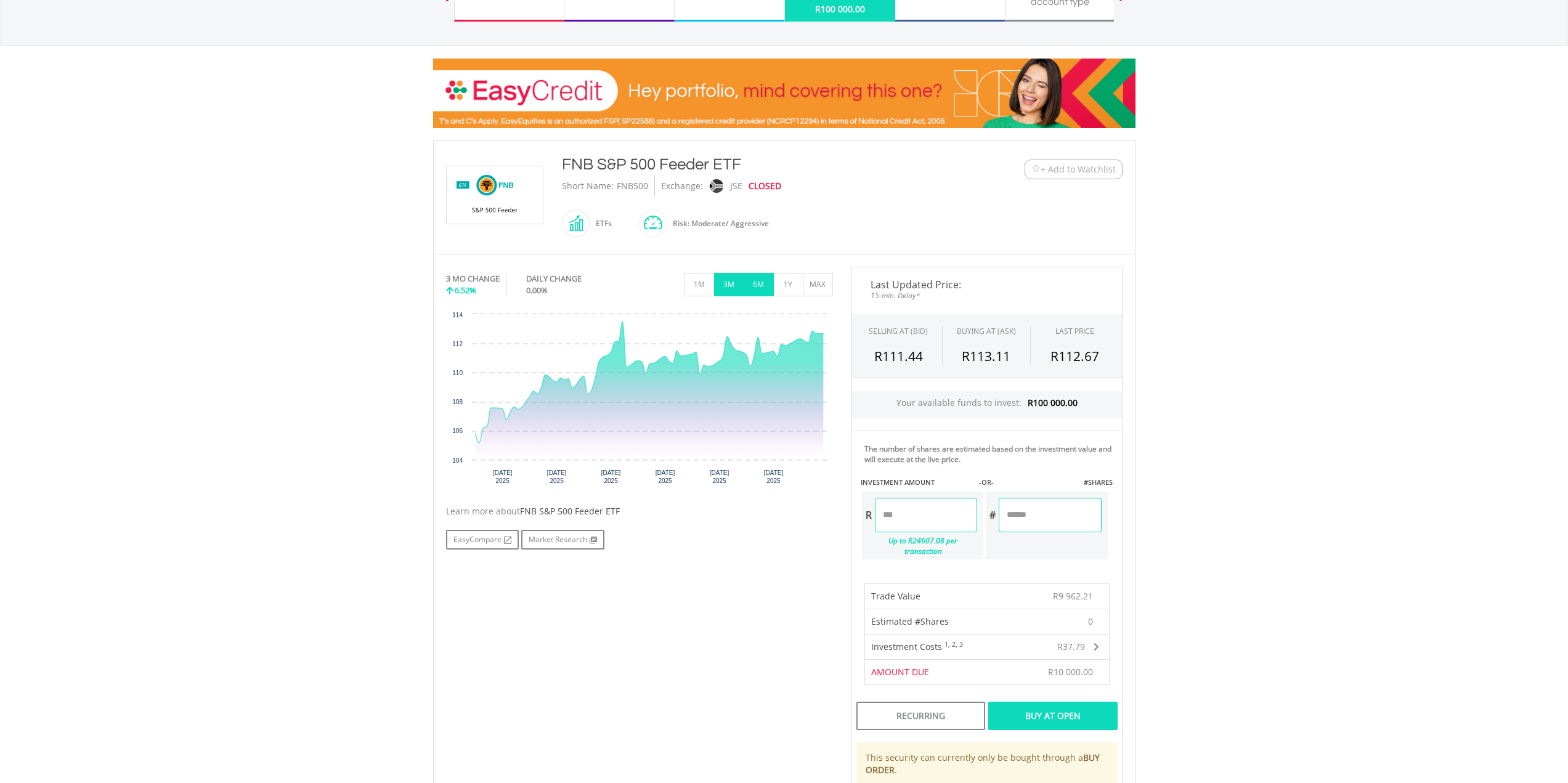
click at [755, 284] on button "6M" at bounding box center [758, 284] width 30 height 24
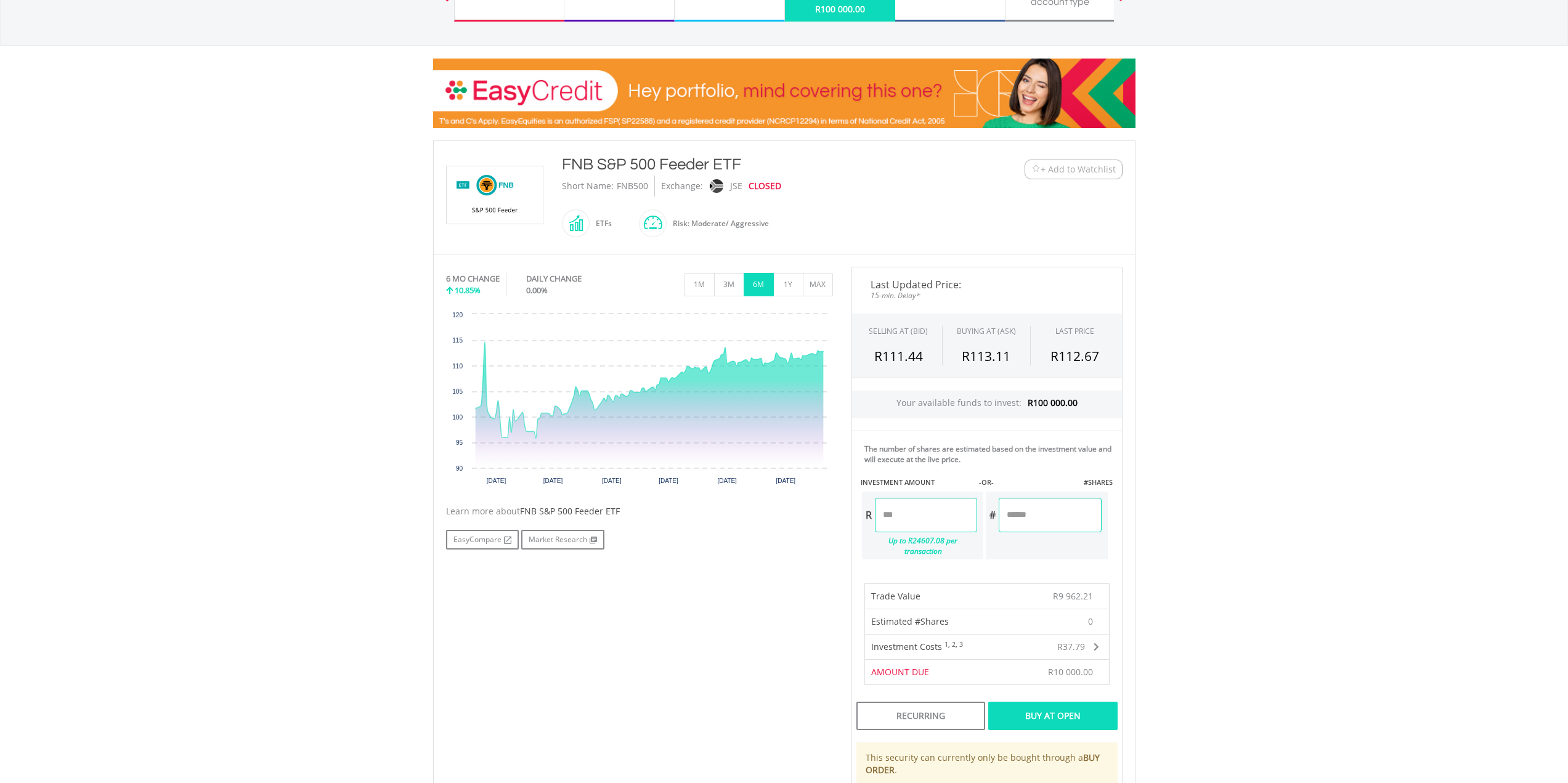
click at [294, 282] on body "My Investments Invest Now New Listings Sell My Recurring Investments Pending Or…" at bounding box center [784, 544] width 1568 height 1348
click at [247, 410] on body "My Investments Invest Now New Listings Sell My Recurring Investments Pending Or…" at bounding box center [784, 544] width 1568 height 1348
click at [234, 364] on body "My Investments Invest Now New Listings Sell My Recurring Investments Pending Or…" at bounding box center [784, 544] width 1568 height 1348
click at [1330, 570] on body "My Investments Invest Now New Listings Sell My Recurring Investments Pending Or…" at bounding box center [784, 544] width 1568 height 1348
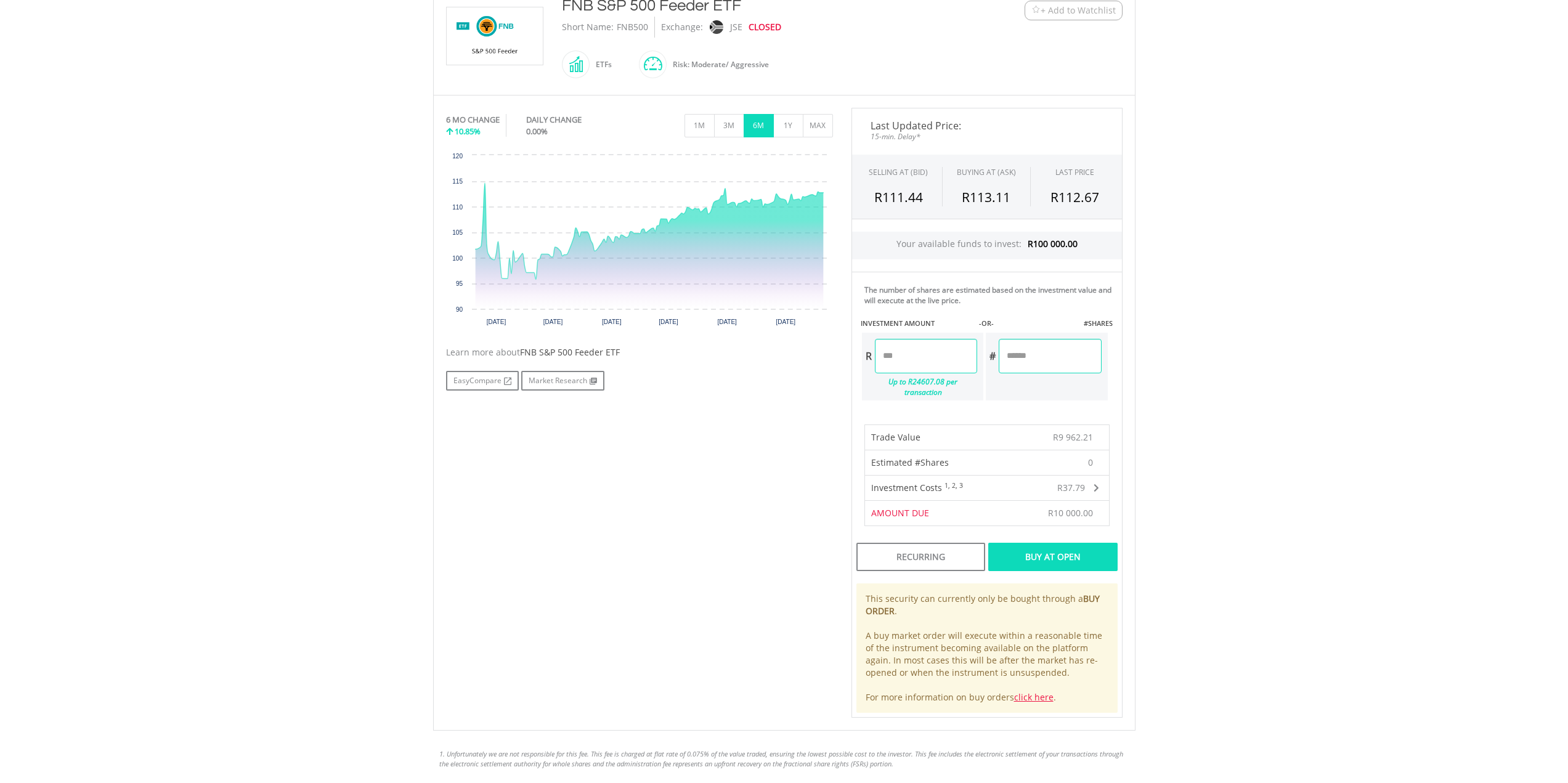
scroll to position [313, 0]
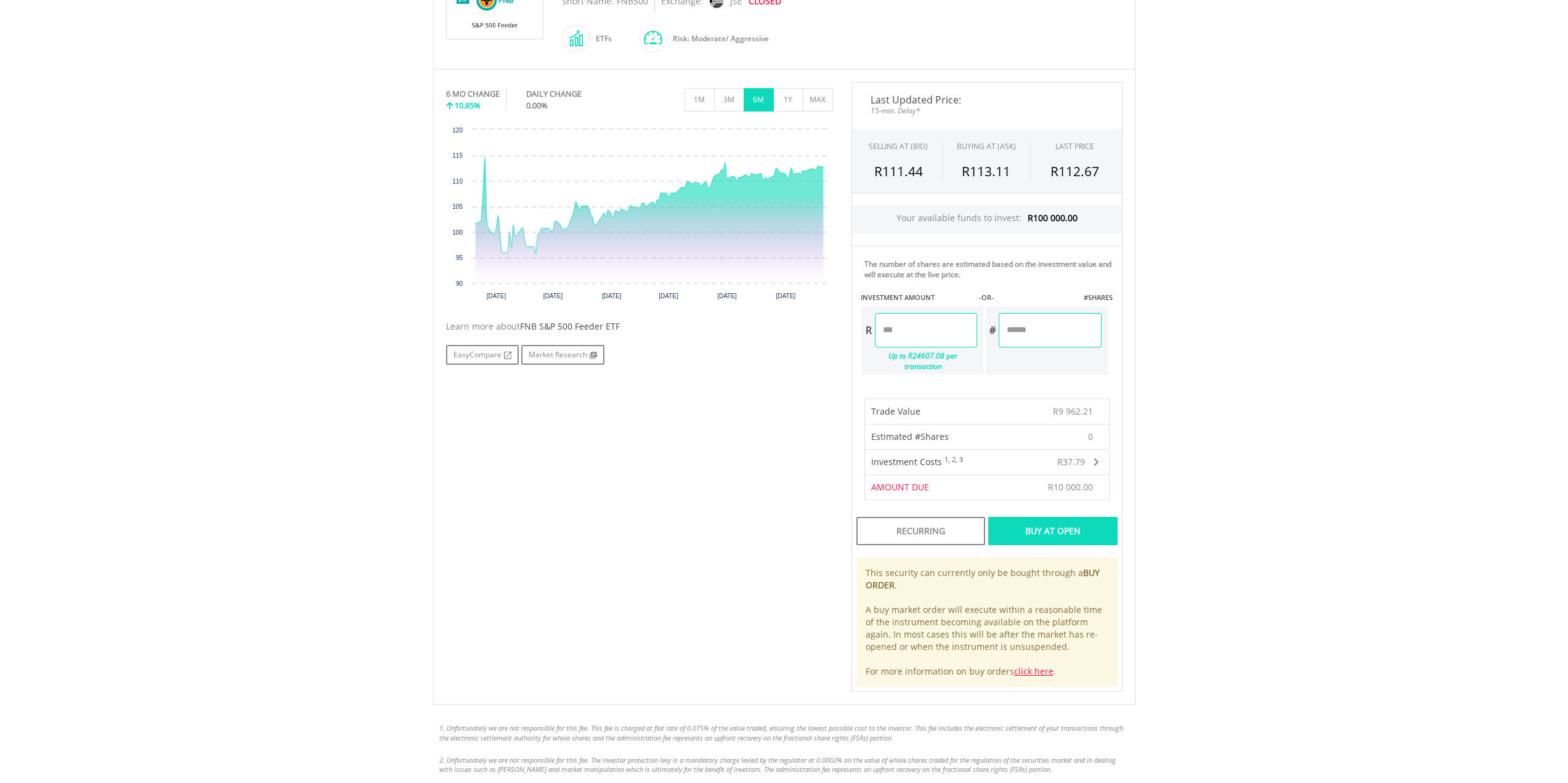
click at [1040, 523] on div "Buy At Open" at bounding box center [1052, 531] width 129 height 28
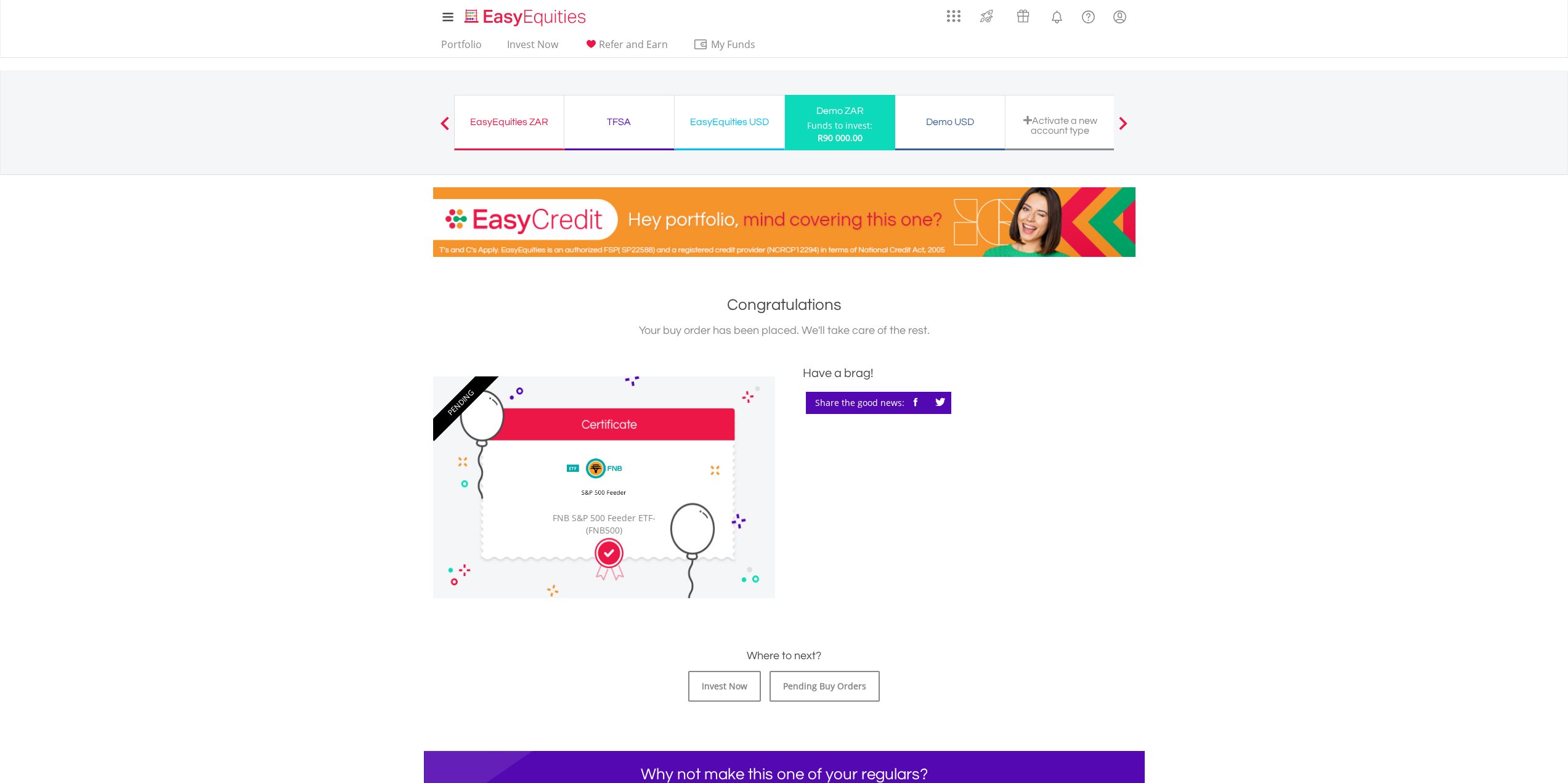
click at [826, 116] on div "Demo ZAR" at bounding box center [840, 110] width 96 height 17
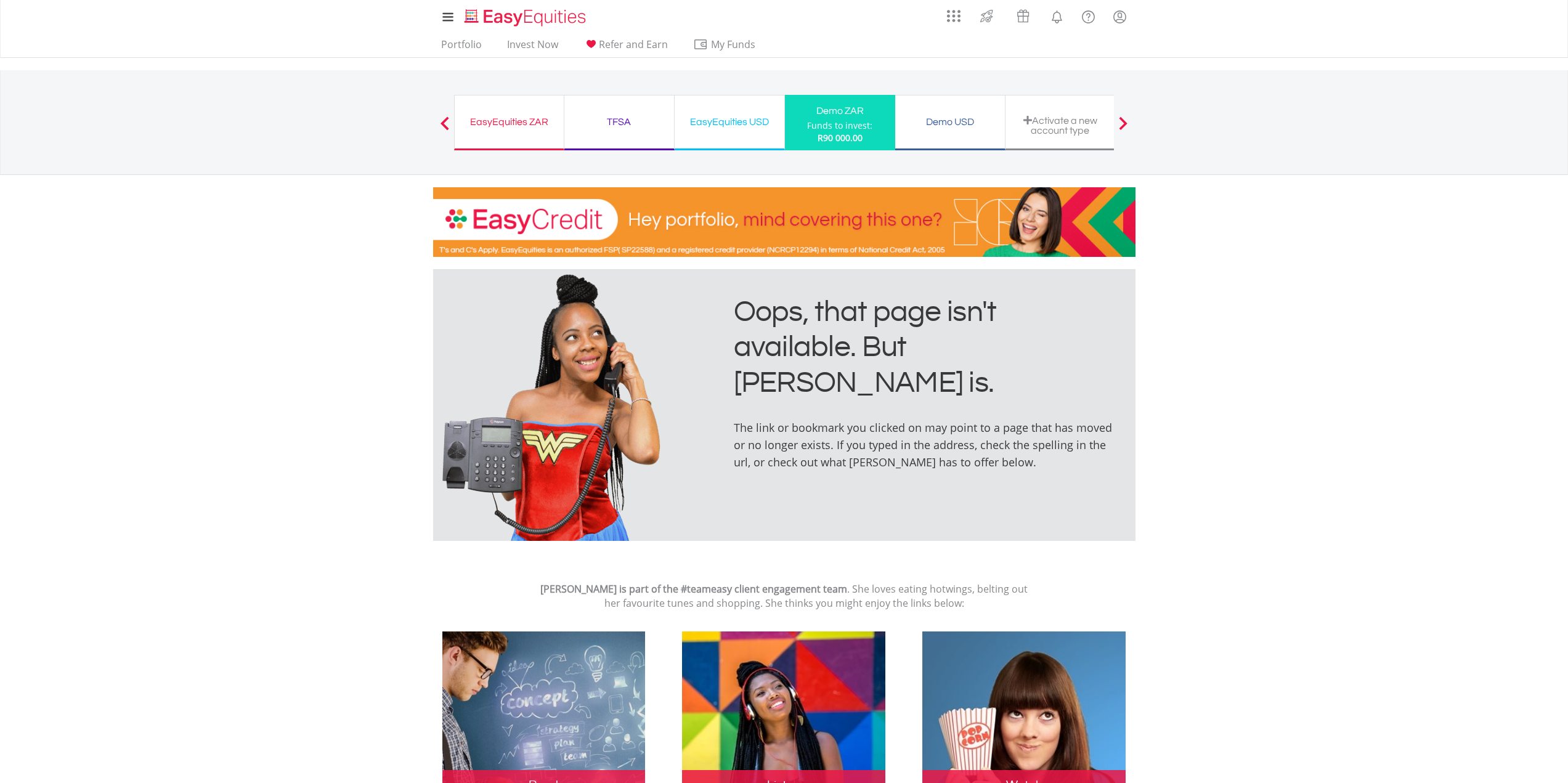
click at [518, 119] on div "EasyEquities ZAR" at bounding box center [509, 122] width 94 height 17
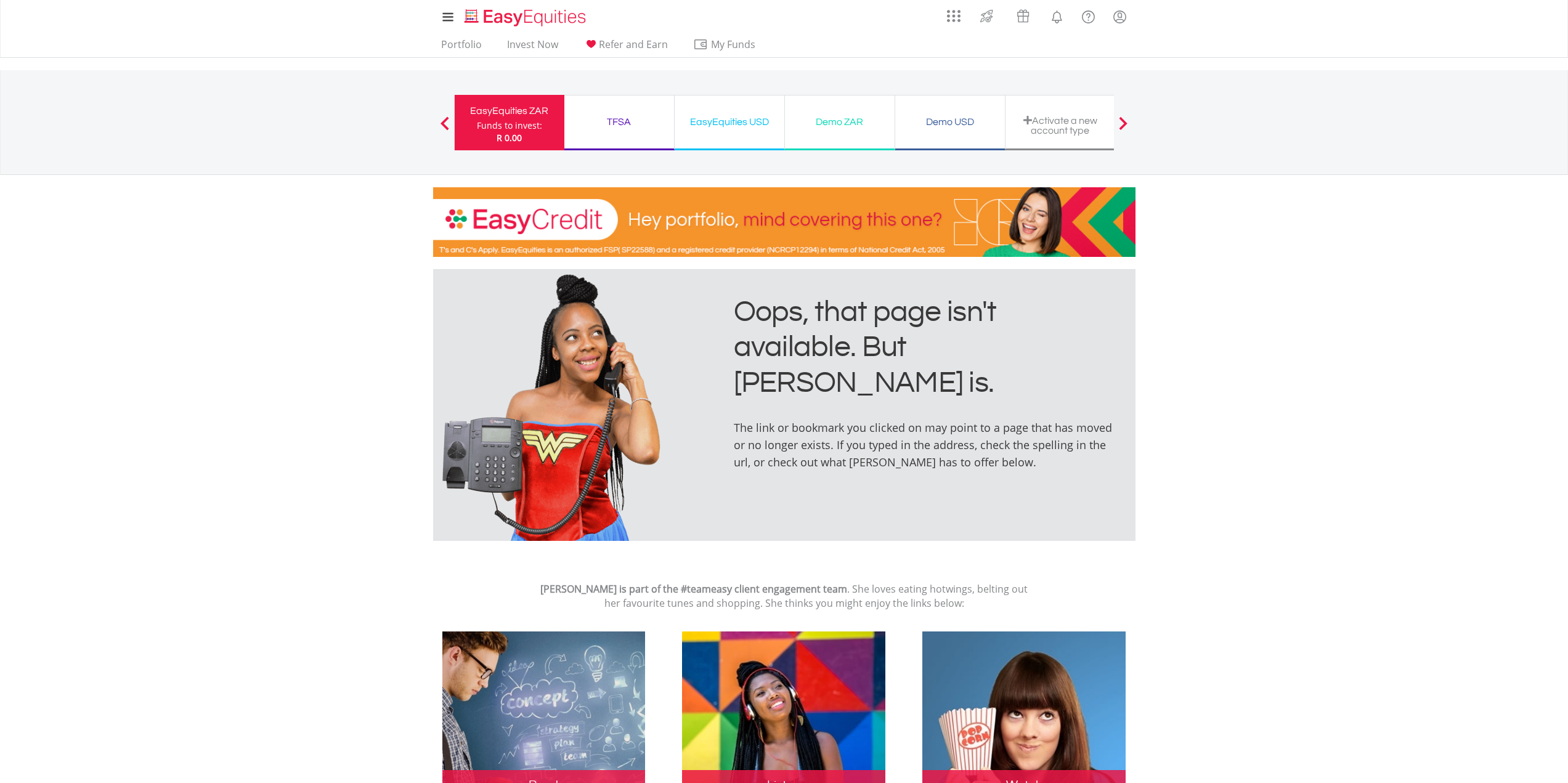
click at [614, 121] on div "TFSA" at bounding box center [618, 122] width 95 height 17
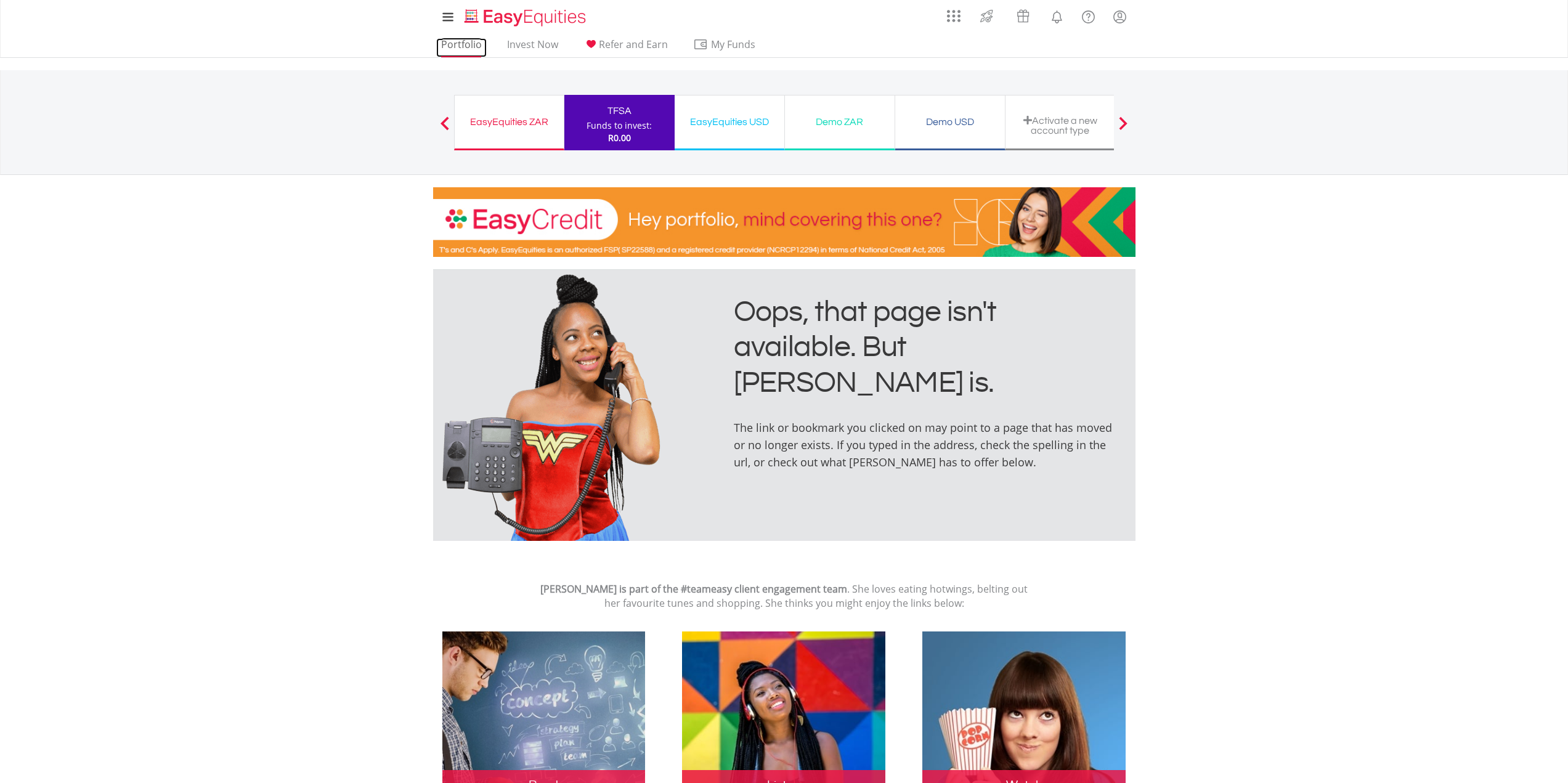
click at [460, 45] on link "Portfolio" at bounding box center [461, 48] width 50 height 19
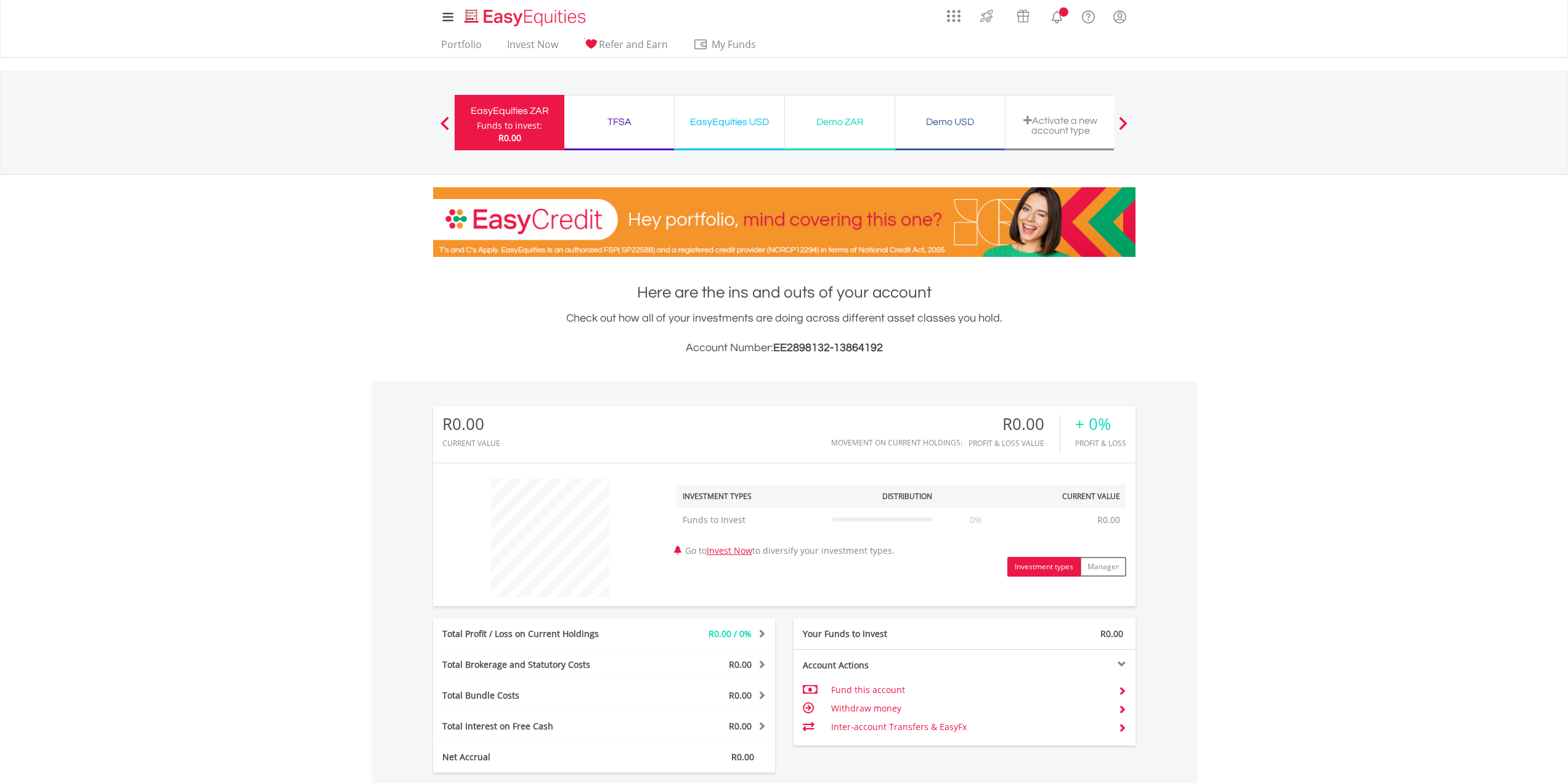
scroll to position [118, 234]
click at [839, 122] on div "Demo ZAR" at bounding box center [839, 122] width 95 height 17
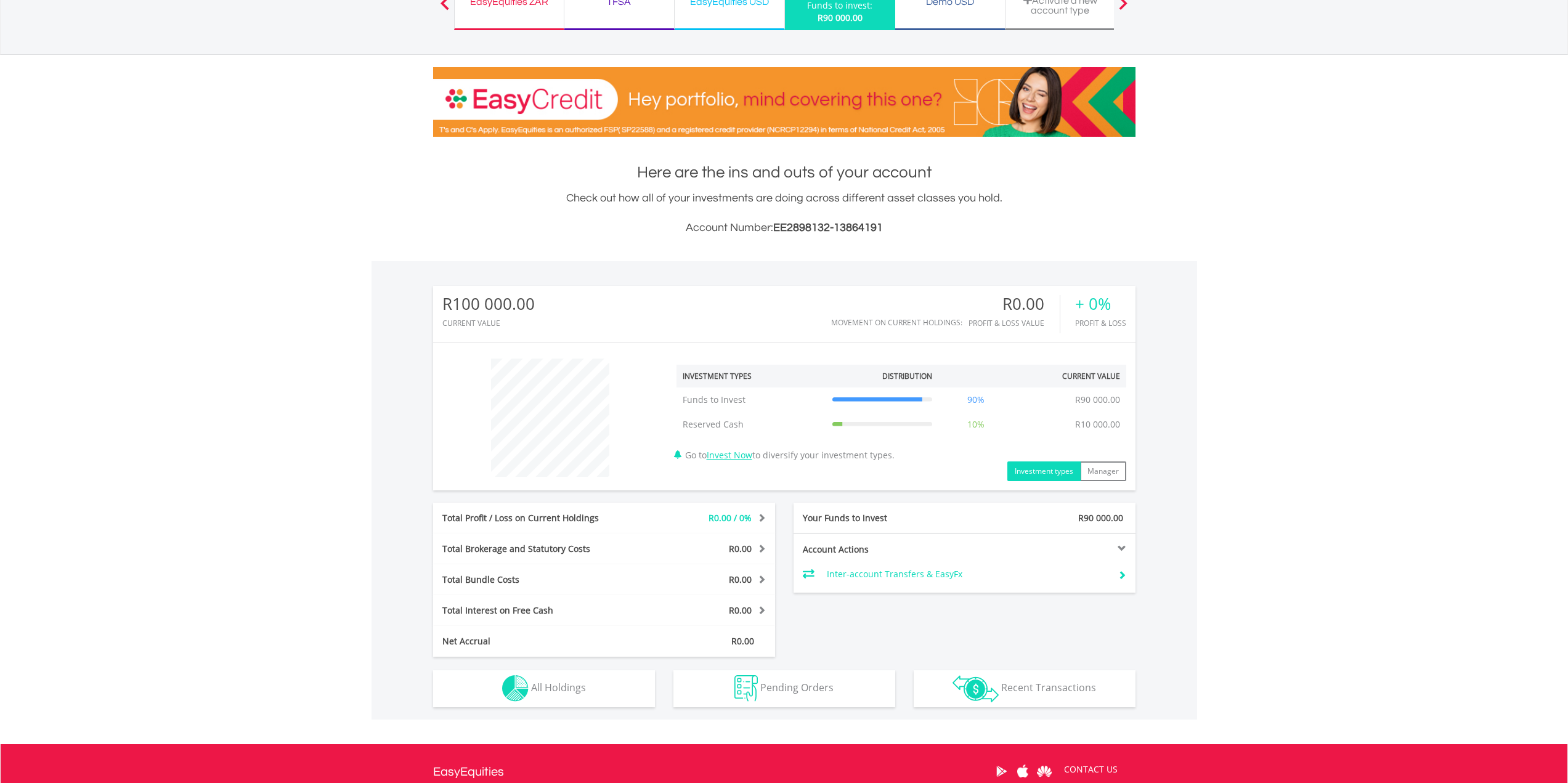
scroll to position [123, 0]
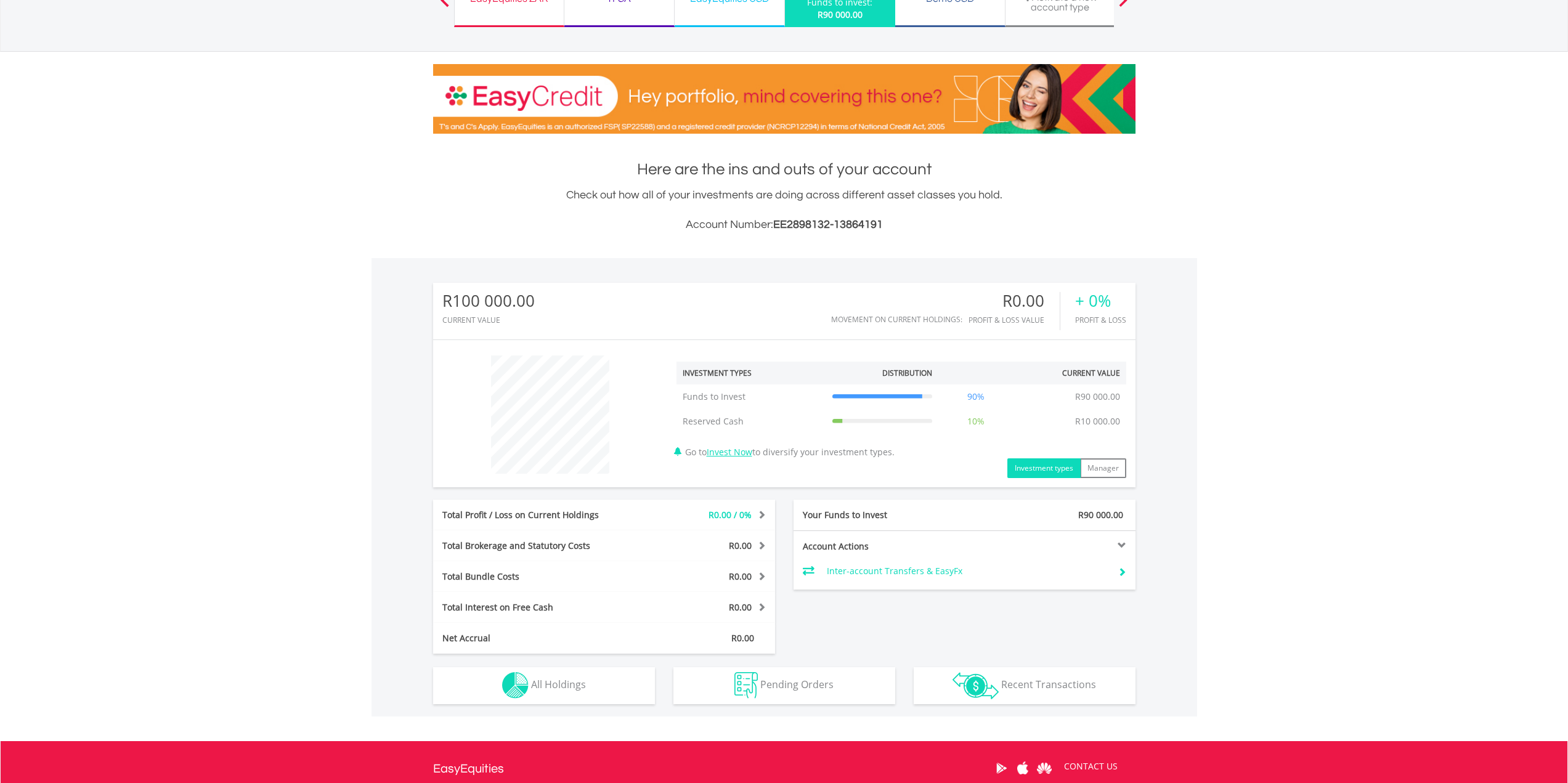
click at [1118, 543] on div at bounding box center [1049, 544] width 171 height 9
click at [1070, 423] on td "R10 000.00" at bounding box center [1097, 421] width 58 height 24
click at [517, 685] on img "button" at bounding box center [515, 685] width 27 height 27
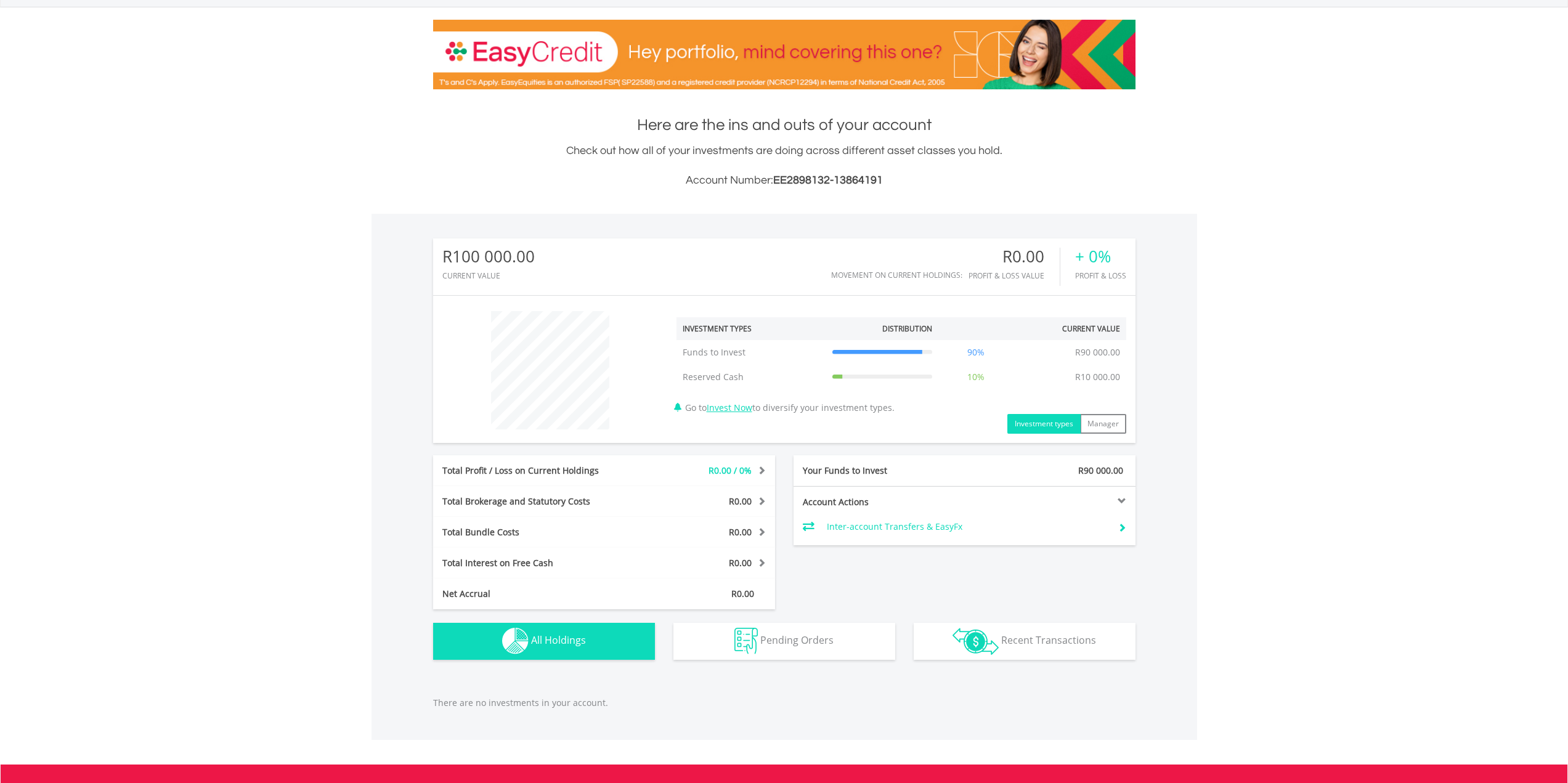
scroll to position [142, 0]
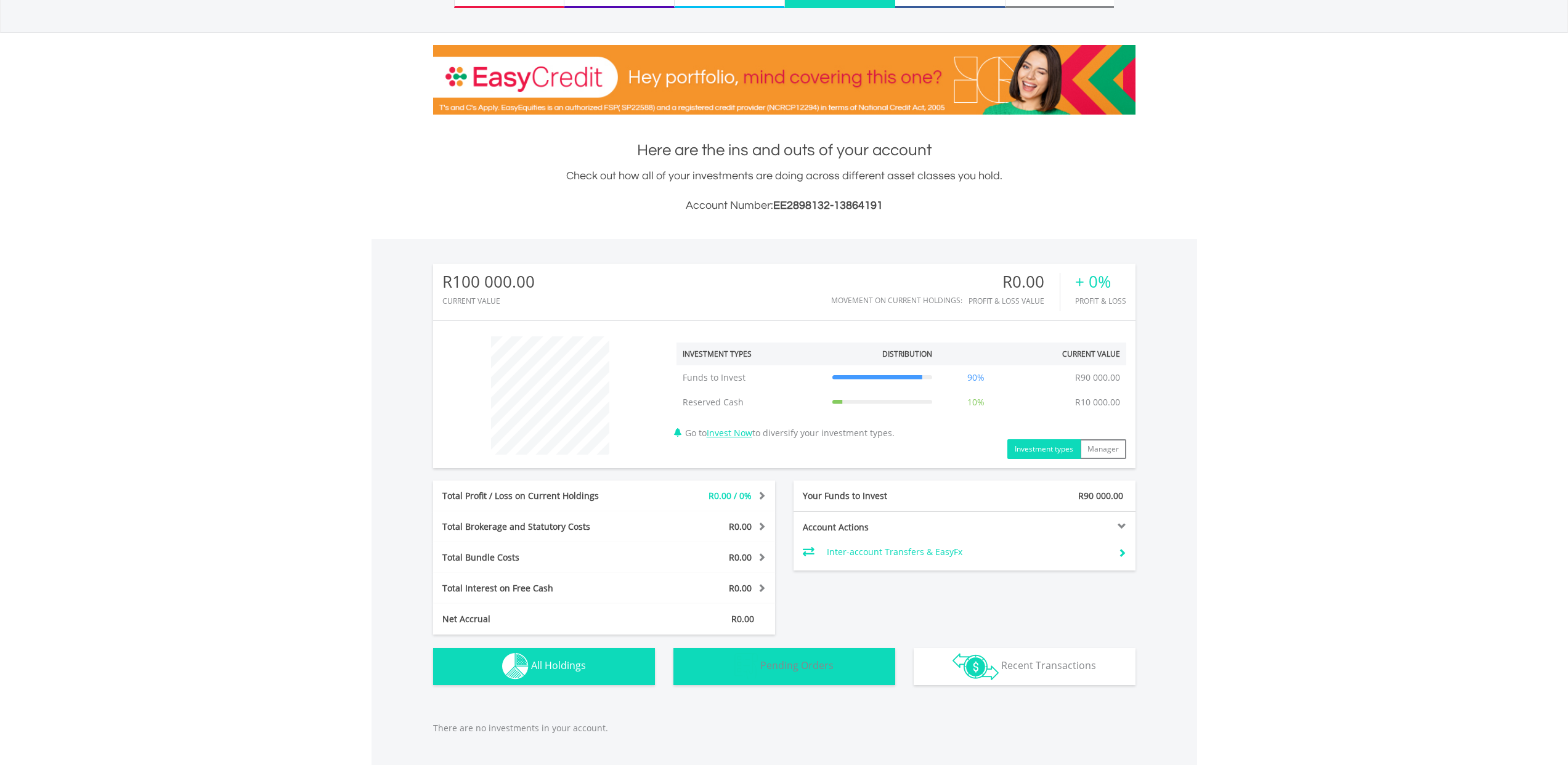
click at [760, 668] on span "Pending Orders" at bounding box center [797, 665] width 73 height 14
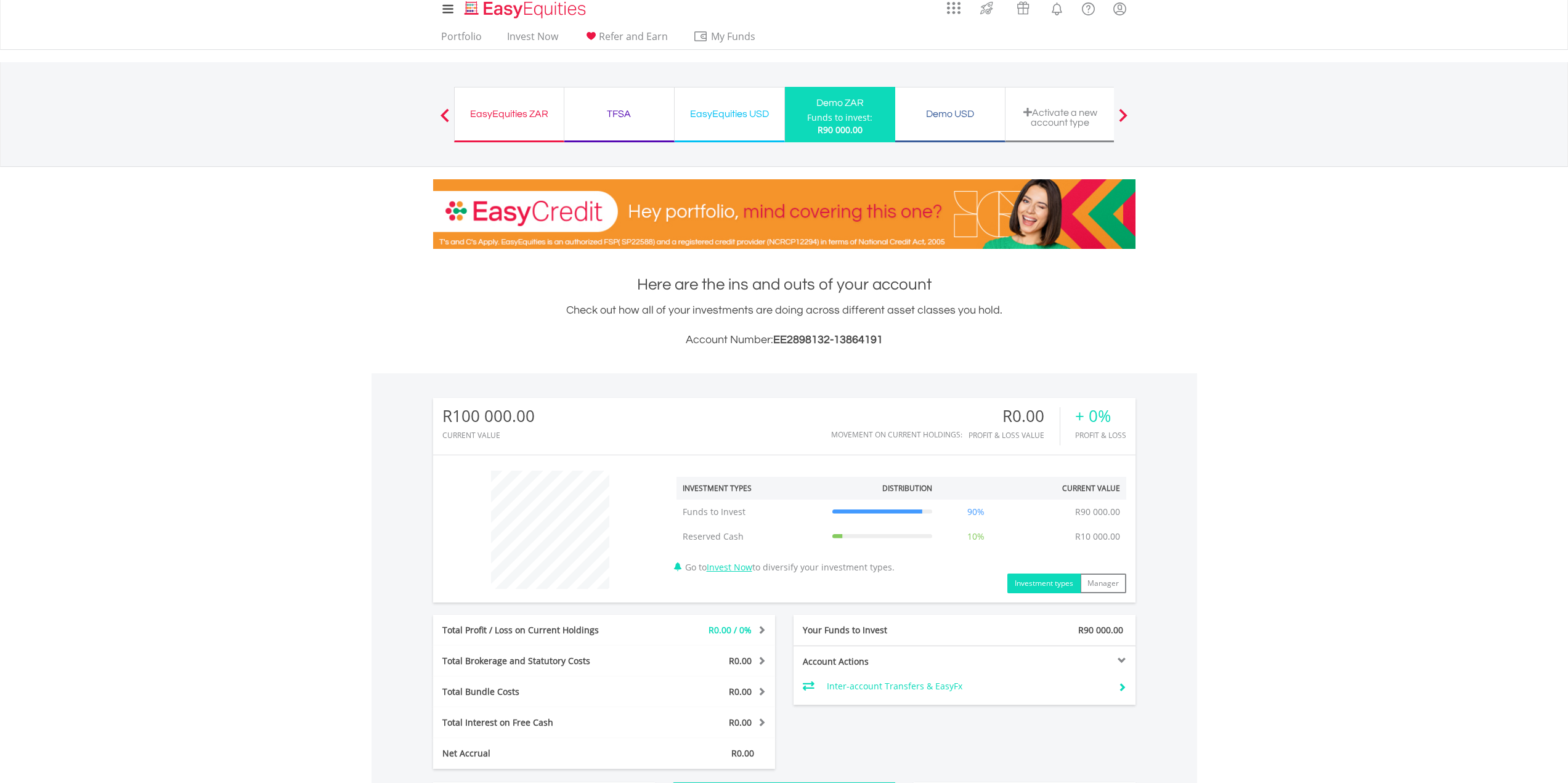
scroll to position [0, 0]
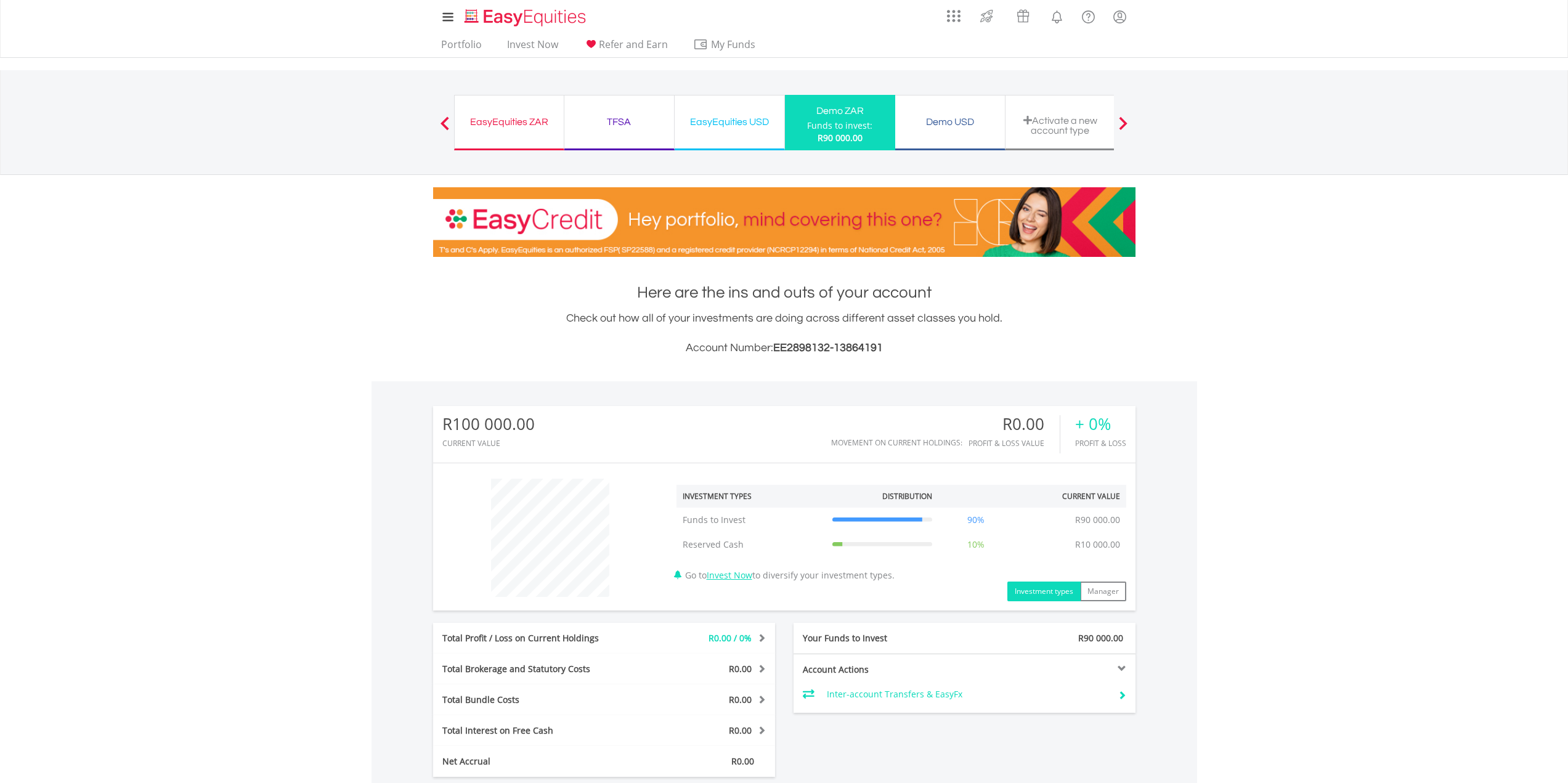
drag, startPoint x: 317, startPoint y: 131, endPoint x: 383, endPoint y: 96, distance: 74.7
click at [318, 131] on nav "EasyEquities ZAR Funds to invest: R90 000.00 TFSA Funds to invest: R90 000.00 E…" at bounding box center [784, 123] width 1568 height 105
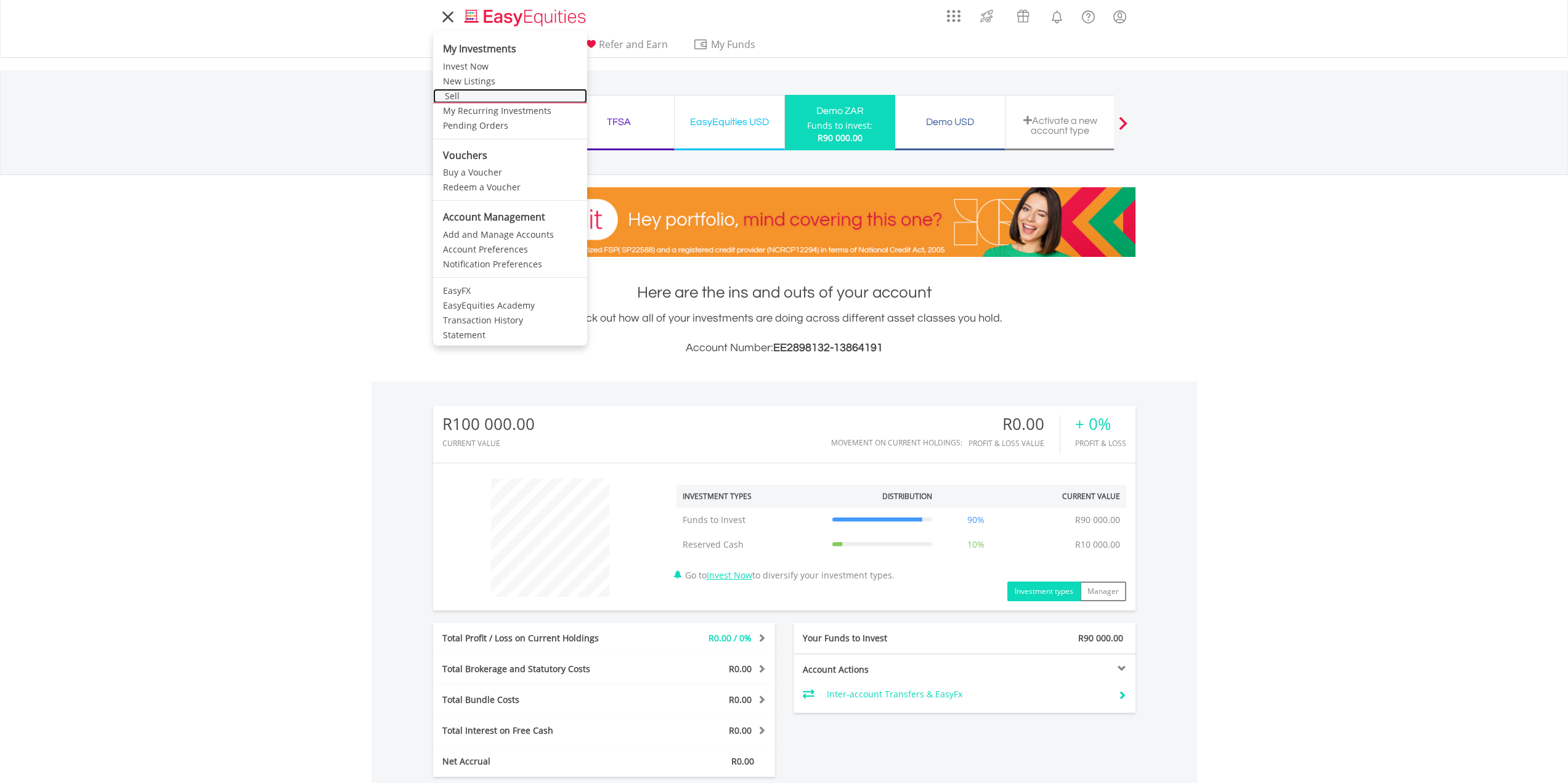
click at [446, 98] on link "Sell" at bounding box center [510, 96] width 154 height 15
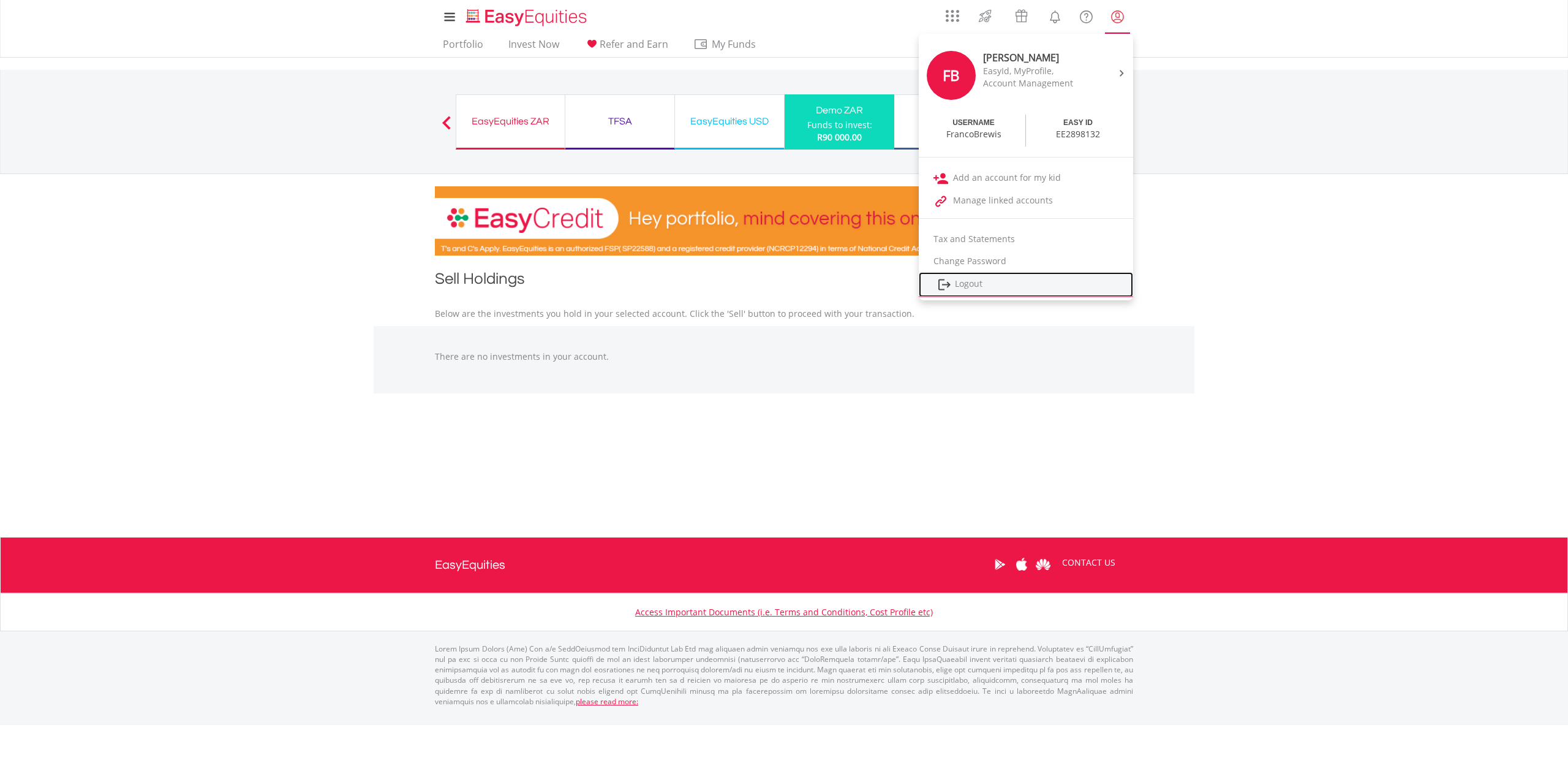
click at [961, 283] on link "Logout" at bounding box center [1026, 284] width 215 height 25
